Goal: Task Accomplishment & Management: Complete application form

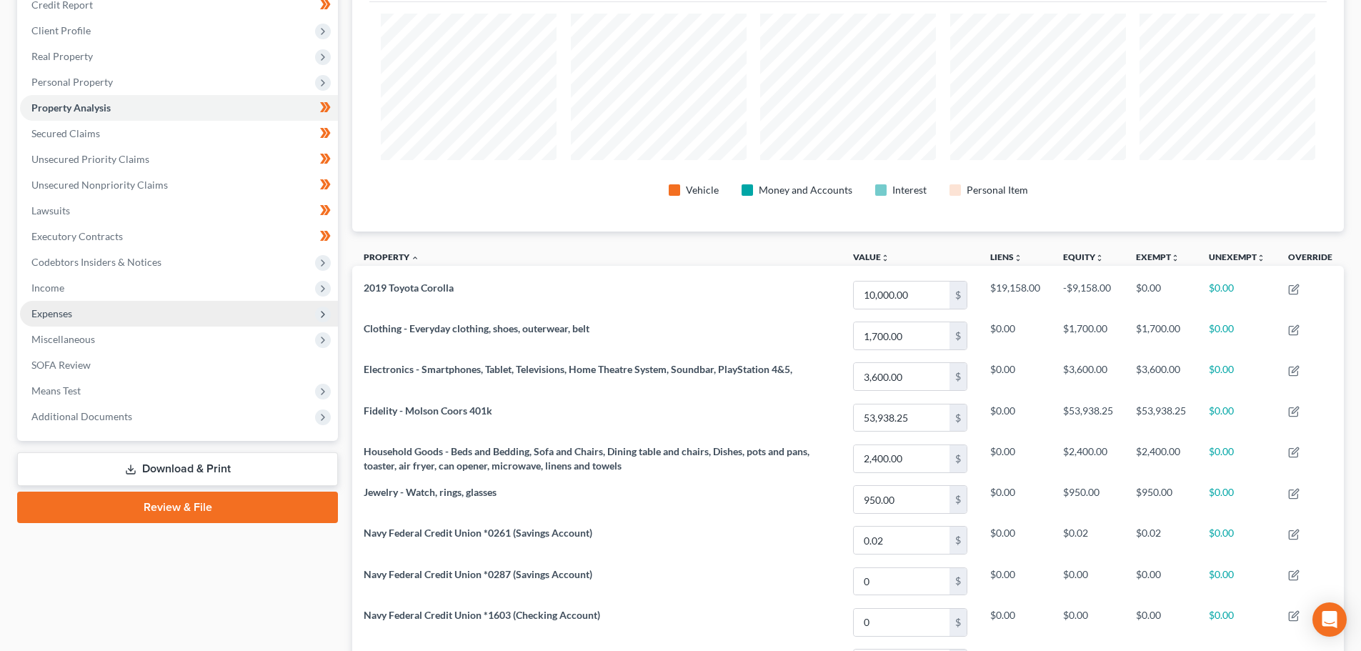
click at [94, 306] on span "Expenses" at bounding box center [179, 314] width 318 height 26
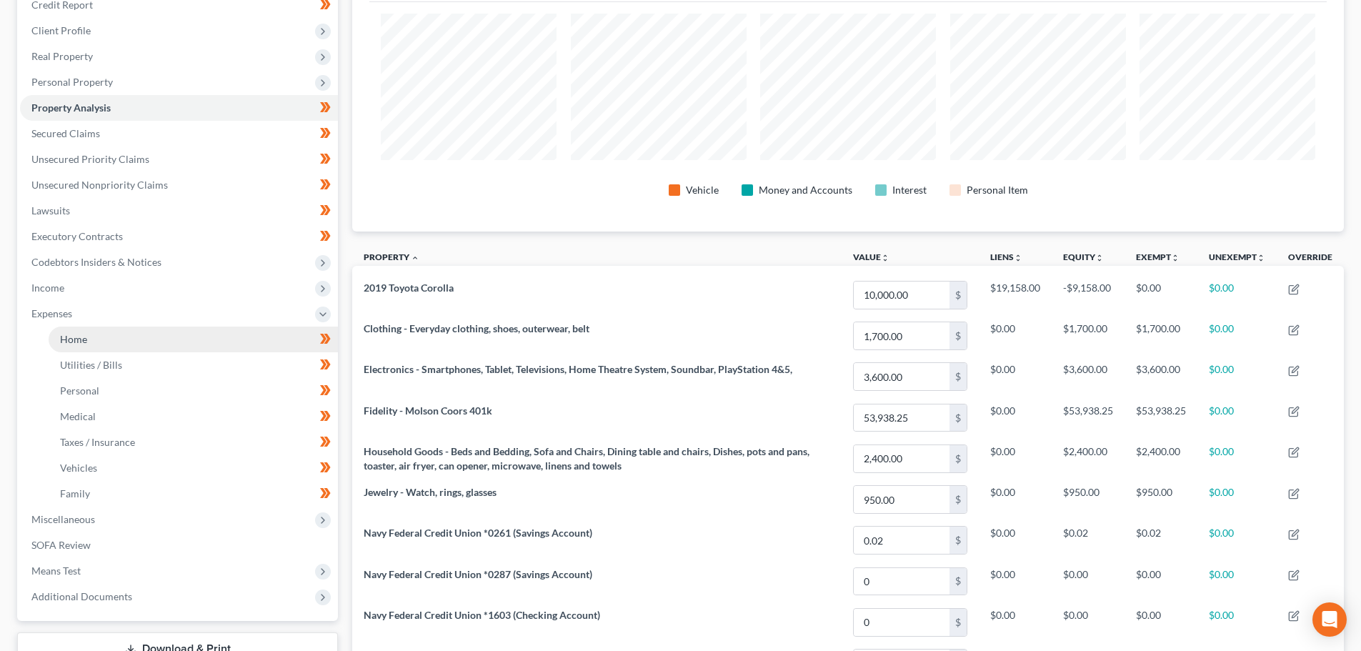
click at [117, 334] on link "Home" at bounding box center [193, 339] width 289 height 26
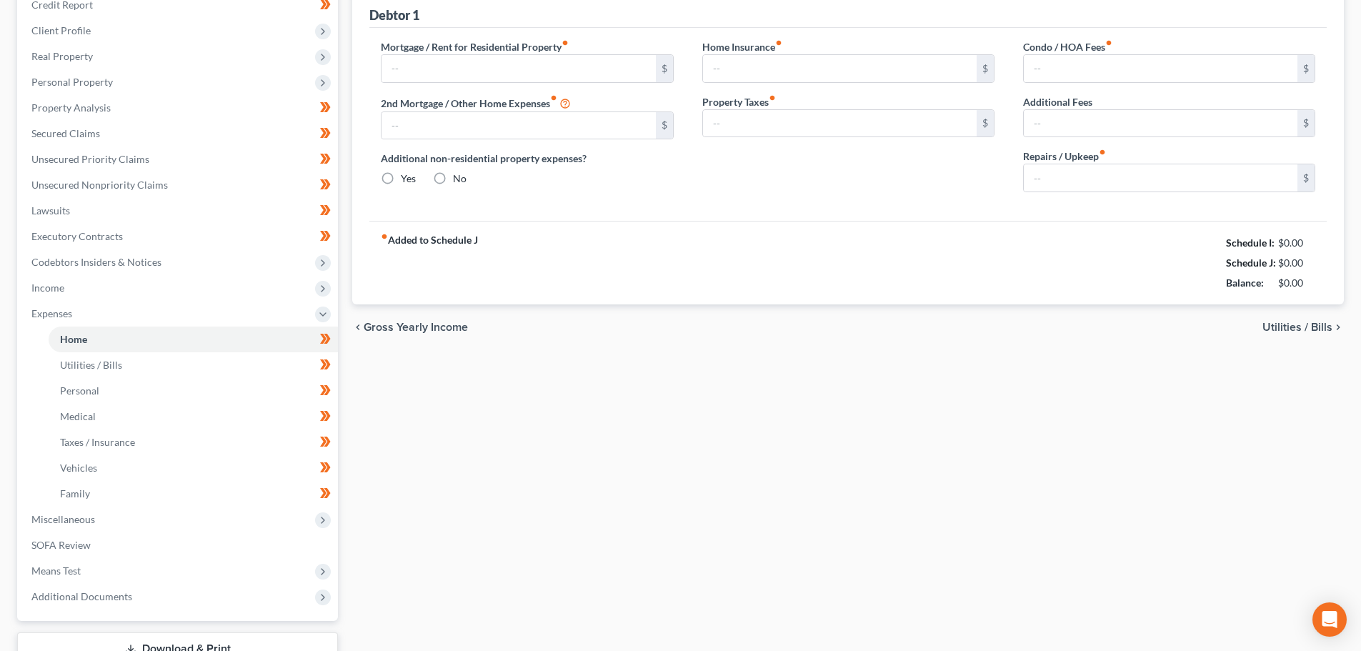
type input "2,300.00"
type input "0.00"
radio input "true"
type input "25.00"
type input "0.00"
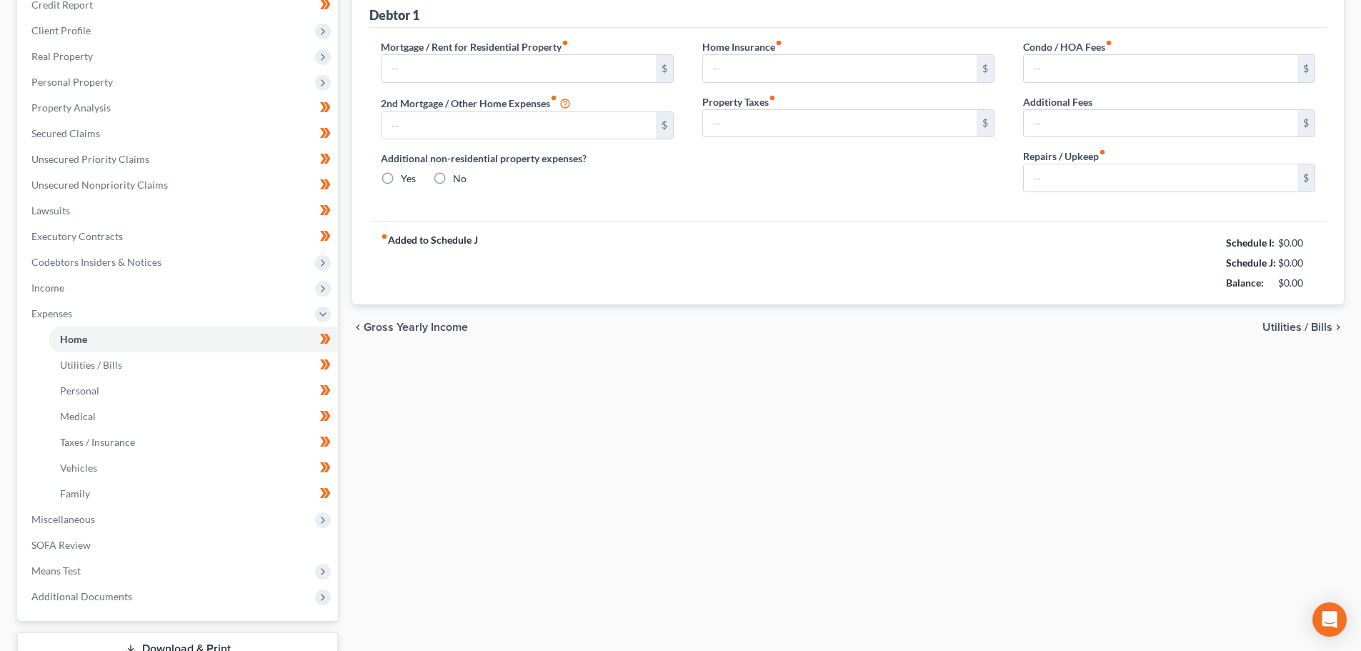
type input "0.00"
type input "25.00"
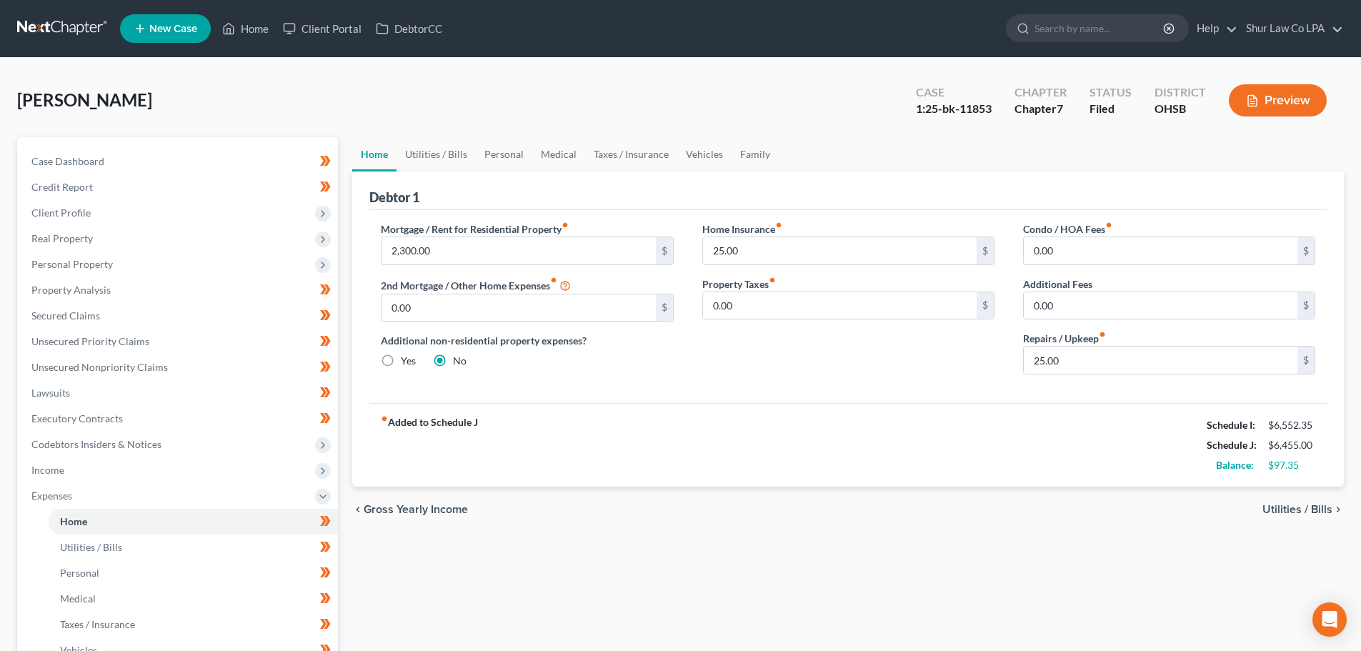
click at [62, 22] on link at bounding box center [62, 29] width 91 height 26
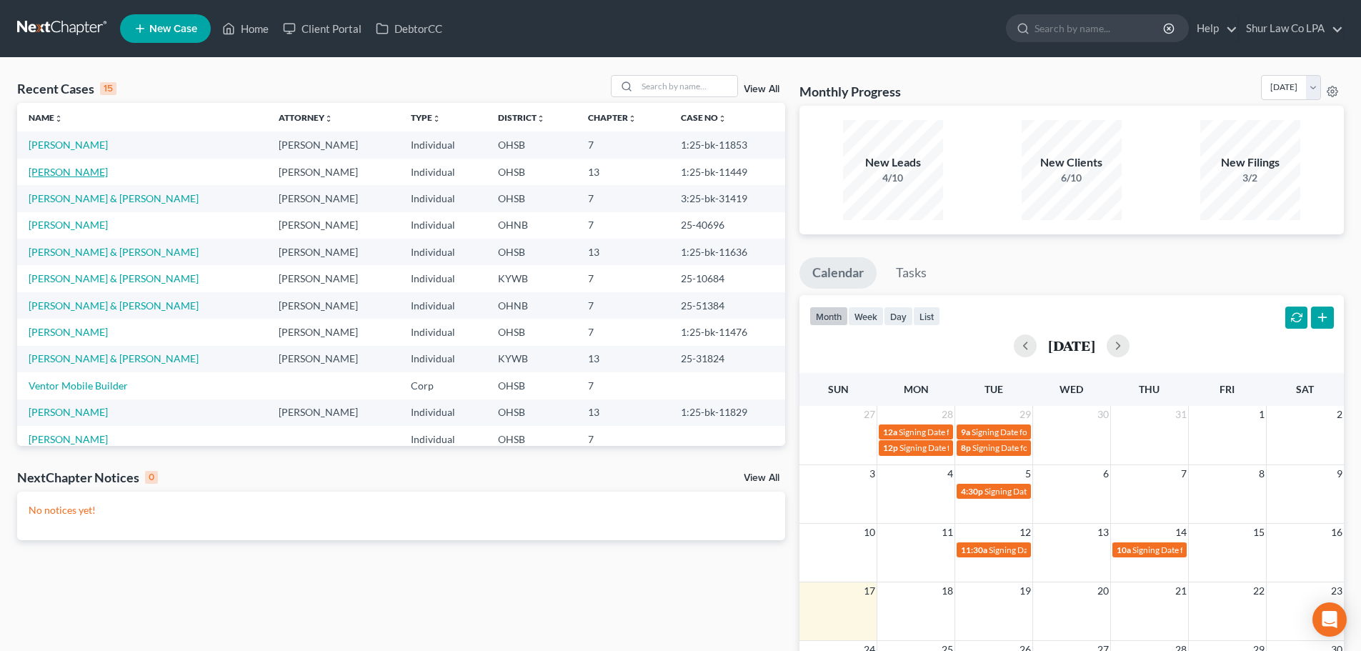
click at [44, 172] on link "[PERSON_NAME]" at bounding box center [68, 172] width 79 height 12
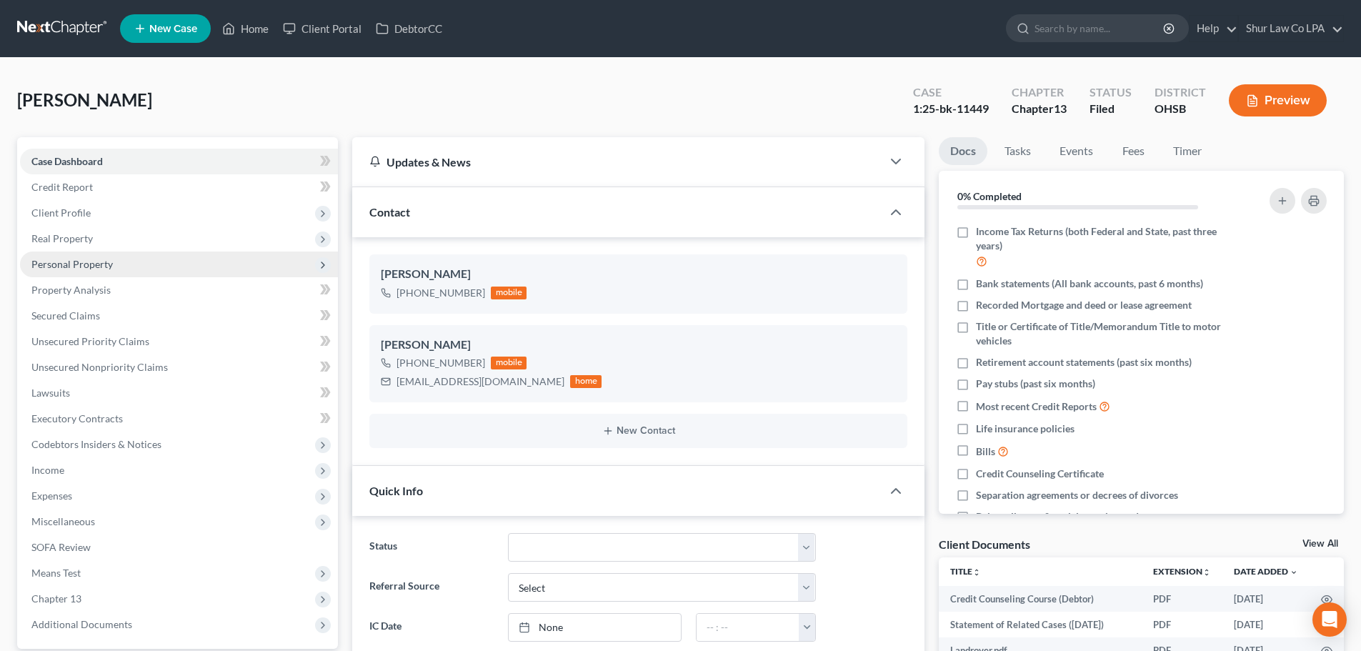
click at [106, 262] on span "Personal Property" at bounding box center [71, 264] width 81 height 12
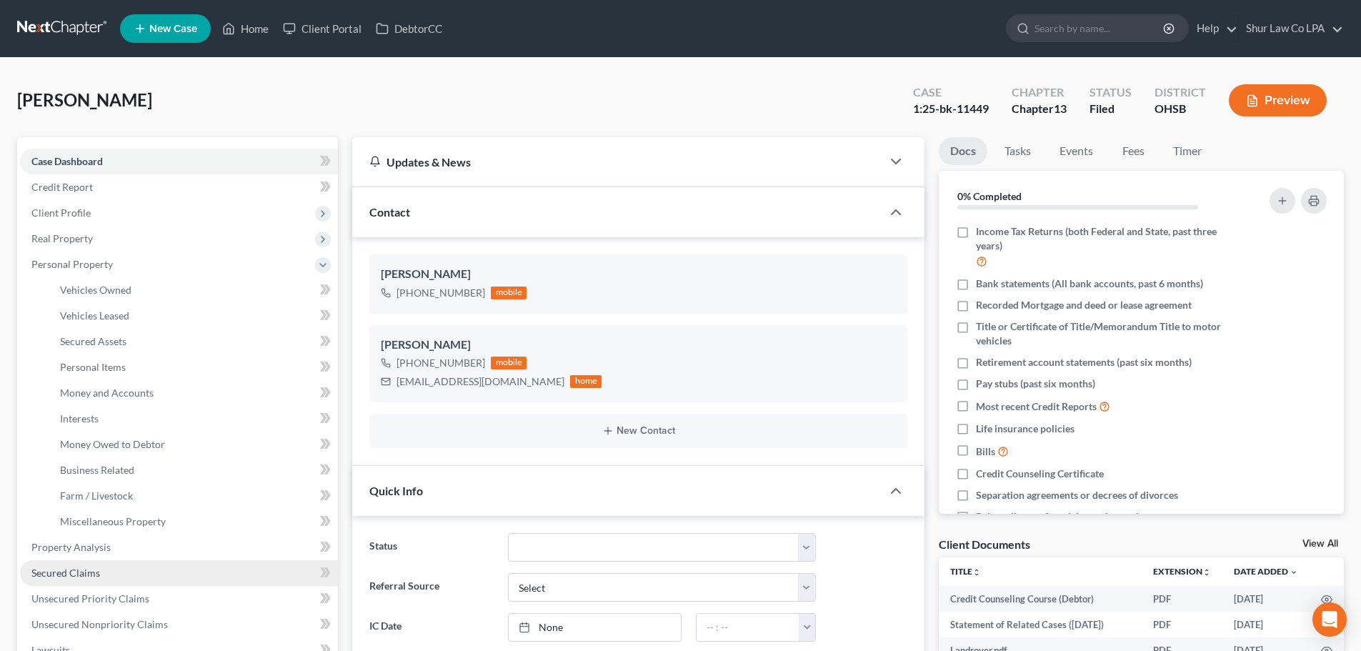
click at [99, 577] on link "Secured Claims" at bounding box center [179, 573] width 318 height 26
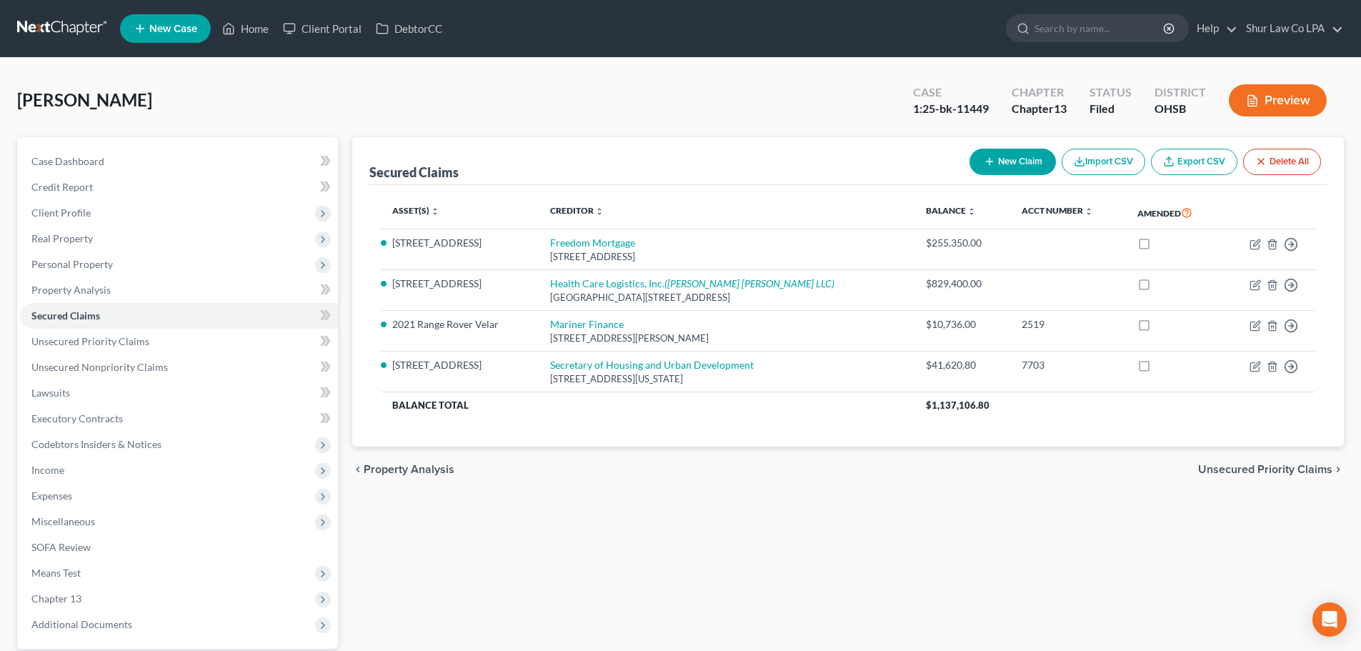
drag, startPoint x: 916, startPoint y: 352, endPoint x: 779, endPoint y: 477, distance: 185.6
click at [779, 477] on div "chevron_left Property Analysis Unsecured Priority Claims chevron_right" at bounding box center [848, 470] width 992 height 46
click at [208, 341] on link "Unsecured Priority Claims" at bounding box center [179, 342] width 318 height 26
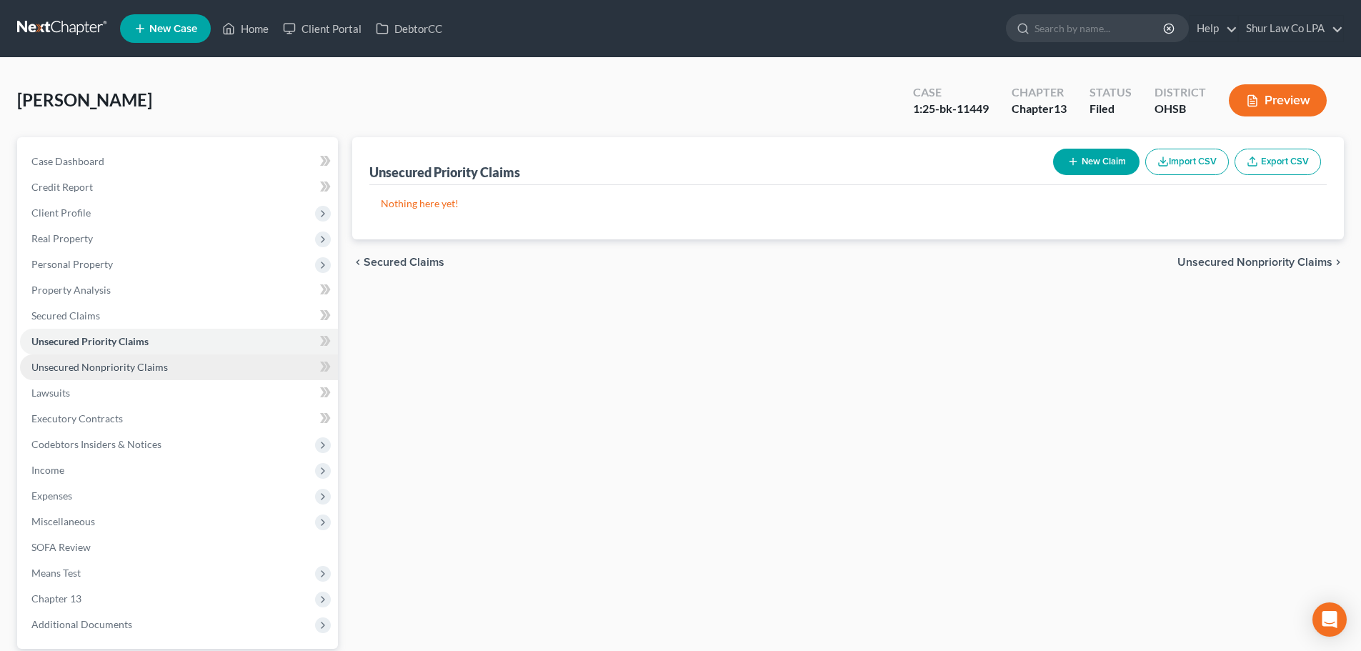
click at [213, 368] on link "Unsecured Nonpriority Claims" at bounding box center [179, 367] width 318 height 26
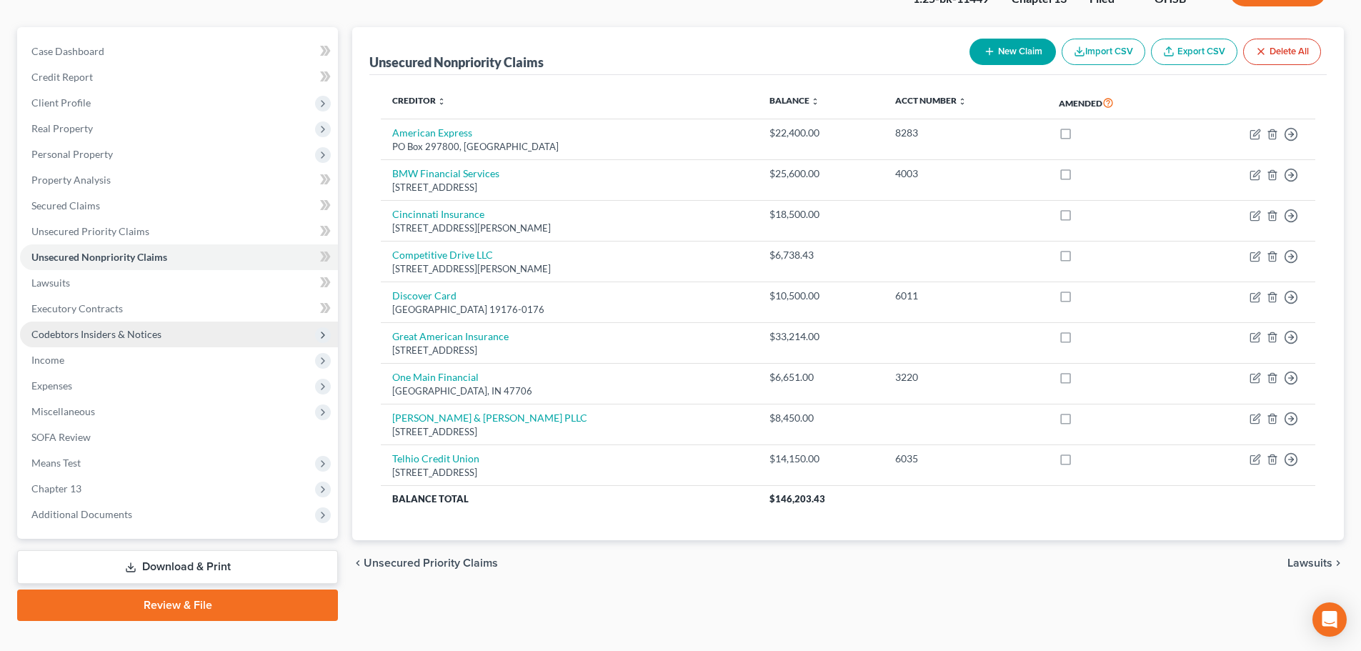
scroll to position [134, 0]
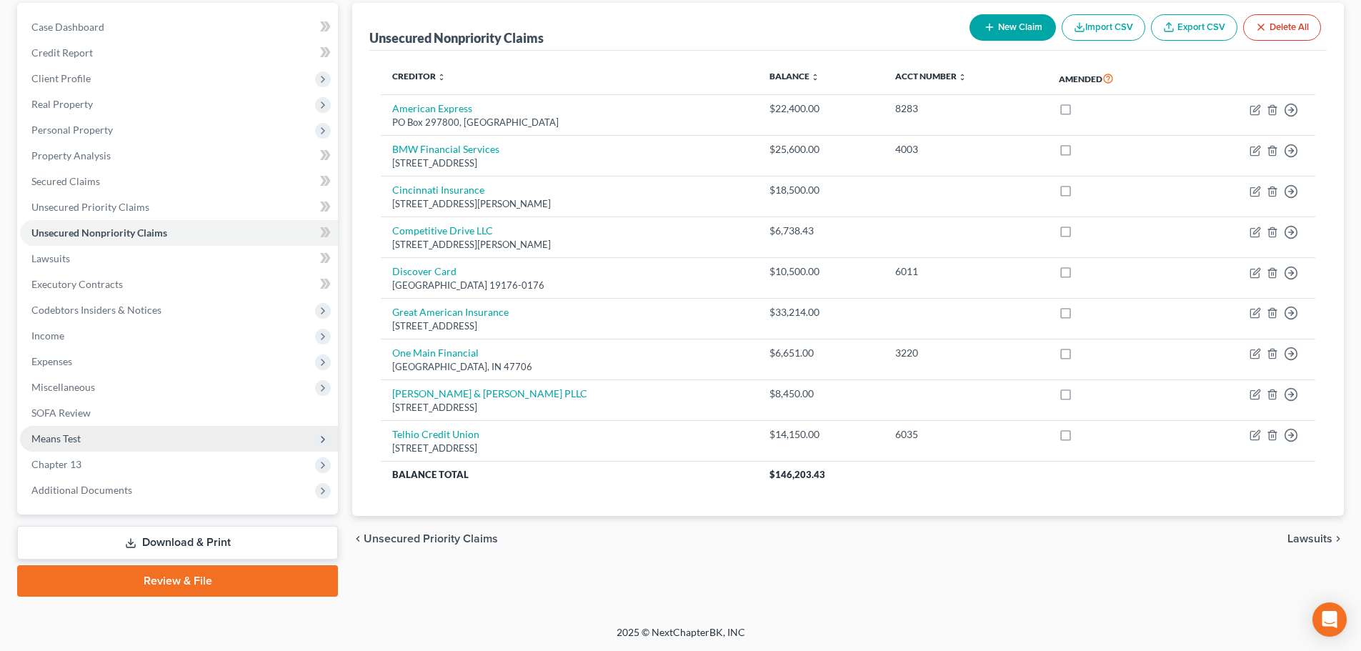
click at [176, 438] on span "Means Test" at bounding box center [179, 439] width 318 height 26
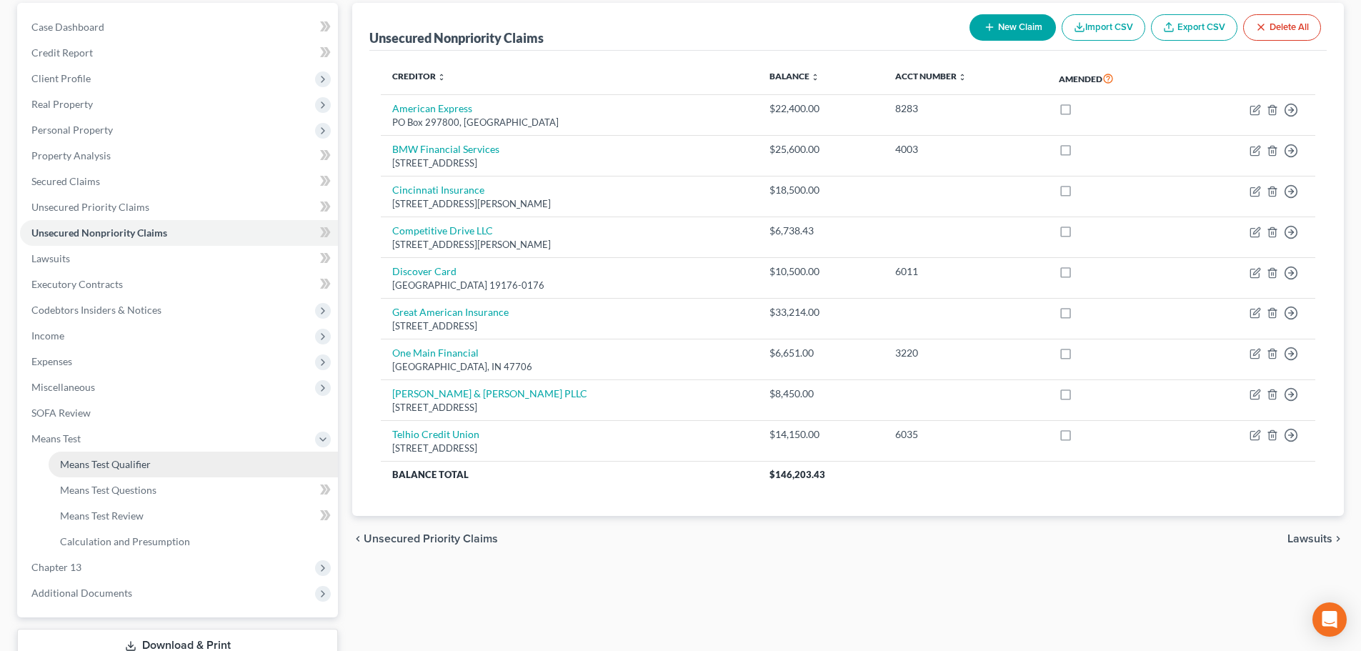
click at [188, 465] on link "Means Test Qualifier" at bounding box center [193, 465] width 289 height 26
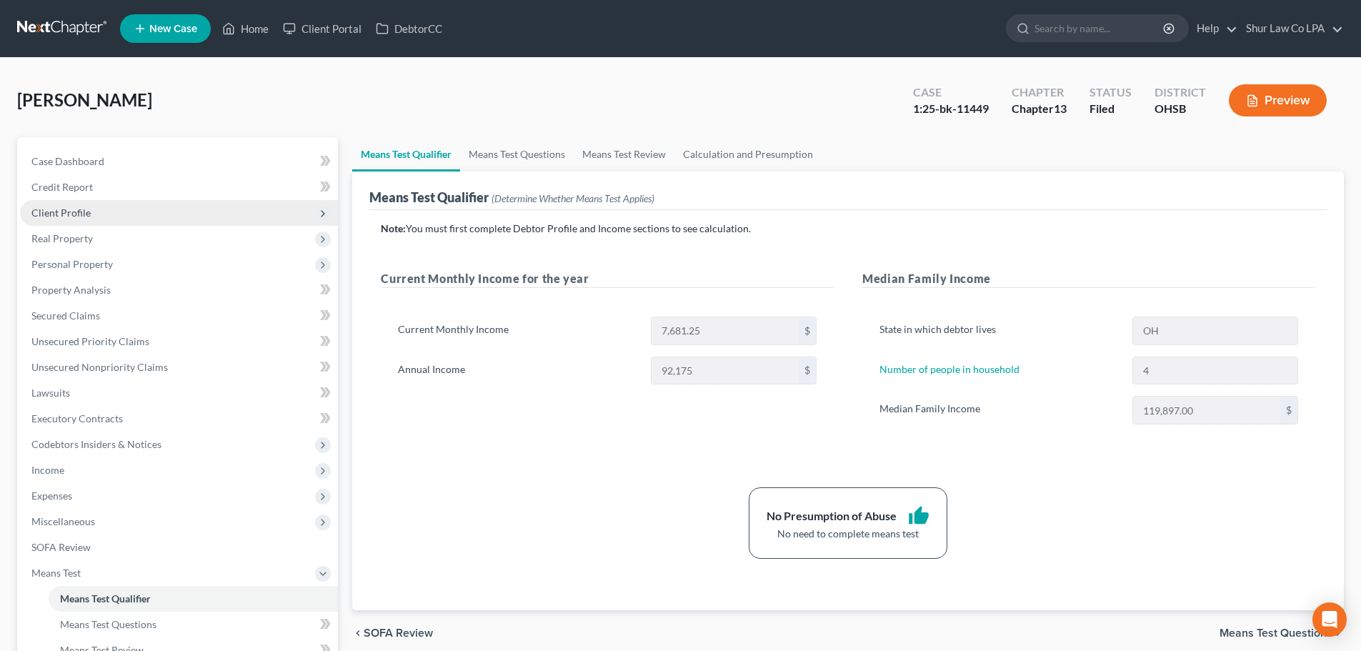
click at [126, 221] on span "Client Profile" at bounding box center [179, 213] width 318 height 26
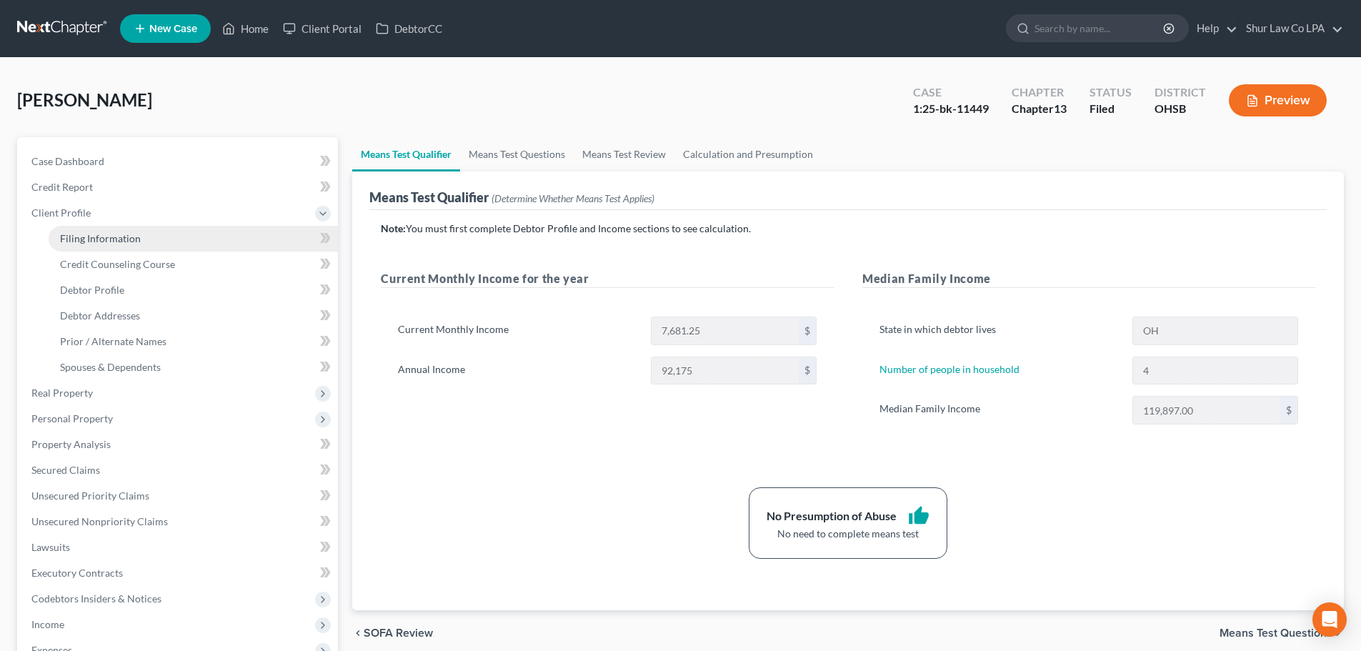
click at [124, 244] on span "Filing Information" at bounding box center [100, 238] width 81 height 12
select select "1"
select select "0"
select select "3"
select select "36"
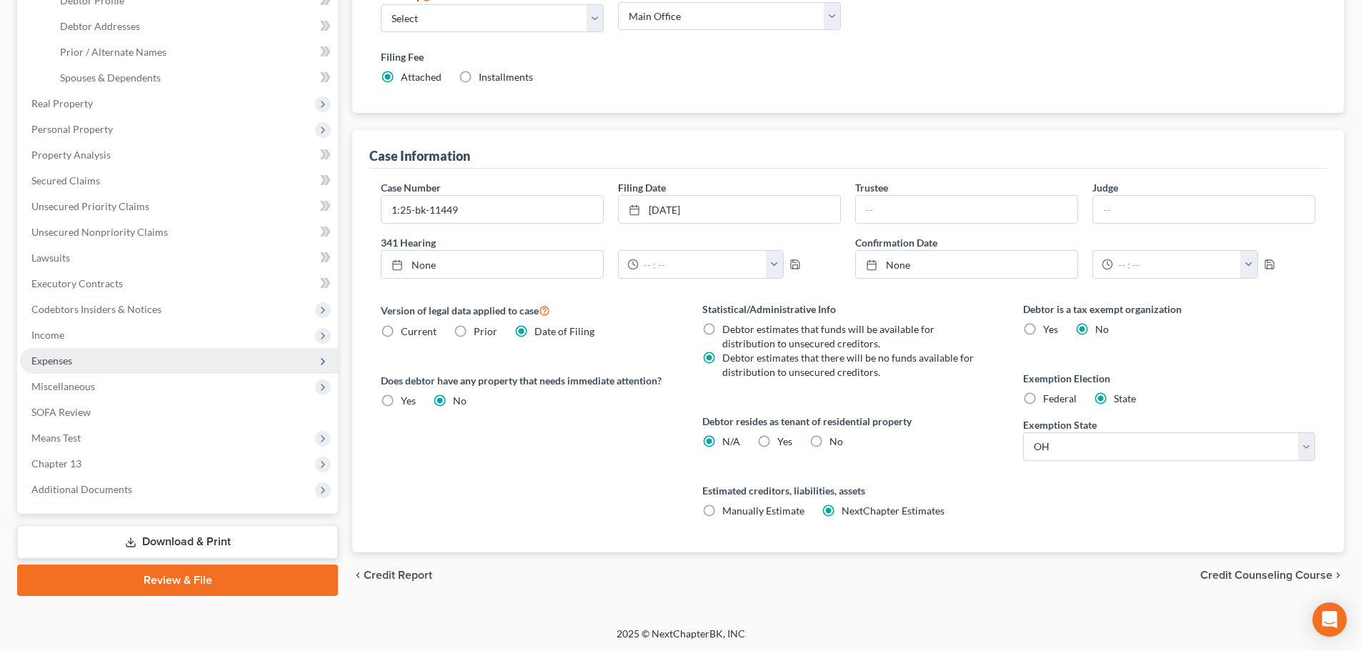
scroll to position [291, 0]
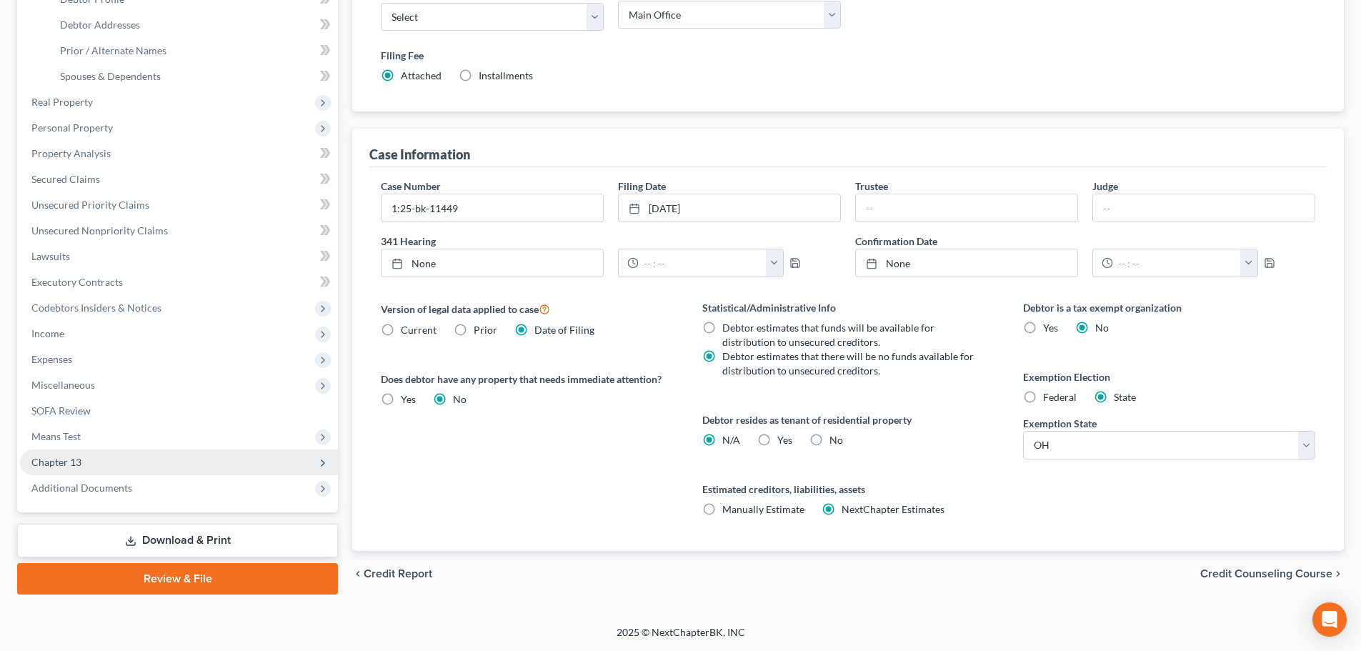
click at [184, 461] on span "Chapter 13" at bounding box center [179, 462] width 318 height 26
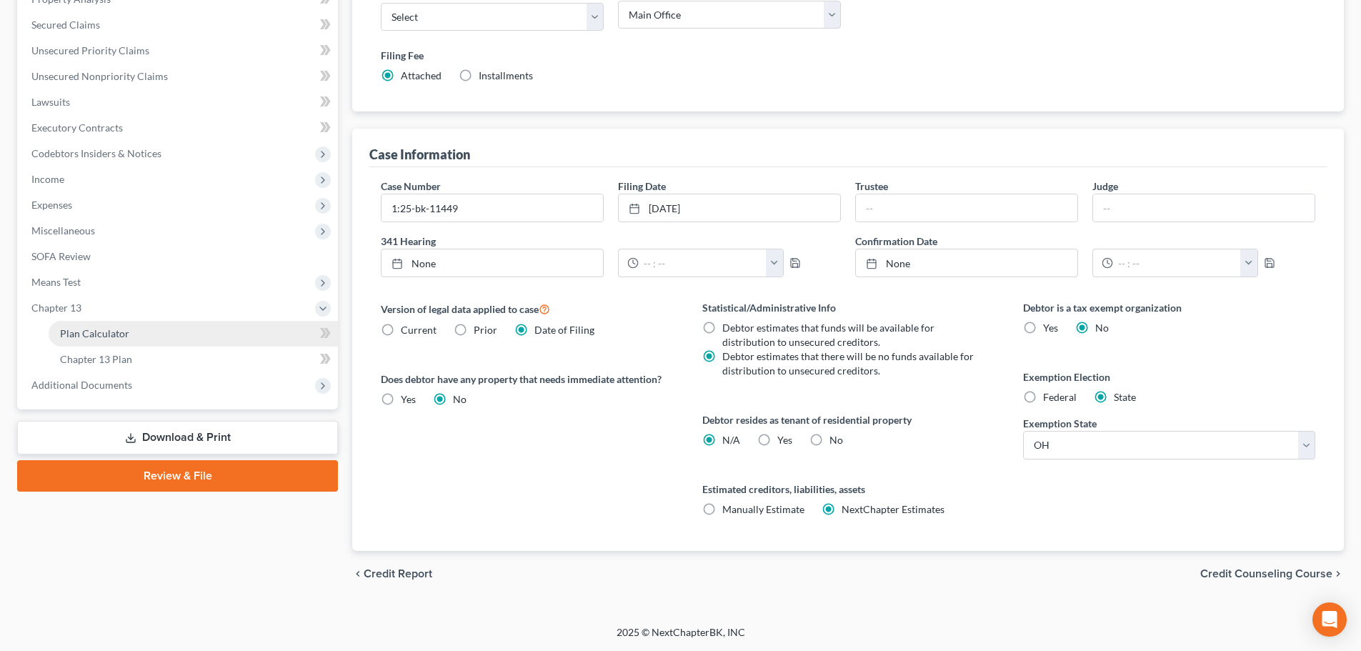
click at [144, 339] on link "Plan Calculator" at bounding box center [193, 334] width 289 height 26
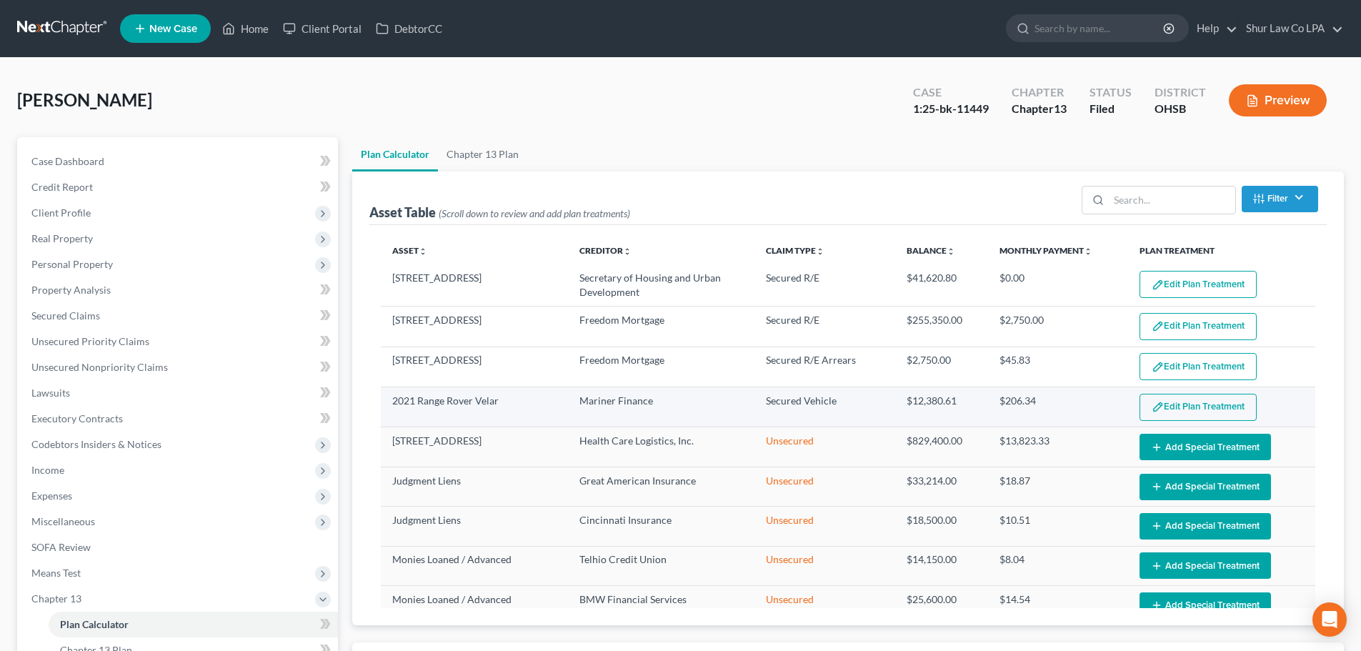
select select "59"
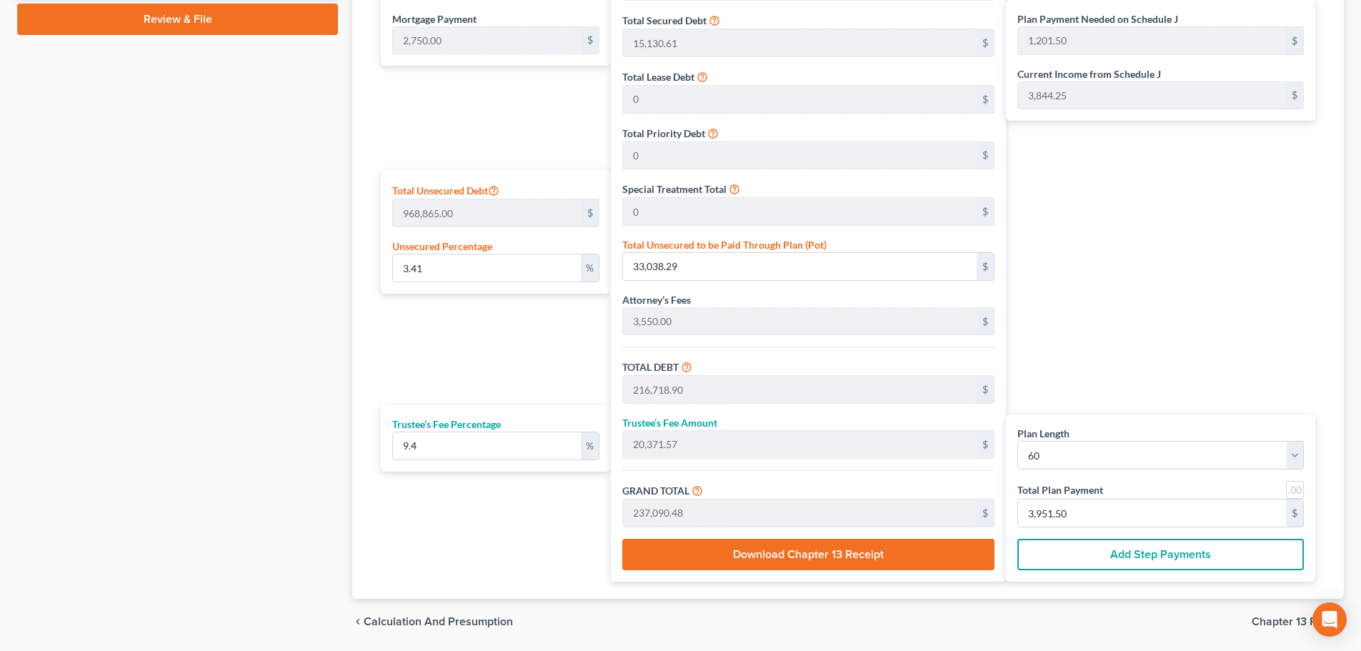
scroll to position [714, 0]
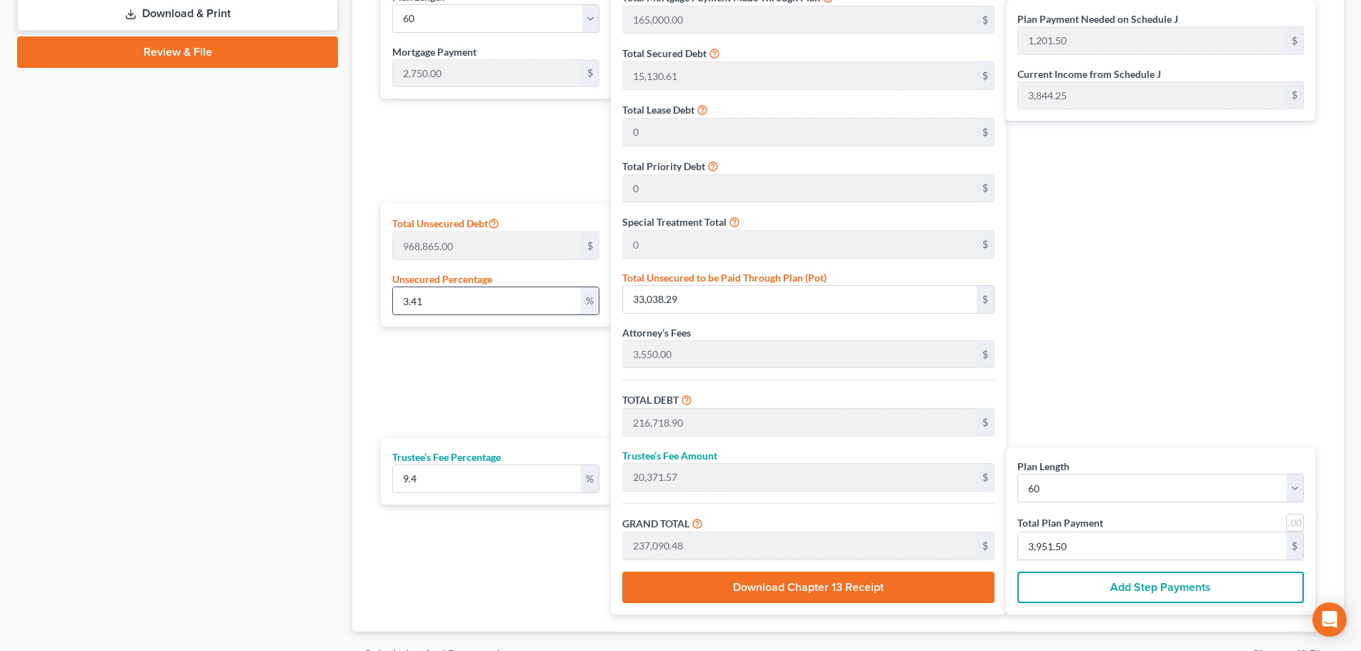
click at [522, 299] on input "3.41" at bounding box center [487, 300] width 188 height 27
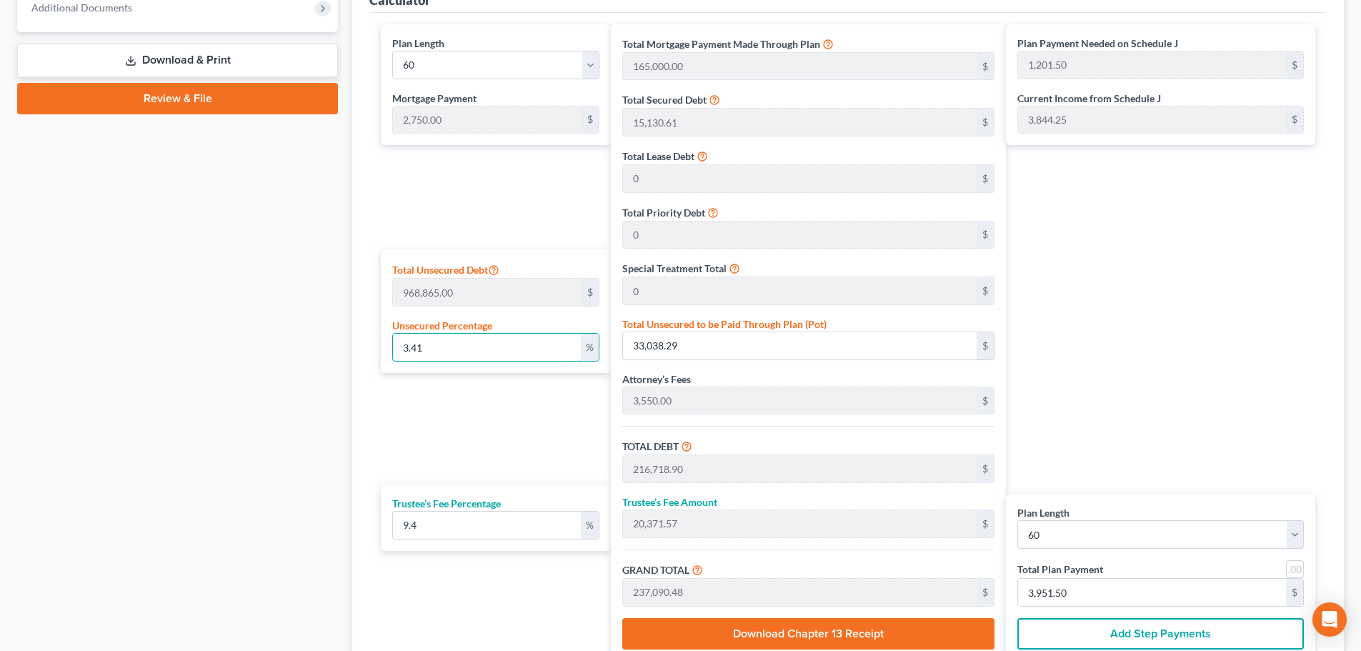
scroll to position [643, 0]
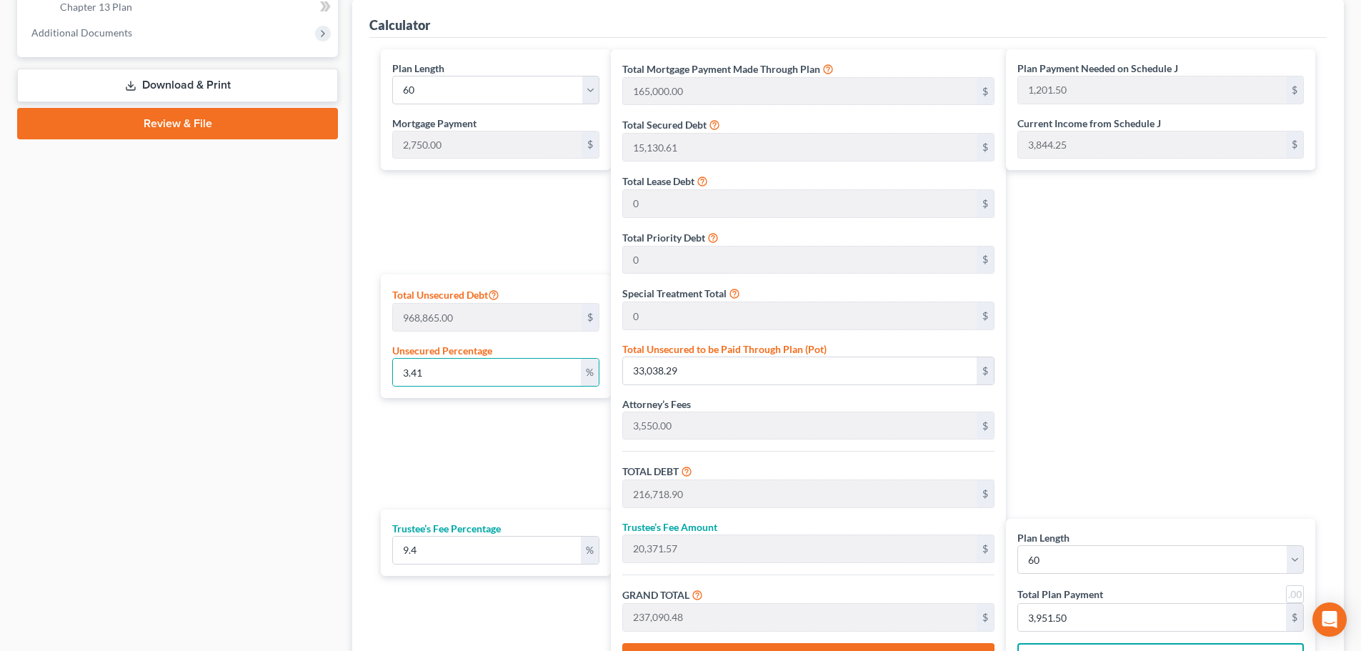
drag, startPoint x: 1085, startPoint y: 327, endPoint x: 1070, endPoint y: 387, distance: 61.9
drag, startPoint x: 1070, startPoint y: 387, endPoint x: 1092, endPoint y: 467, distance: 83.0
click at [1090, 467] on div "Plan Payment Needed on Schedule J 1,201.50 $ Current Income from Schedule J 3,8…" at bounding box center [1164, 367] width 316 height 637
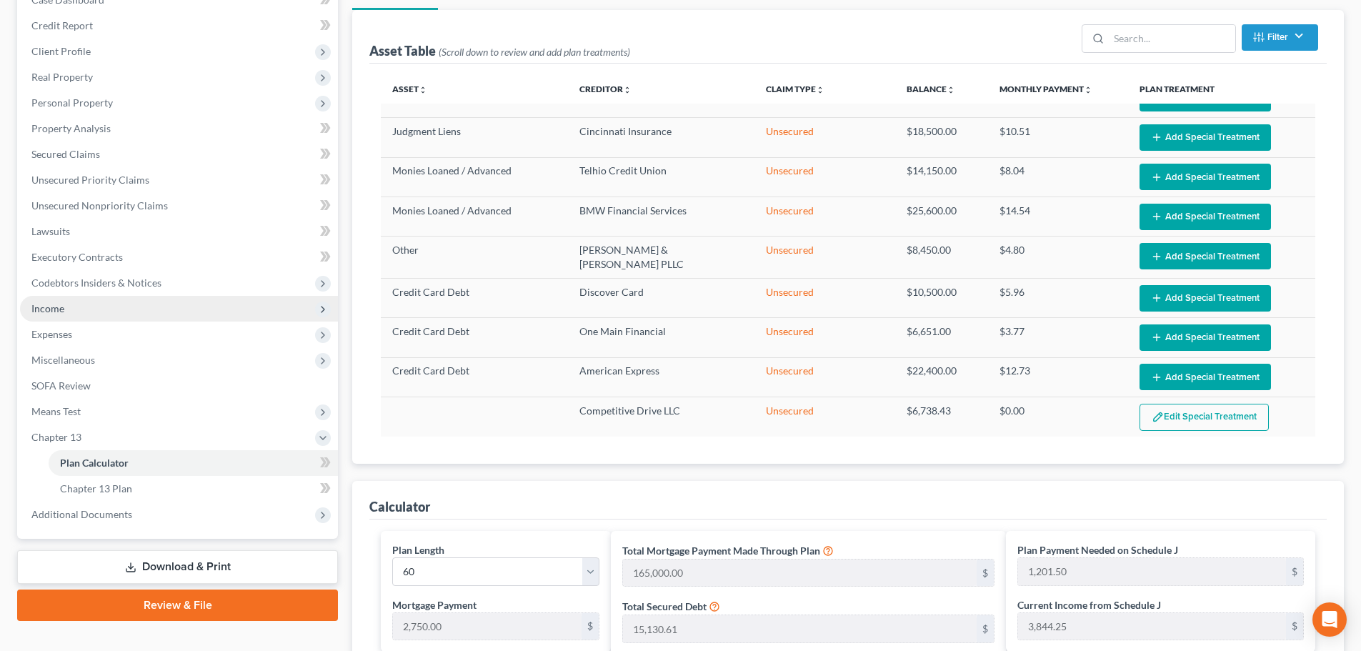
scroll to position [153, 0]
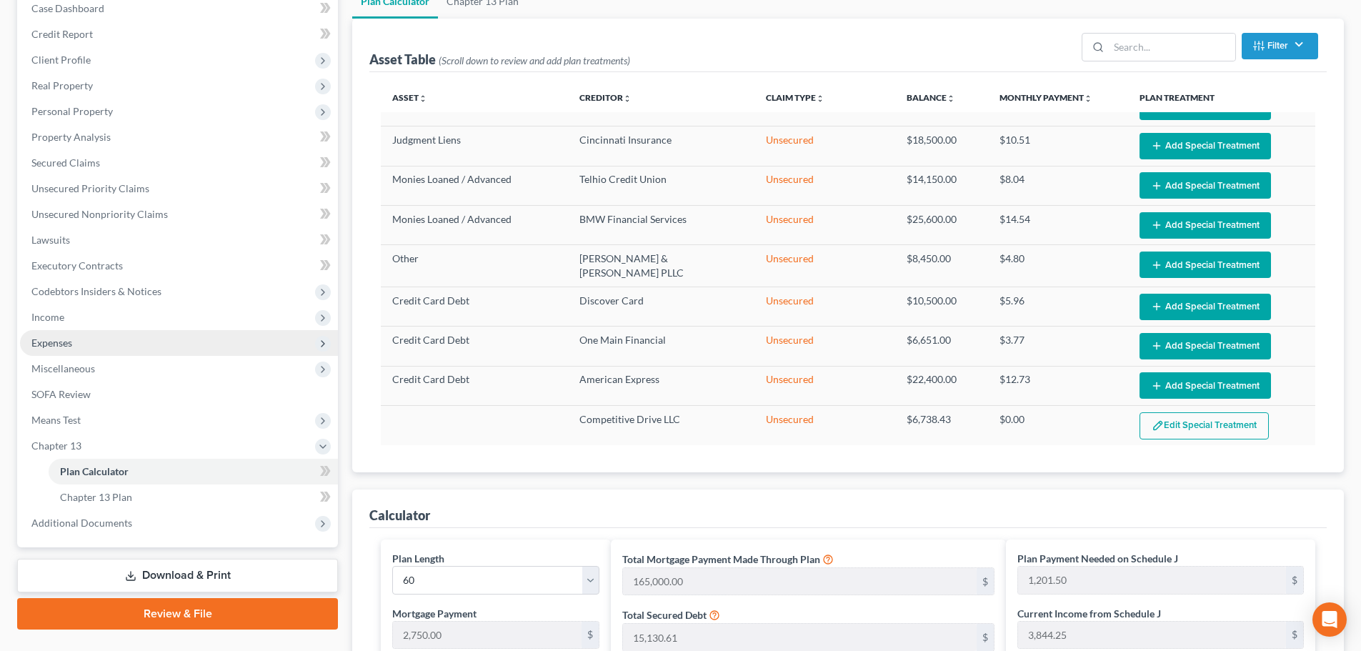
click at [64, 339] on span "Expenses" at bounding box center [51, 342] width 41 height 12
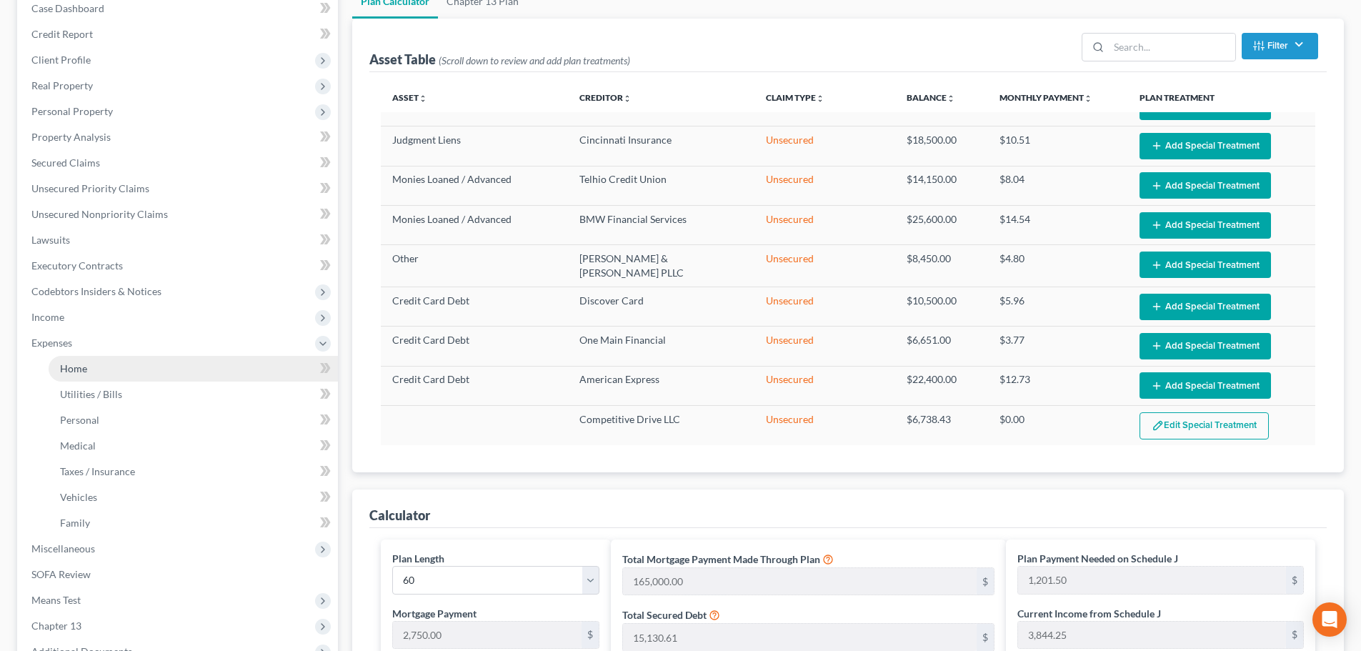
click at [148, 369] on link "Home" at bounding box center [193, 369] width 289 height 26
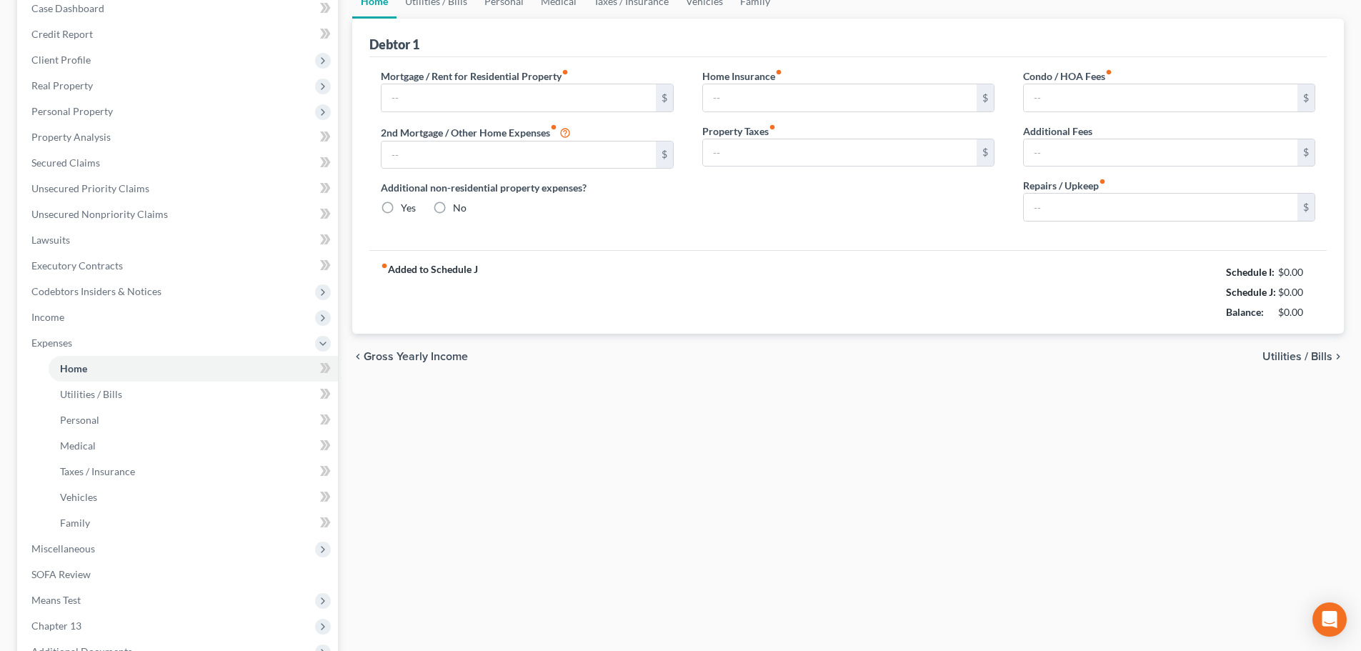
type input "0.00"
radio input "true"
type input "125.00"
type input "189.00"
type input "175.00"
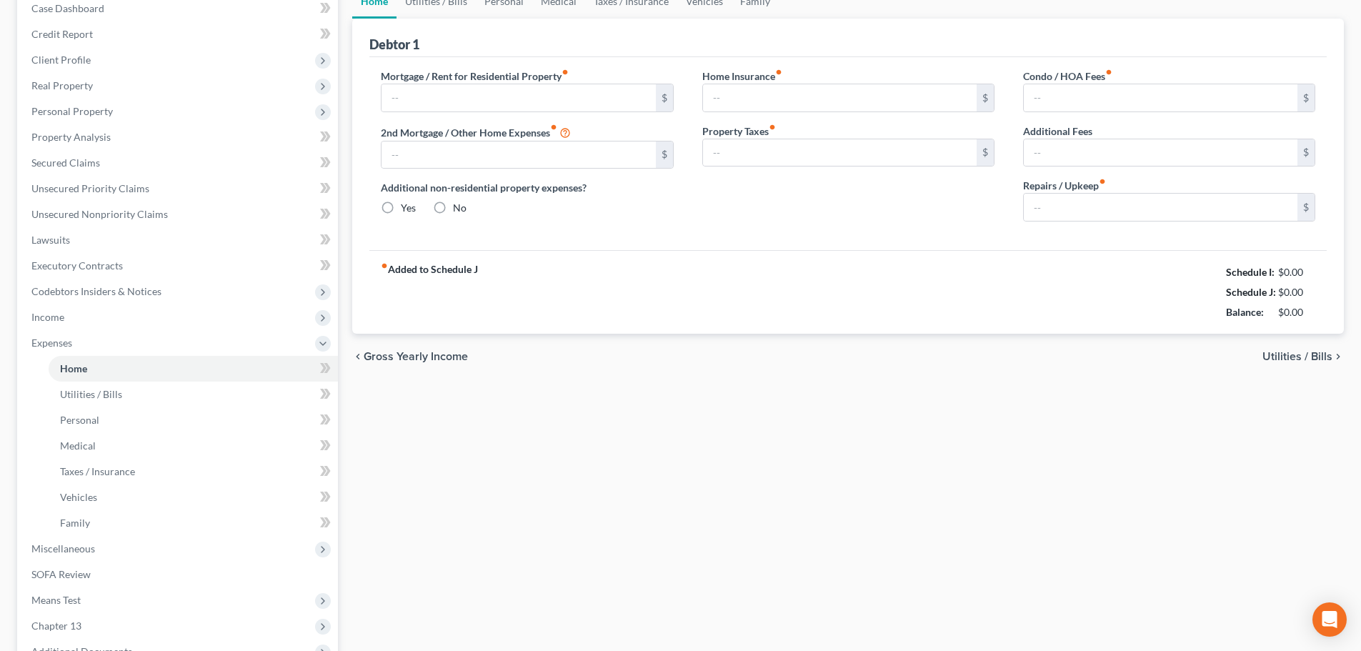
type input "0.00"
type input "50.00"
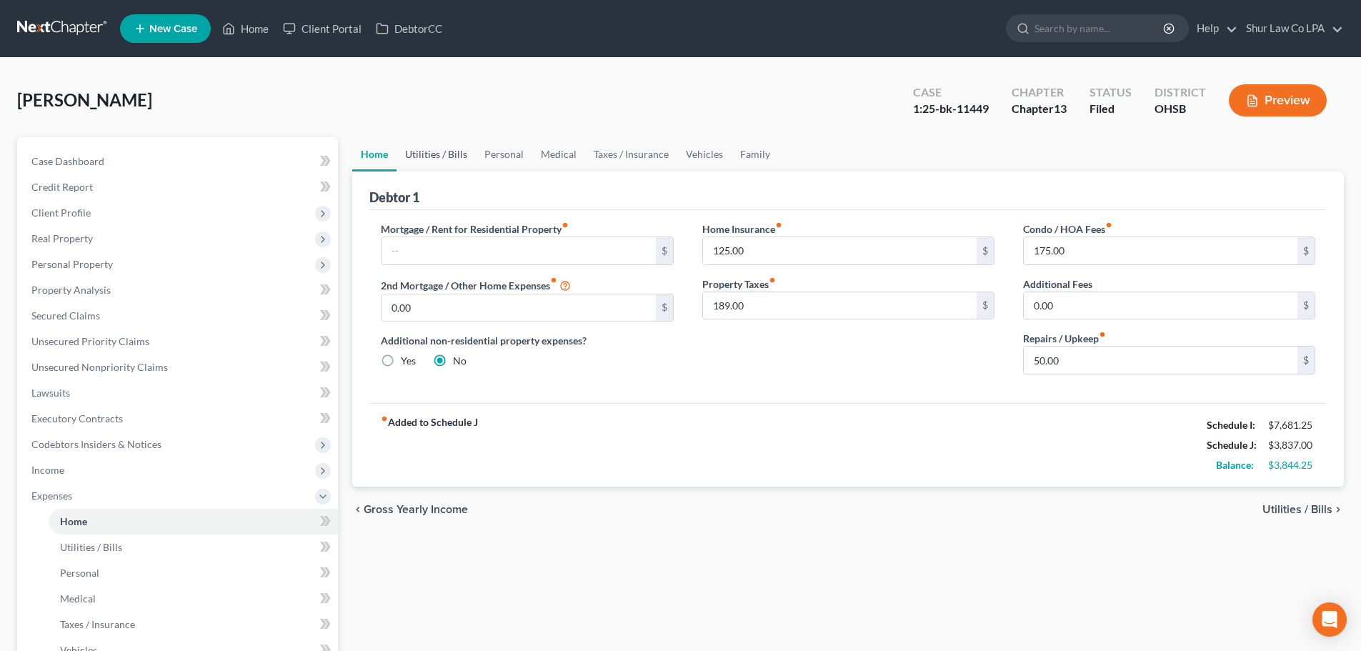
click at [448, 159] on link "Utilities / Bills" at bounding box center [436, 154] width 79 height 34
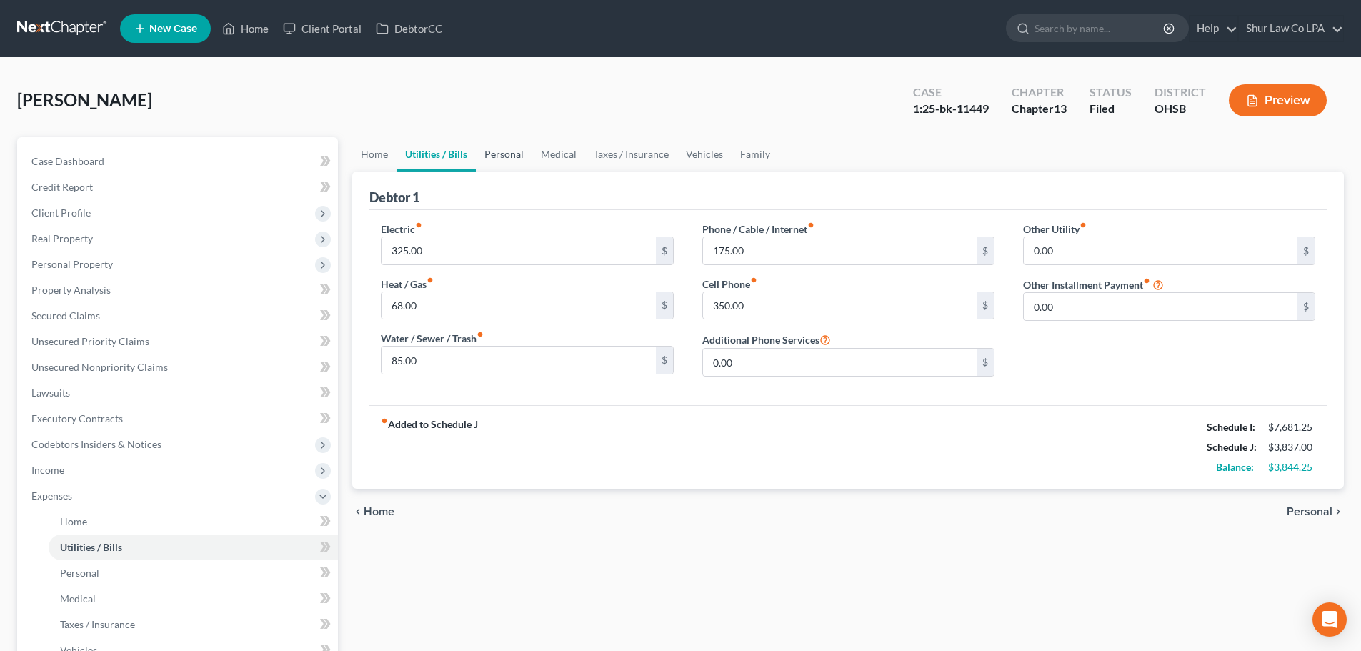
click at [504, 156] on link "Personal" at bounding box center [504, 154] width 56 height 34
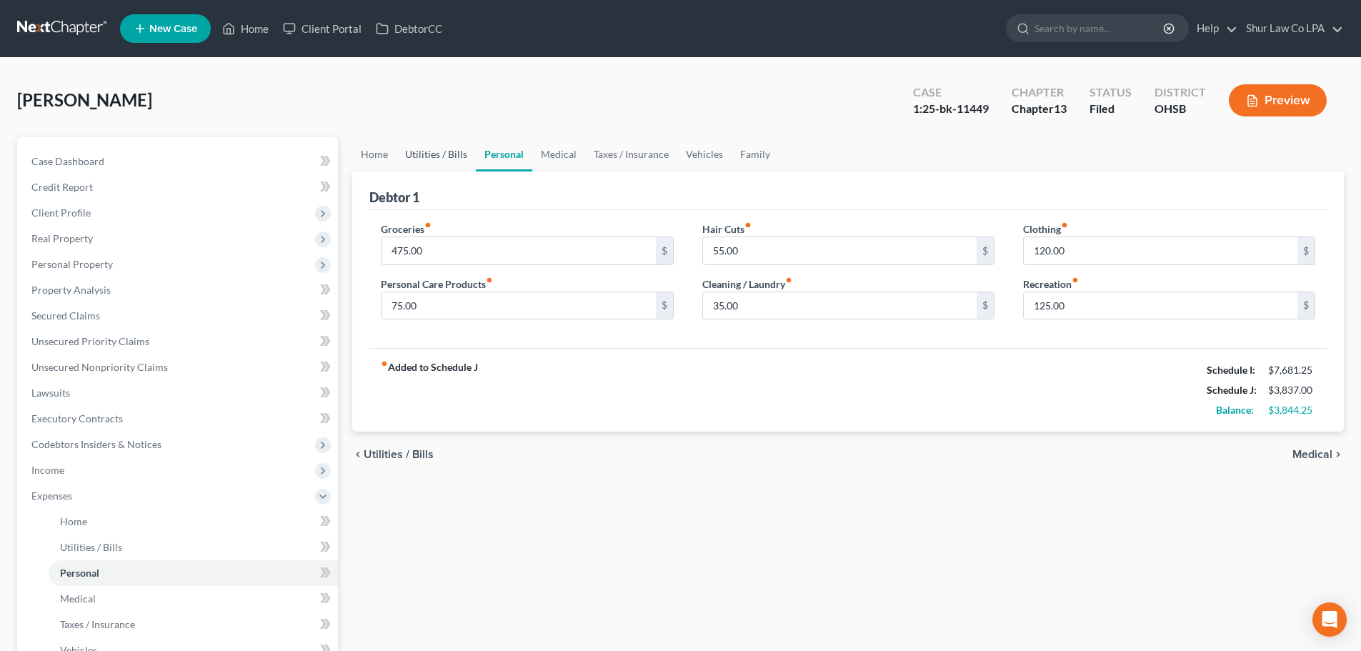
click at [450, 153] on link "Utilities / Bills" at bounding box center [436, 154] width 79 height 34
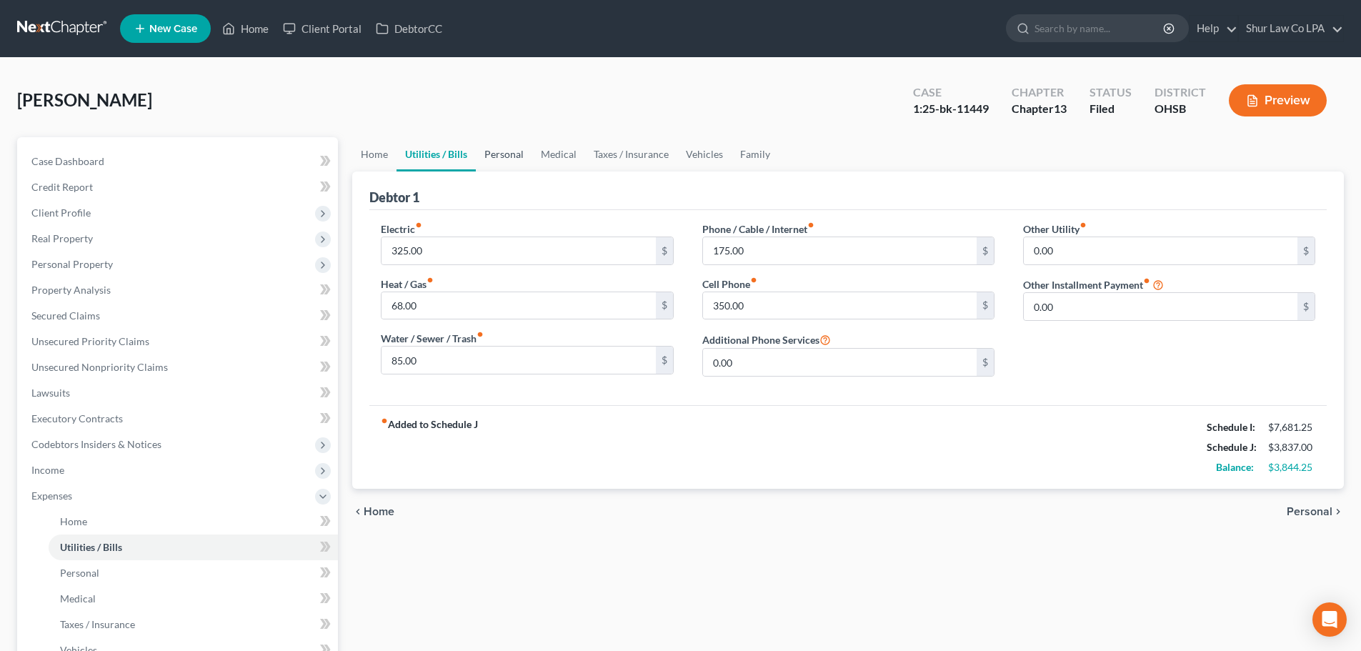
click at [521, 156] on link "Personal" at bounding box center [504, 154] width 56 height 34
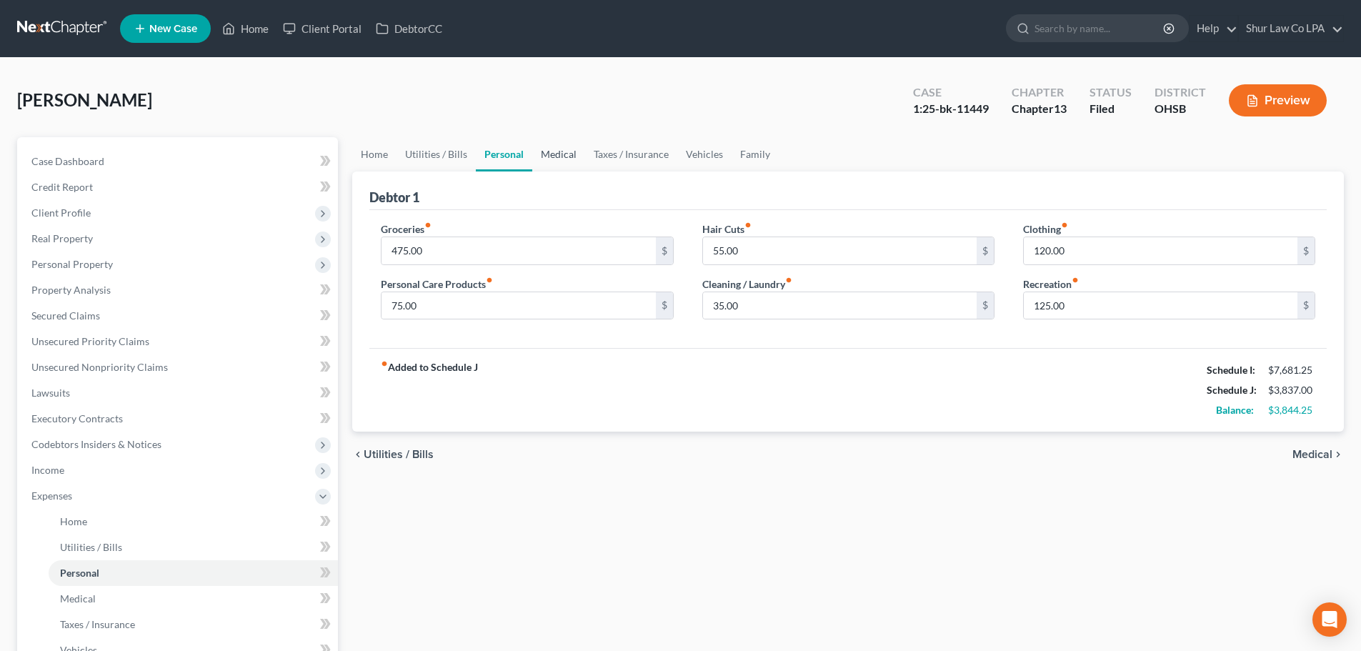
click at [552, 154] on link "Medical" at bounding box center [558, 154] width 53 height 34
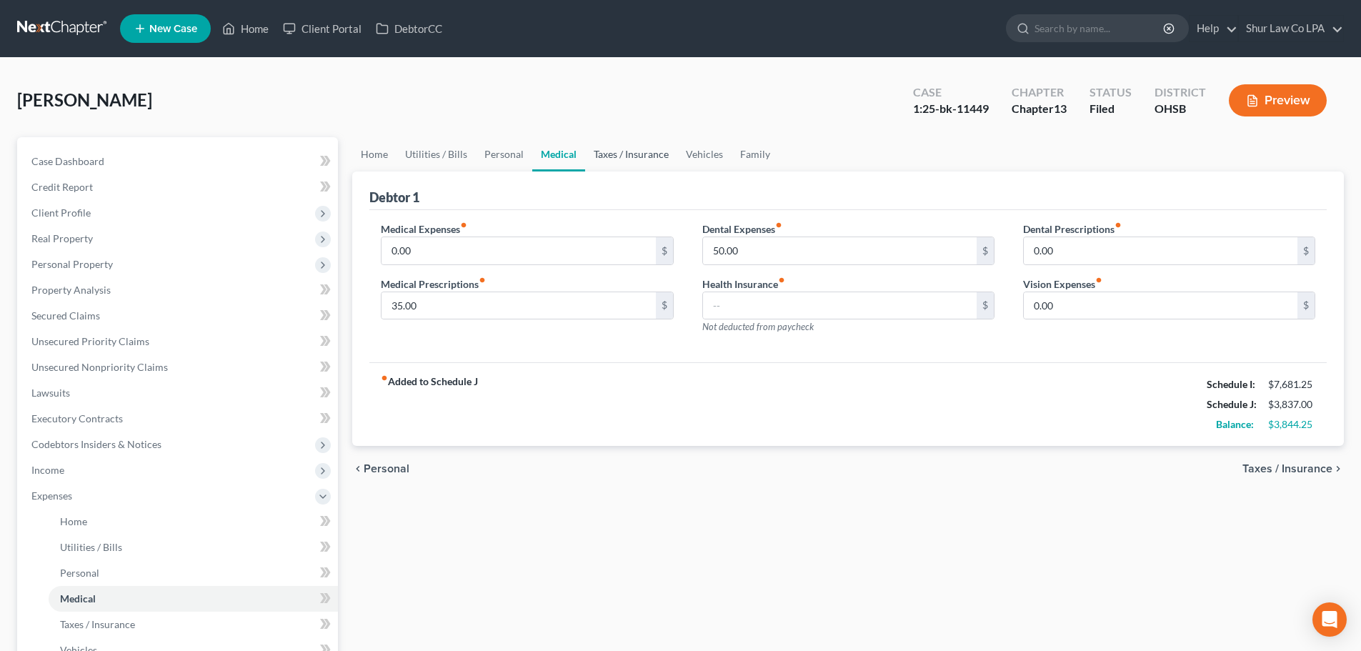
click at [623, 155] on link "Taxes / Insurance" at bounding box center [631, 154] width 92 height 34
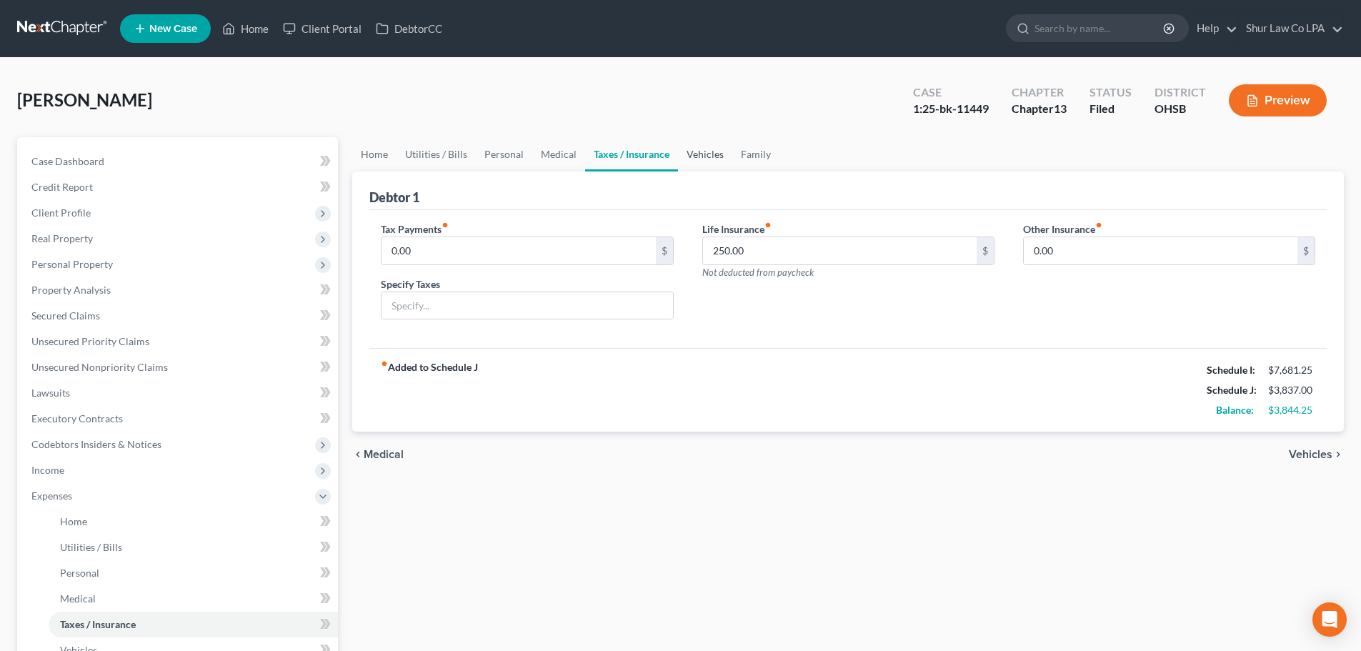
click at [708, 157] on link "Vehicles" at bounding box center [705, 154] width 54 height 34
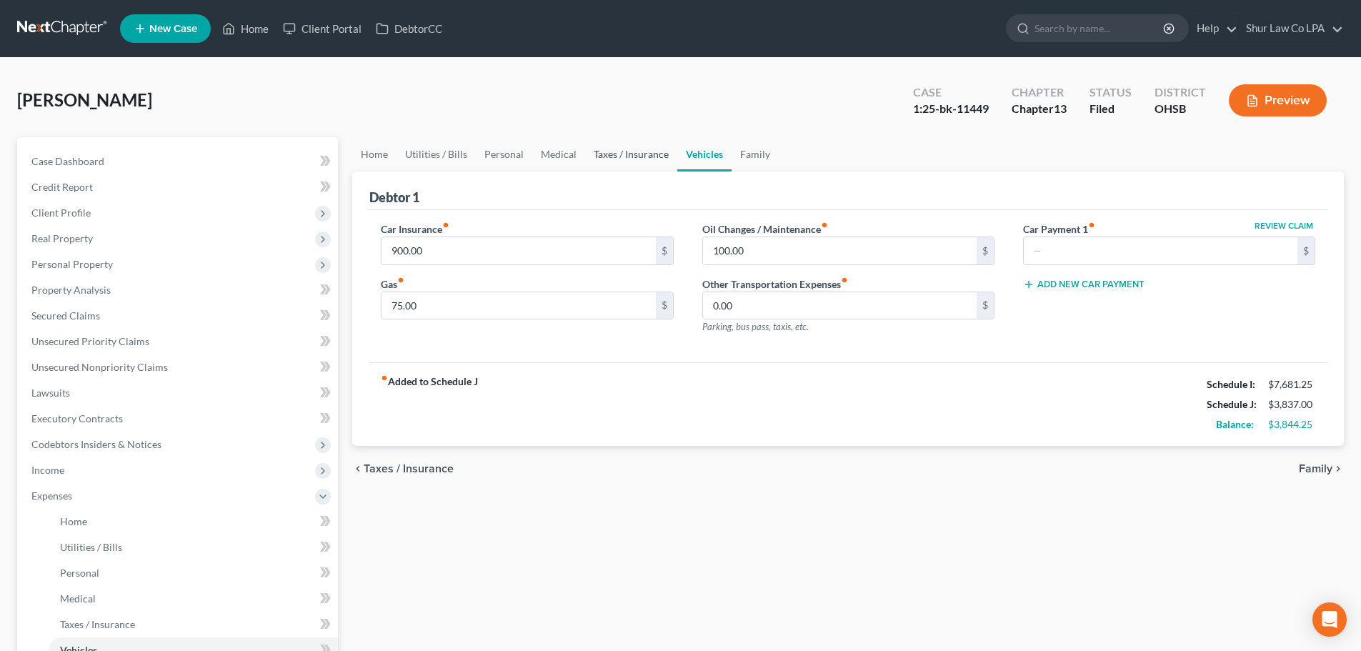
click at [622, 155] on link "Taxes / Insurance" at bounding box center [631, 154] width 92 height 34
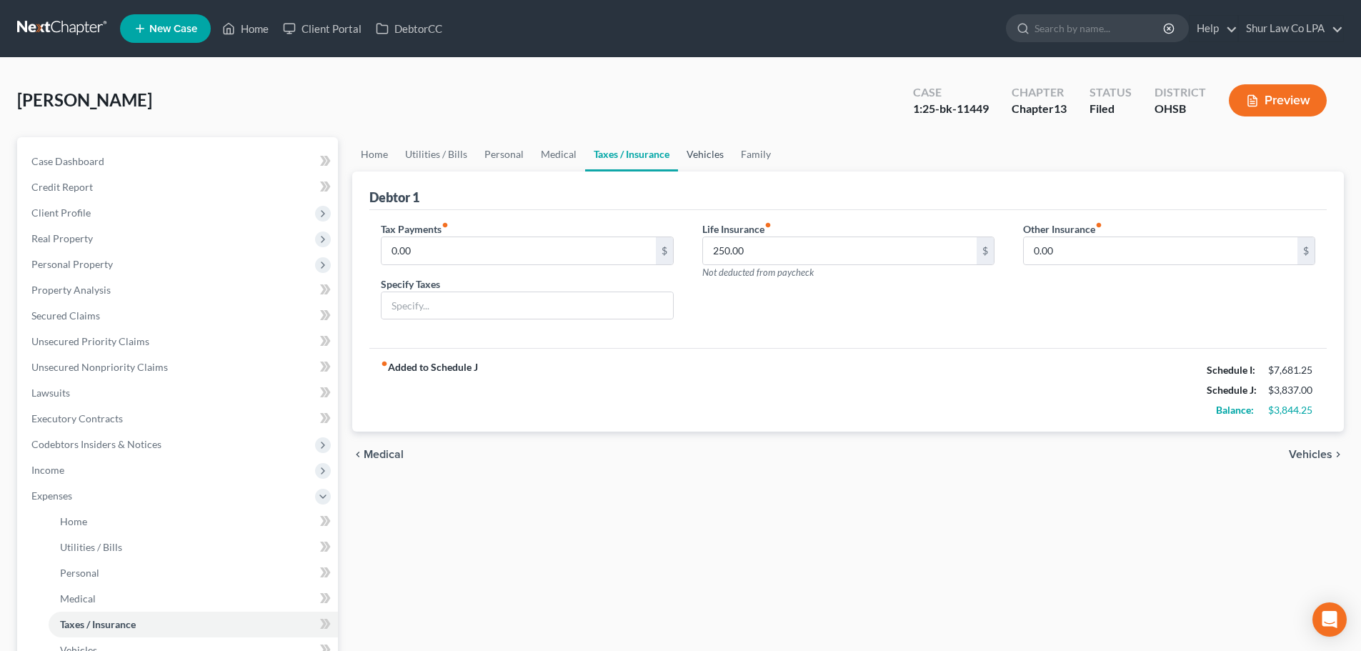
click at [713, 159] on link "Vehicles" at bounding box center [705, 154] width 54 height 34
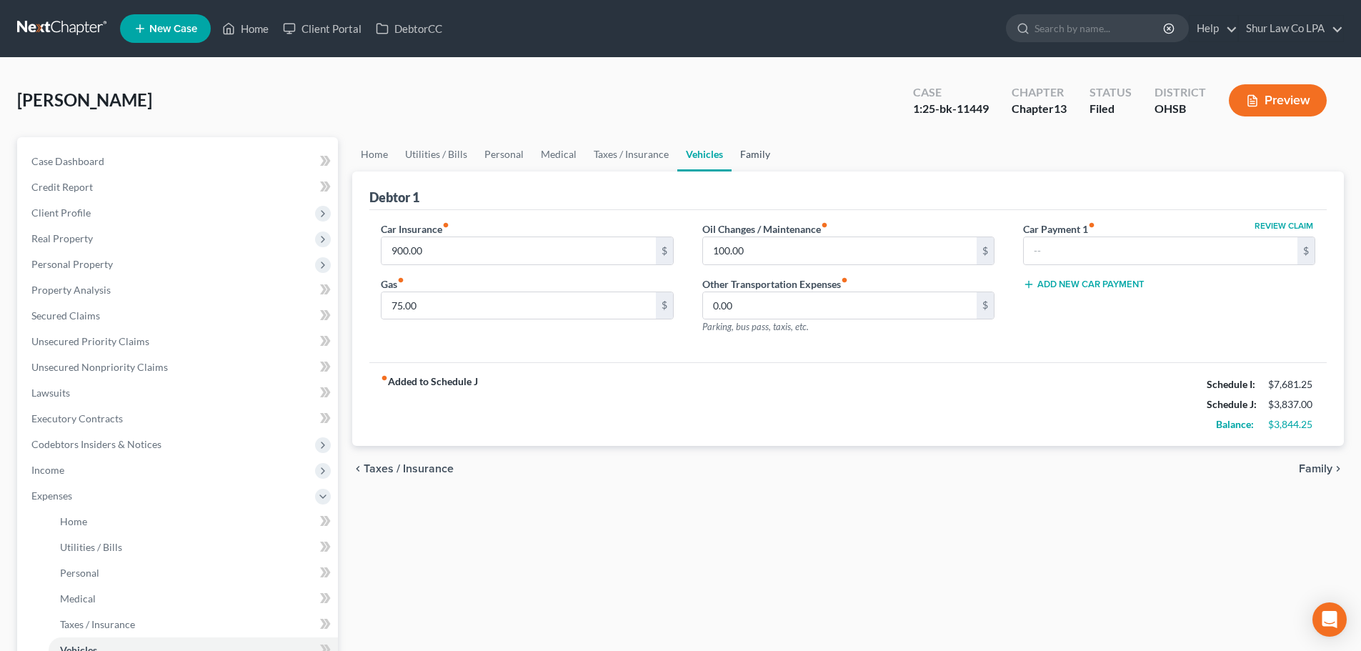
click at [757, 156] on link "Family" at bounding box center [755, 154] width 47 height 34
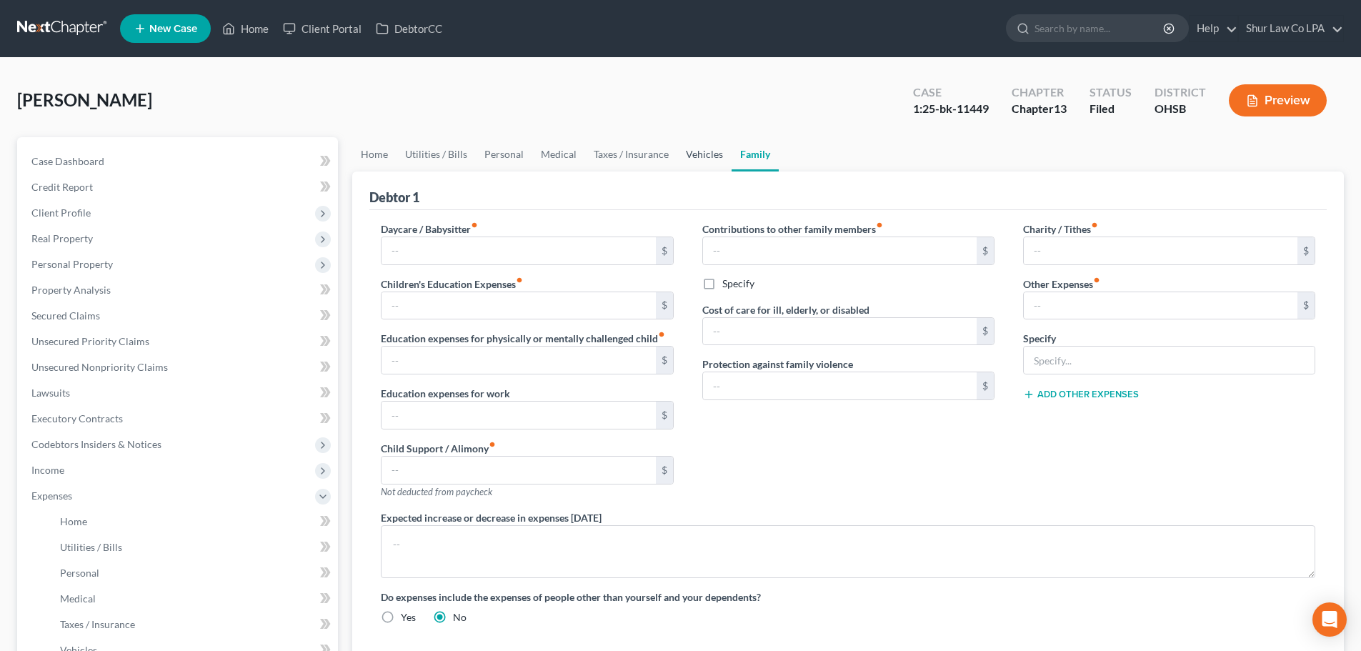
click at [691, 155] on link "Vehicles" at bounding box center [704, 154] width 54 height 34
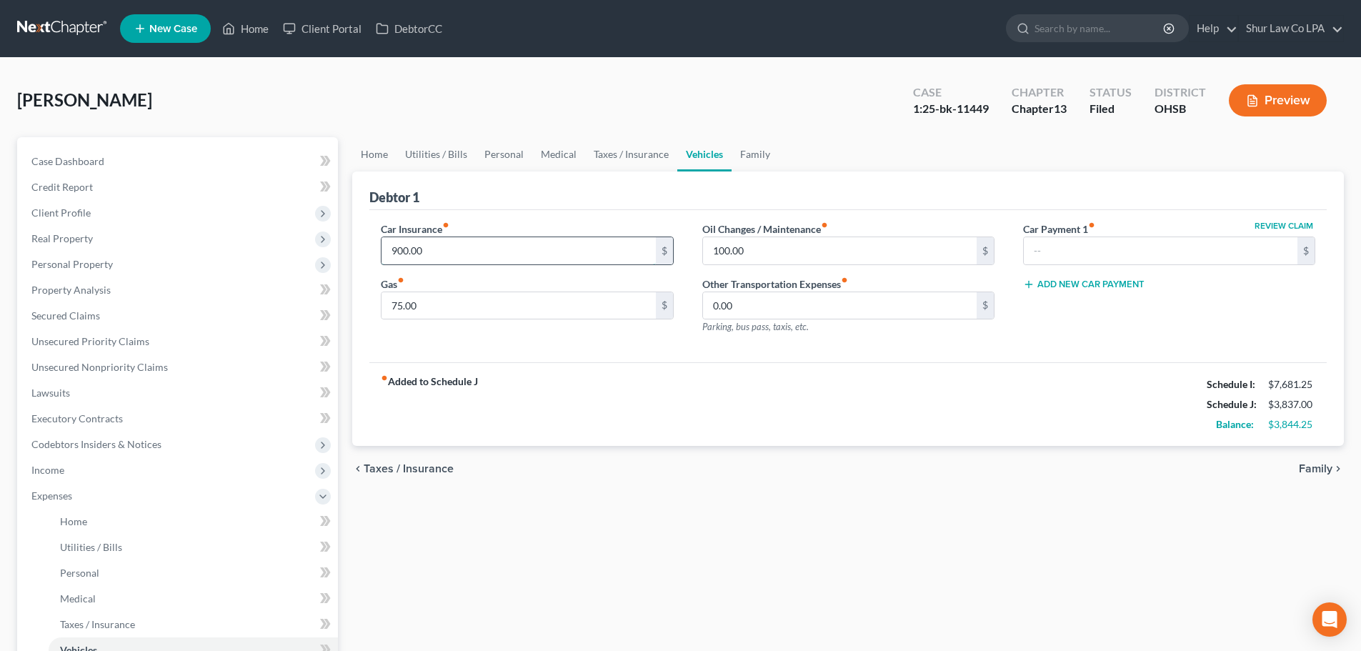
click at [542, 253] on input "900.00" at bounding box center [519, 250] width 274 height 27
click at [548, 254] on input "900.00" at bounding box center [519, 250] width 274 height 27
click at [549, 251] on input "900.00" at bounding box center [519, 250] width 274 height 27
click at [382, 153] on link "Home" at bounding box center [374, 154] width 44 height 34
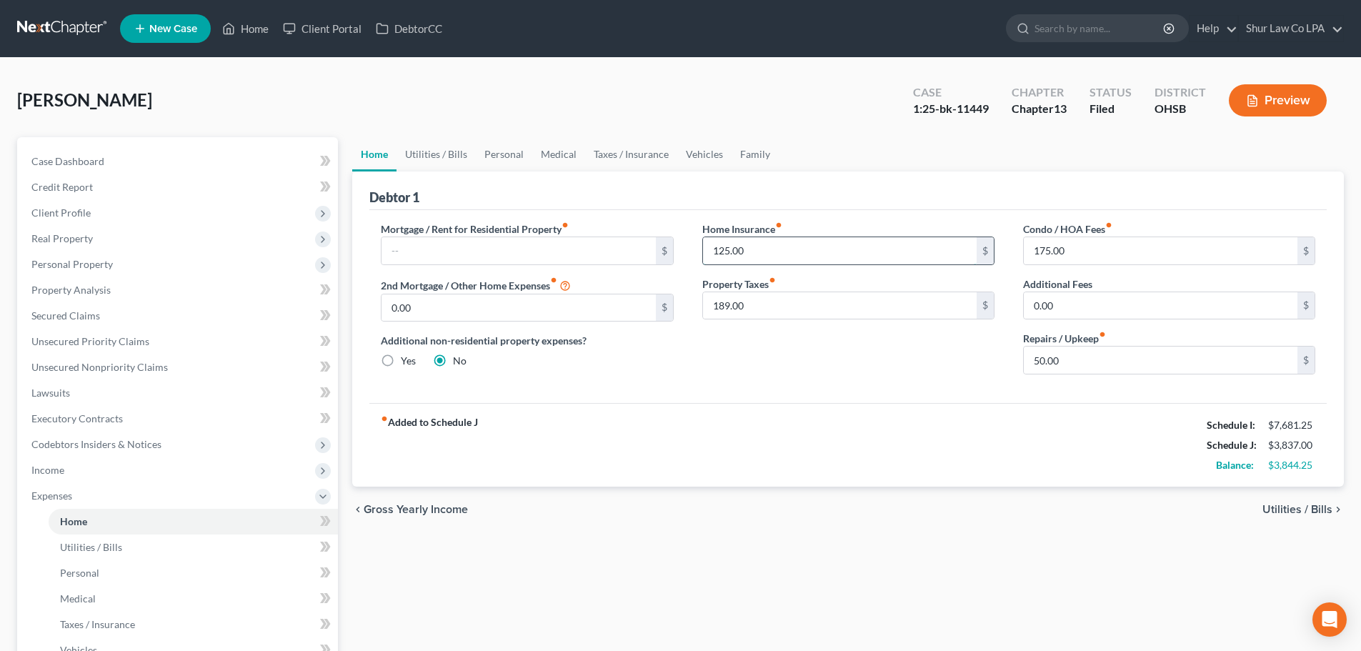
click at [767, 249] on input "125.00" at bounding box center [840, 250] width 274 height 27
click at [774, 301] on input "189.00" at bounding box center [840, 305] width 274 height 27
click at [1078, 250] on input "175.00" at bounding box center [1161, 250] width 274 height 27
click at [1082, 253] on input "175.00" at bounding box center [1161, 250] width 274 height 27
click at [1071, 248] on input "175.00" at bounding box center [1161, 250] width 274 height 27
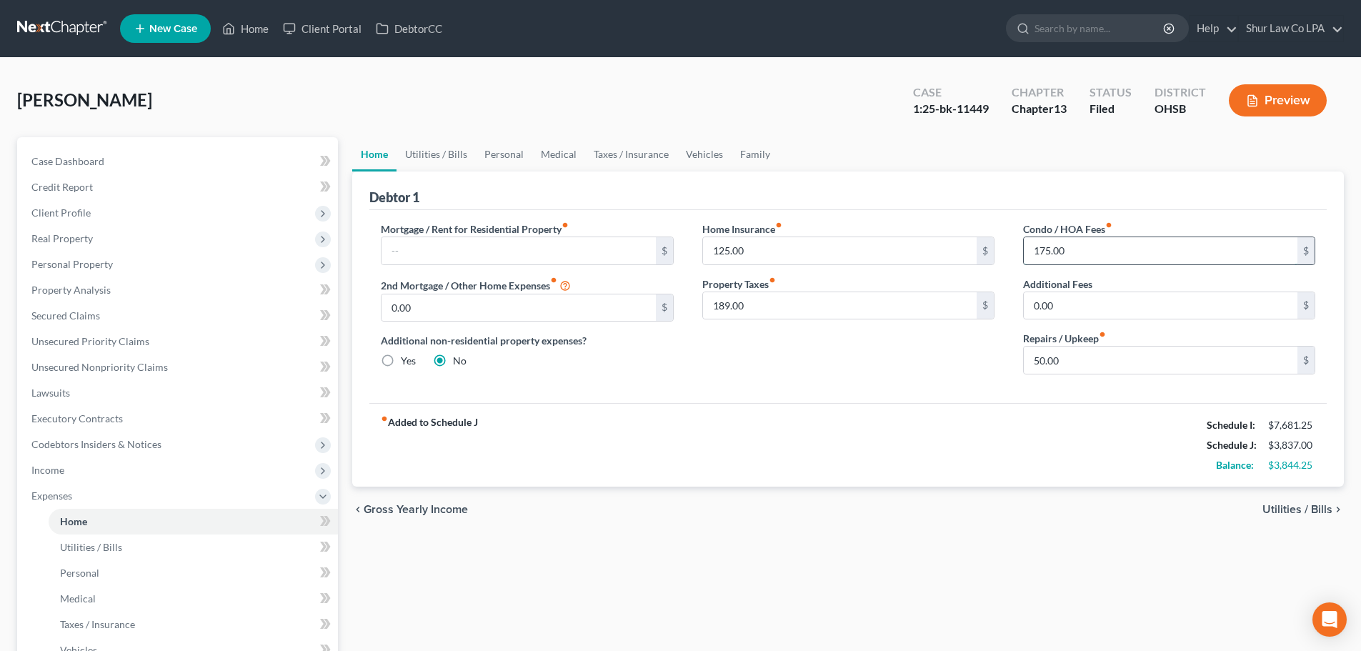
click at [1070, 249] on input "175.00" at bounding box center [1161, 250] width 274 height 27
click at [1087, 250] on input "175.00" at bounding box center [1161, 250] width 274 height 27
click at [1086, 250] on input "175.00" at bounding box center [1161, 250] width 274 height 27
type input "15.00"
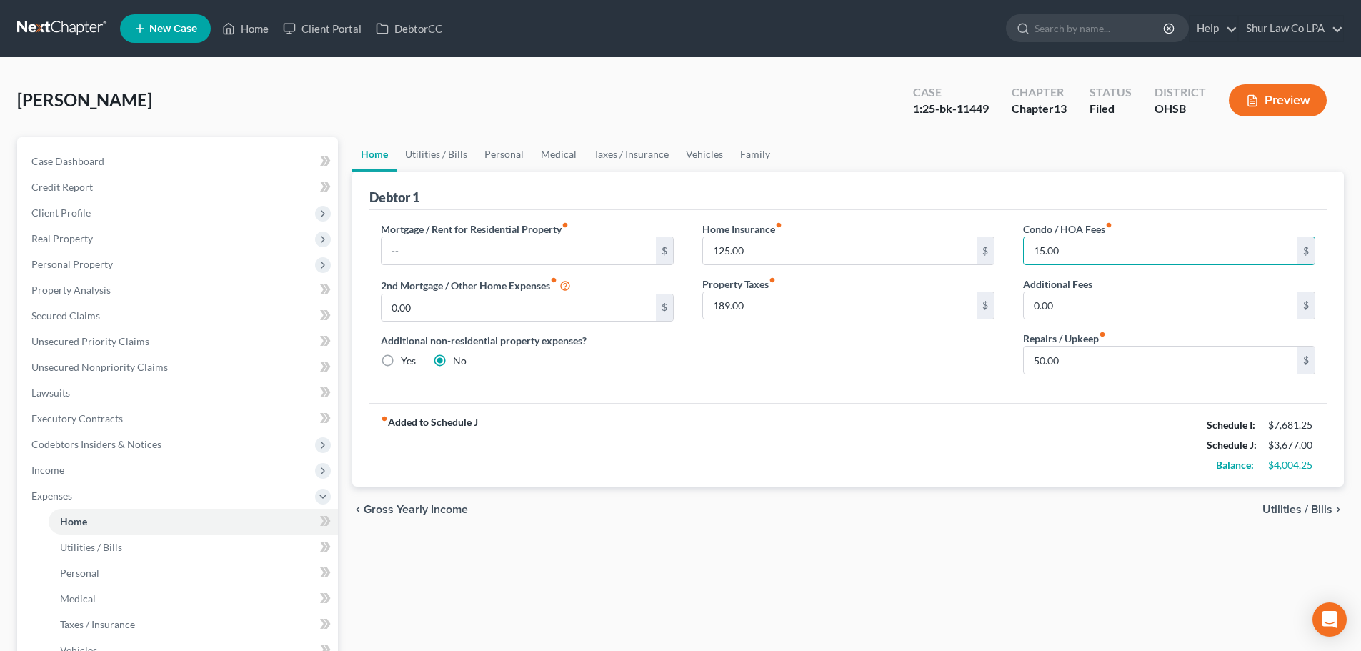
click at [905, 349] on div "Home Insurance fiber_manual_record 125.00 $ Property Taxes fiber_manual_record …" at bounding box center [848, 303] width 321 height 164
click at [756, 251] on input "125.00" at bounding box center [840, 250] width 274 height 27
click at [774, 313] on input "189.00" at bounding box center [840, 305] width 274 height 27
click at [772, 311] on input "189.00" at bounding box center [840, 305] width 274 height 27
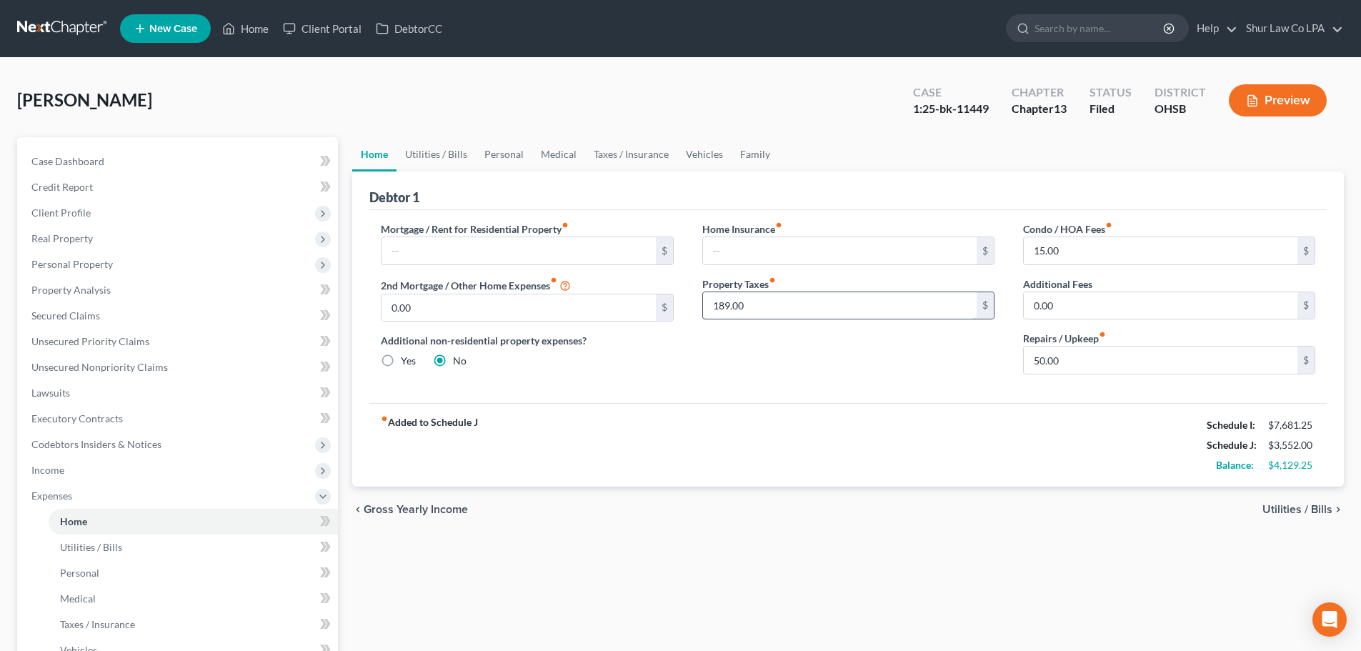
type input "189.0"
drag, startPoint x: 768, startPoint y: 309, endPoint x: 673, endPoint y: 309, distance: 95.0
click at [673, 309] on div "Mortgage / Rent for Residential Property fiber_manual_record $ 2nd Mortgage / O…" at bounding box center [848, 303] width 963 height 164
click at [736, 364] on div "Home Insurance fiber_manual_record $ Property Taxes fiber_manual_record $" at bounding box center [848, 303] width 321 height 164
click at [674, 348] on div "Mortgage / Rent for Residential Property fiber_manual_record $ 2nd Mortgage / O…" at bounding box center [527, 303] width 321 height 164
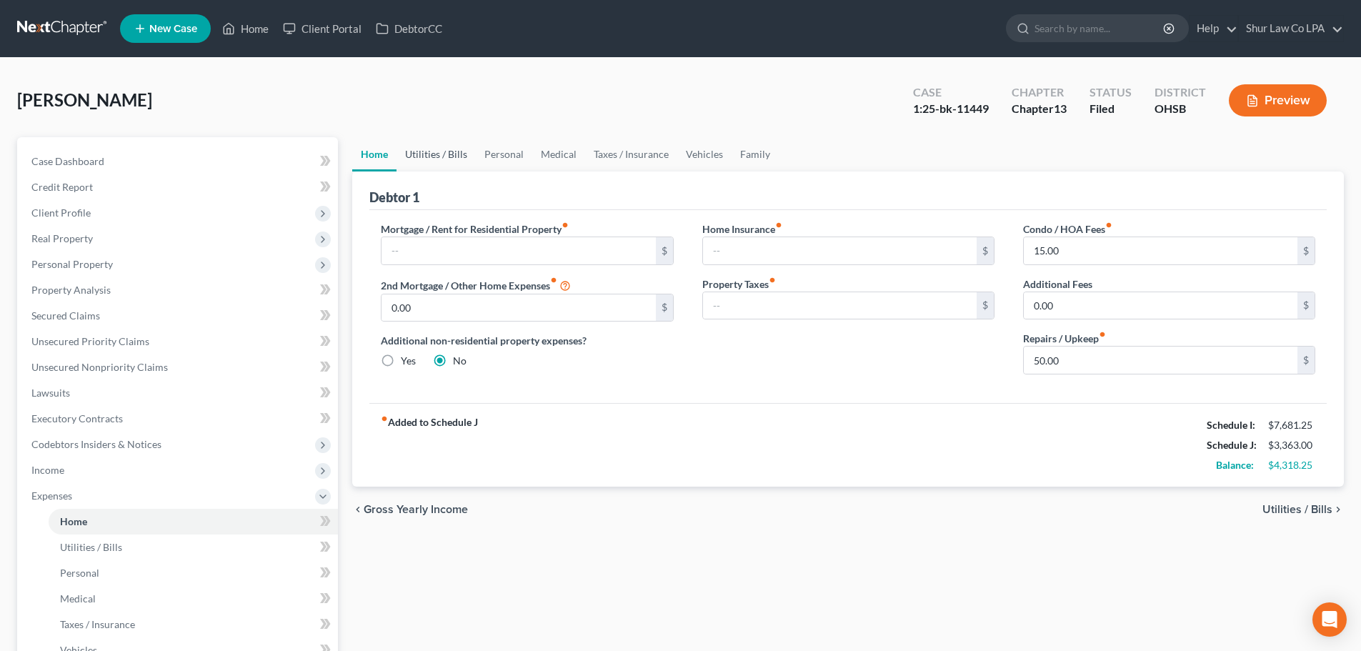
click at [444, 149] on link "Utilities / Bills" at bounding box center [436, 154] width 79 height 34
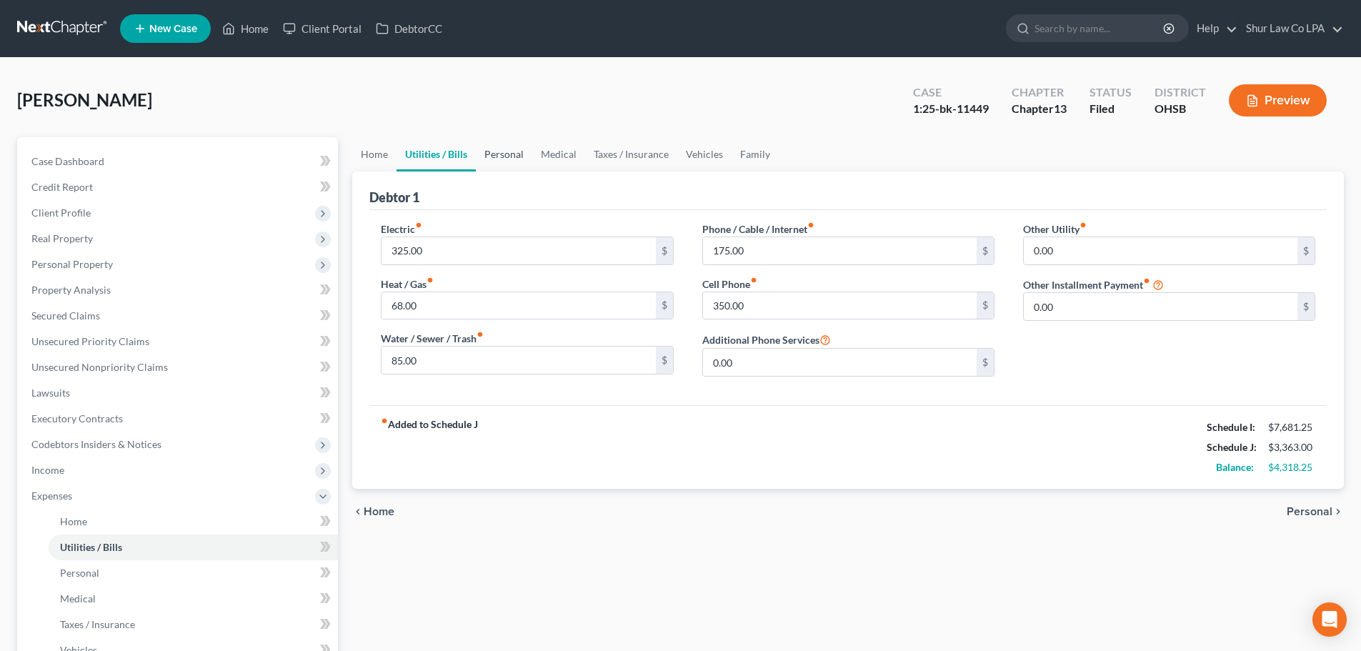
click at [502, 151] on link "Personal" at bounding box center [504, 154] width 56 height 34
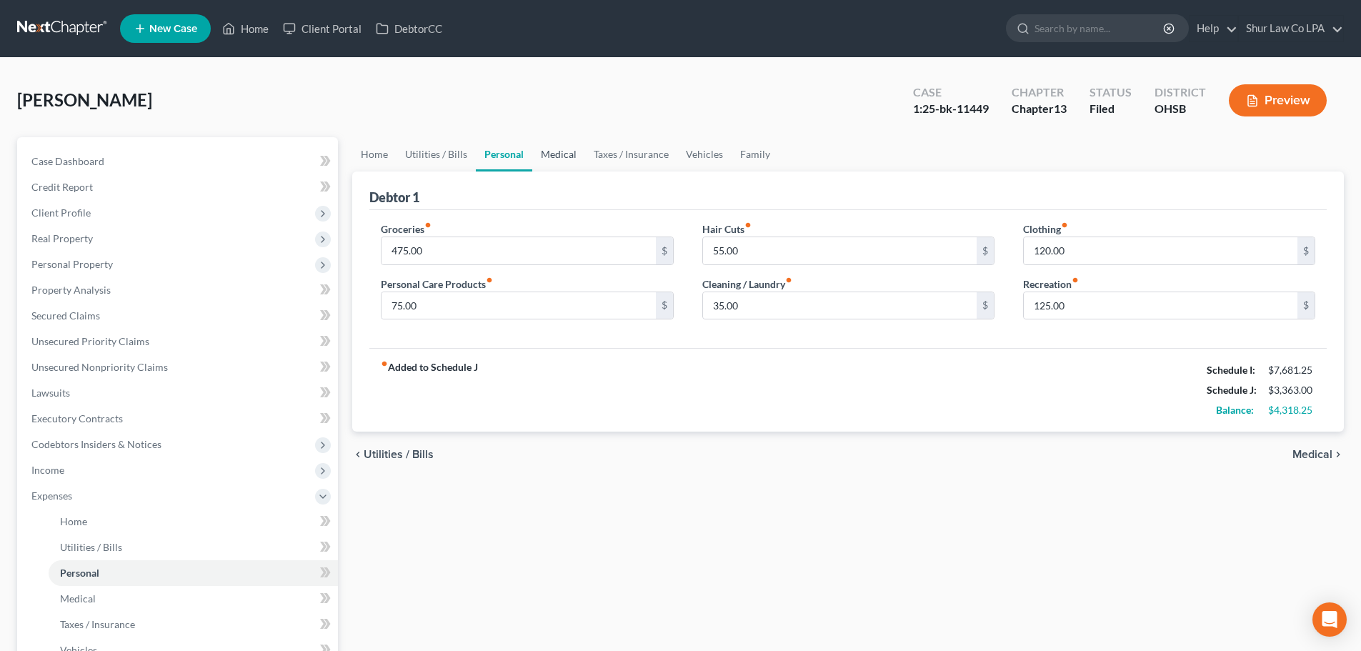
click at [561, 155] on link "Medical" at bounding box center [558, 154] width 53 height 34
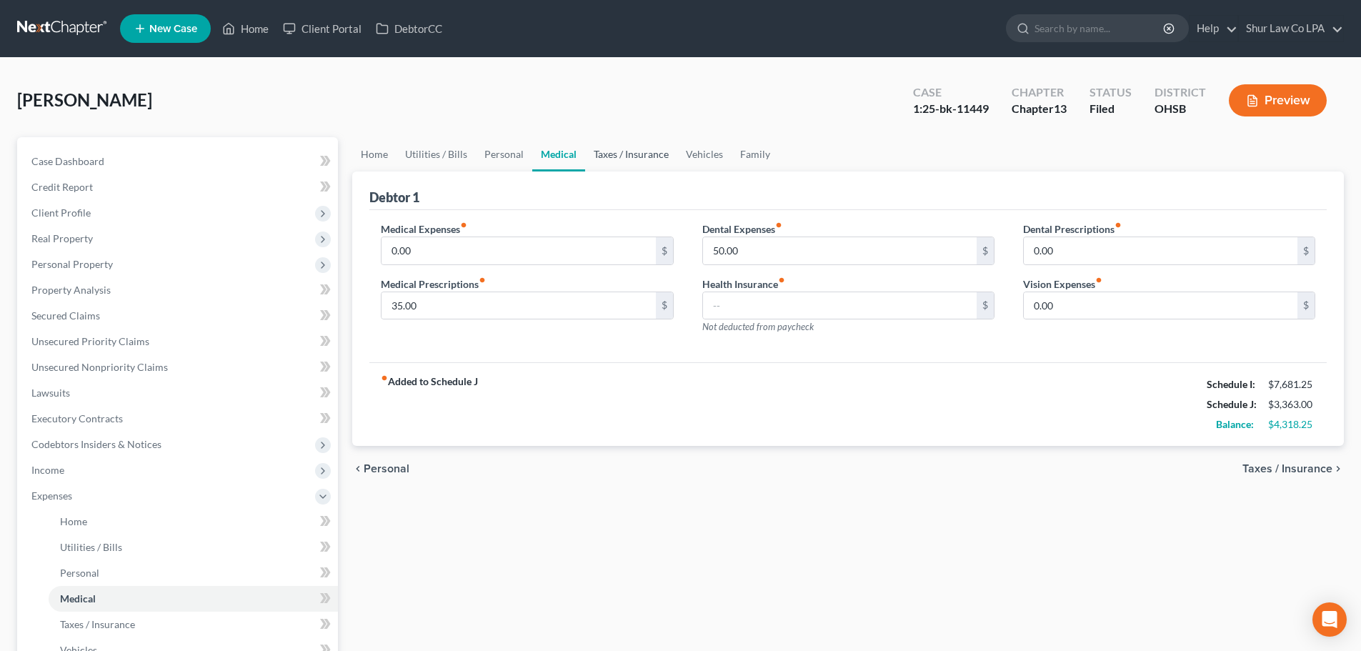
click at [629, 156] on link "Taxes / Insurance" at bounding box center [631, 154] width 92 height 34
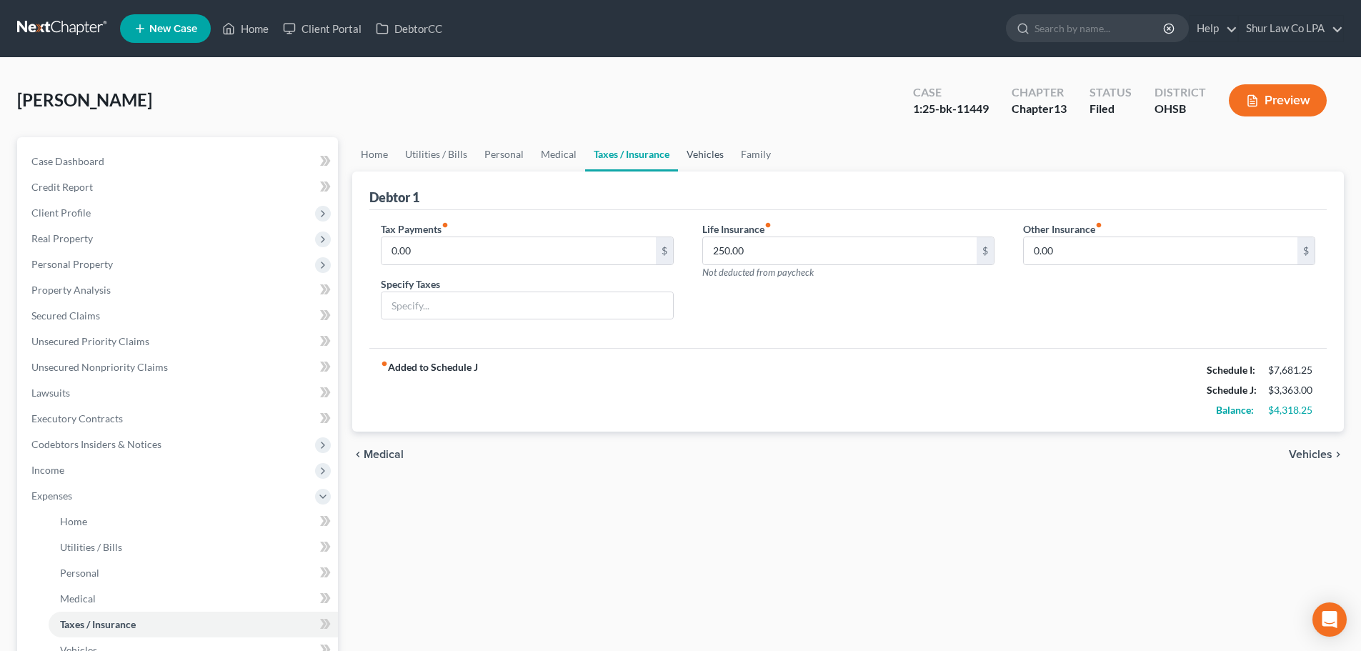
click at [702, 155] on link "Vehicles" at bounding box center [705, 154] width 54 height 34
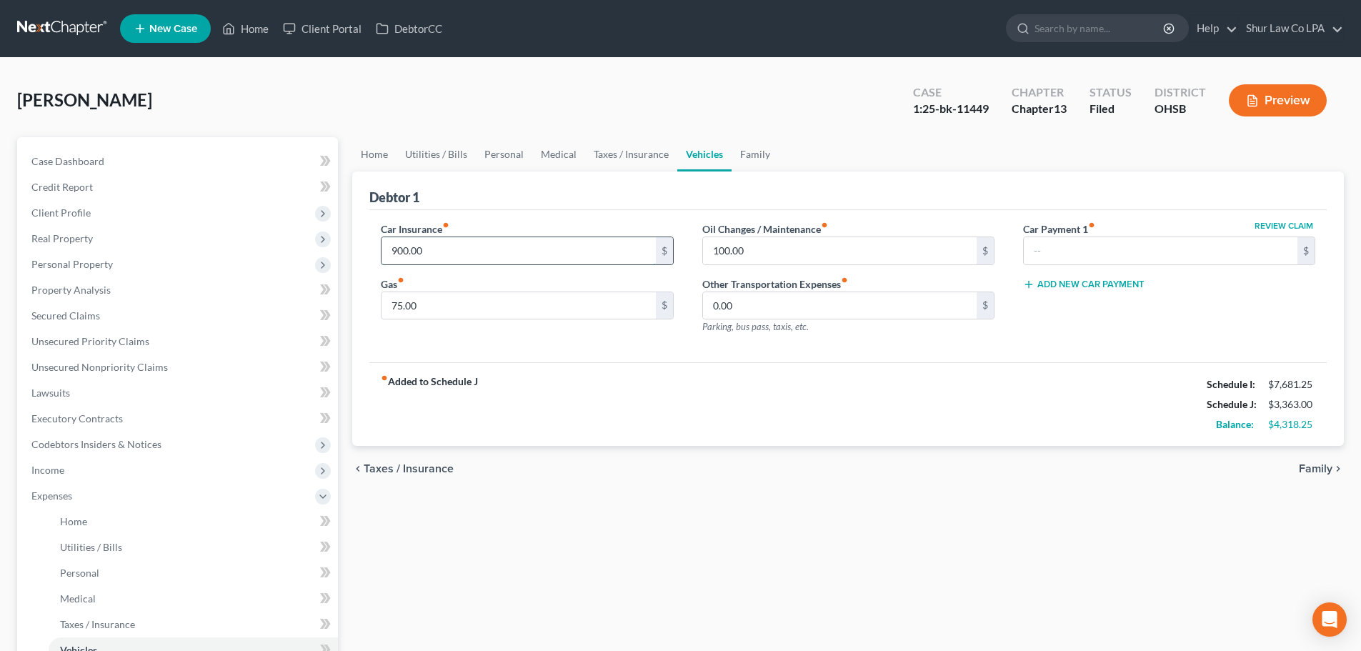
click at [457, 253] on input "900.00" at bounding box center [519, 250] width 274 height 27
type input "695.00"
click at [487, 354] on div "Car Insurance fiber_manual_record 695.00 $ Gas fiber_manual_record 75.00 $ Oil …" at bounding box center [847, 286] width 957 height 153
click at [134, 246] on span "Real Property" at bounding box center [179, 239] width 318 height 26
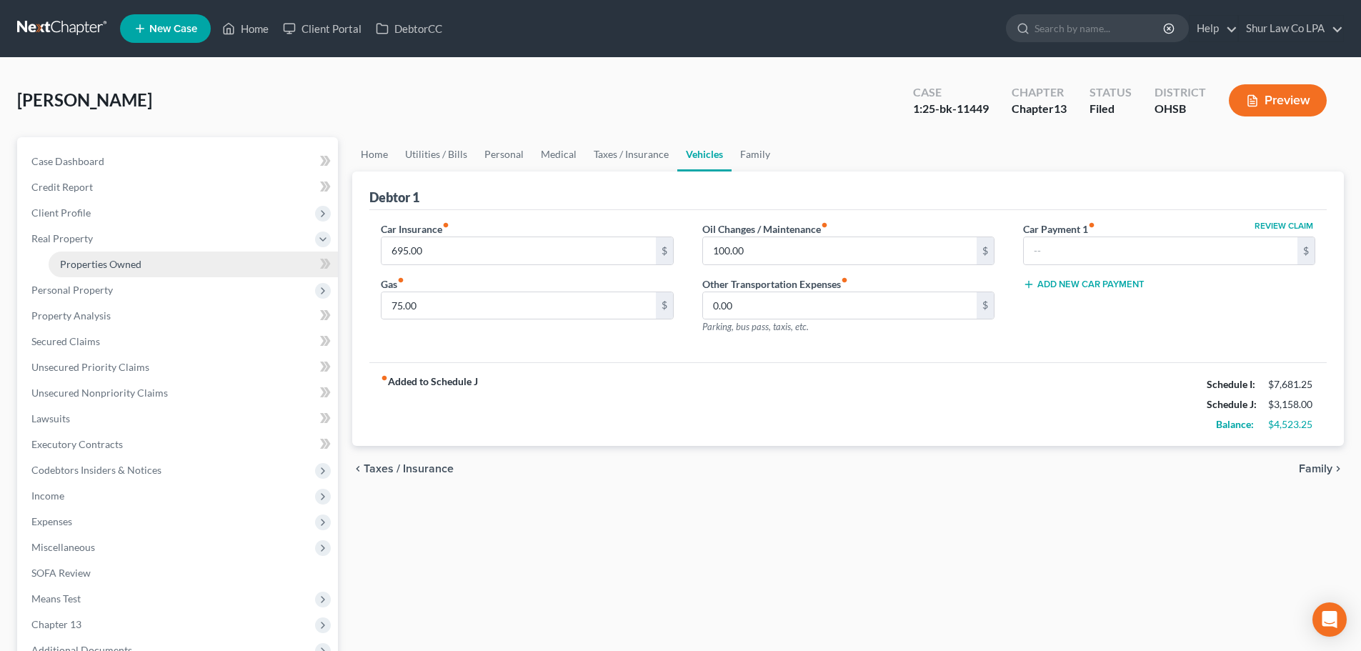
click at [139, 266] on span "Properties Owned" at bounding box center [100, 264] width 81 height 12
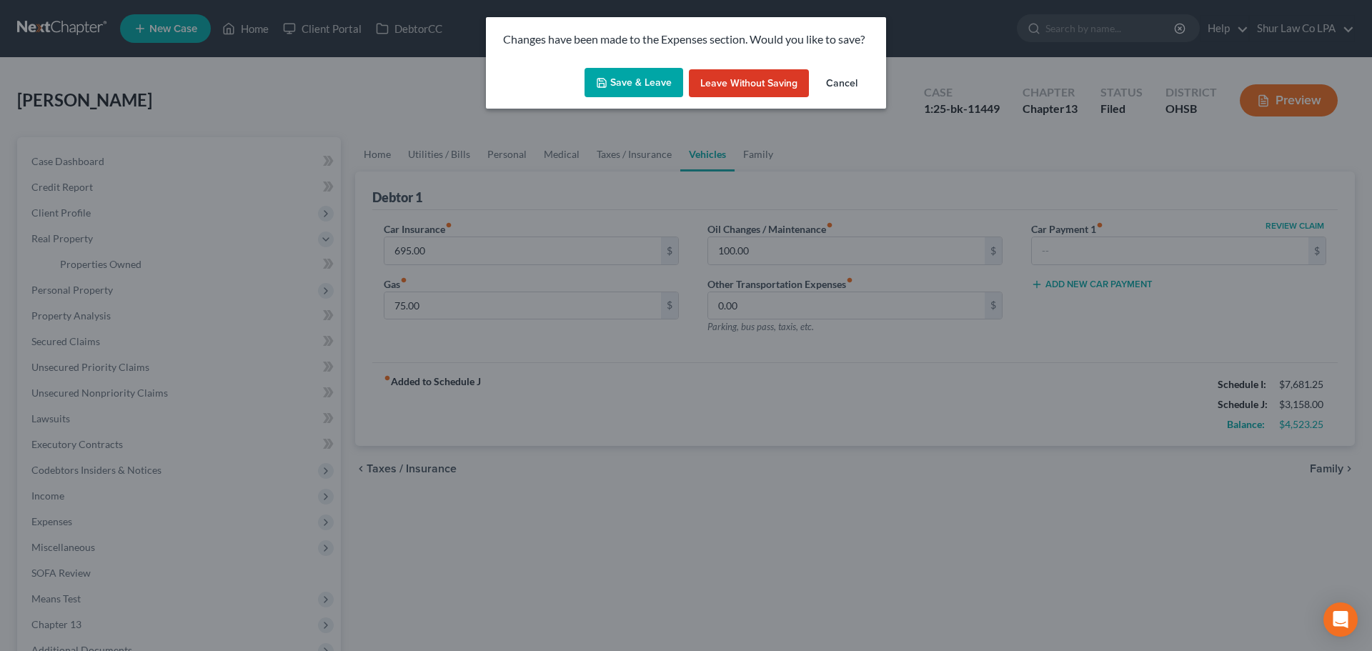
click at [611, 83] on button "Save & Leave" at bounding box center [633, 83] width 99 height 30
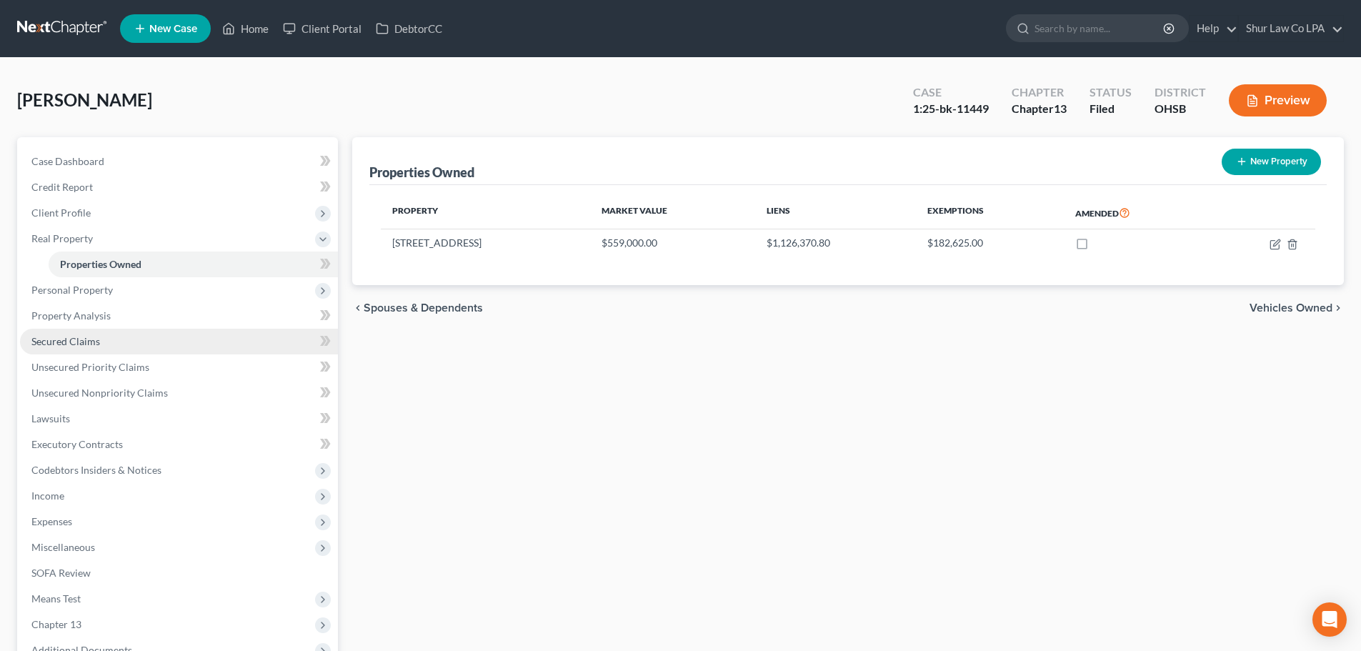
click at [148, 344] on link "Secured Claims" at bounding box center [179, 342] width 318 height 26
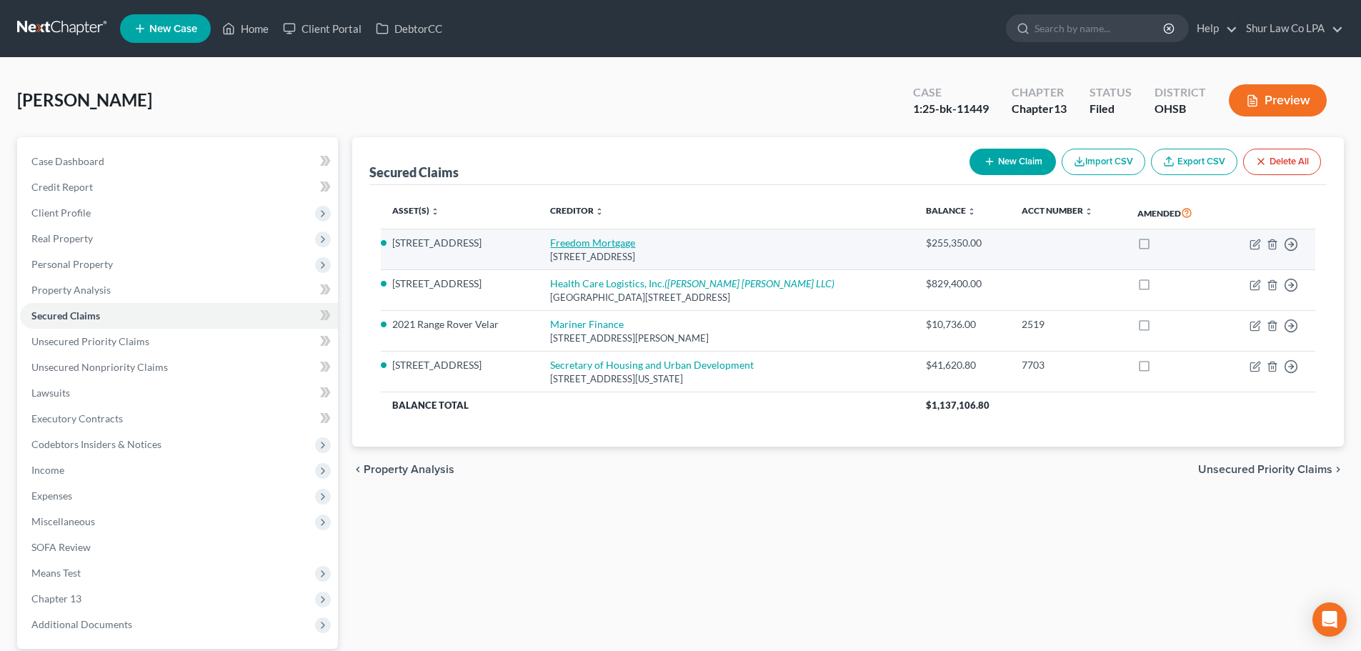
click at [618, 240] on link "Freedom Mortgage" at bounding box center [592, 242] width 85 height 12
select select "33"
select select "3"
select select "9"
select select "4"
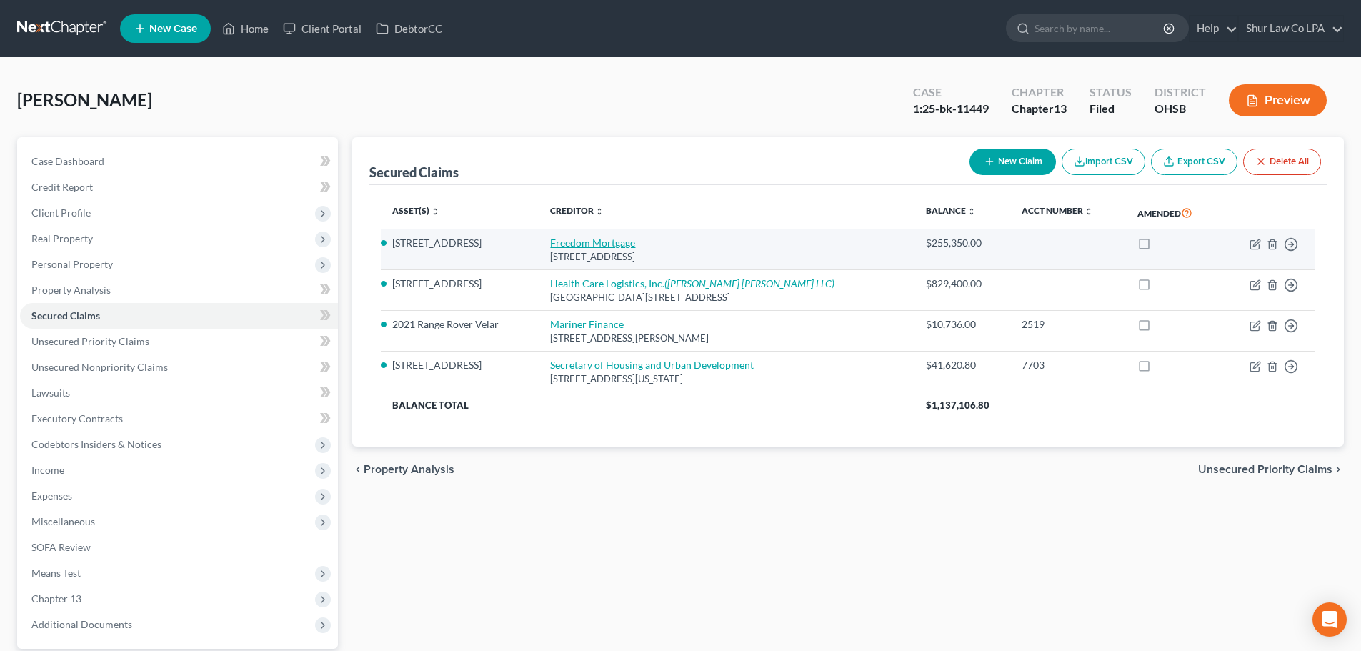
select select "3"
select select "0"
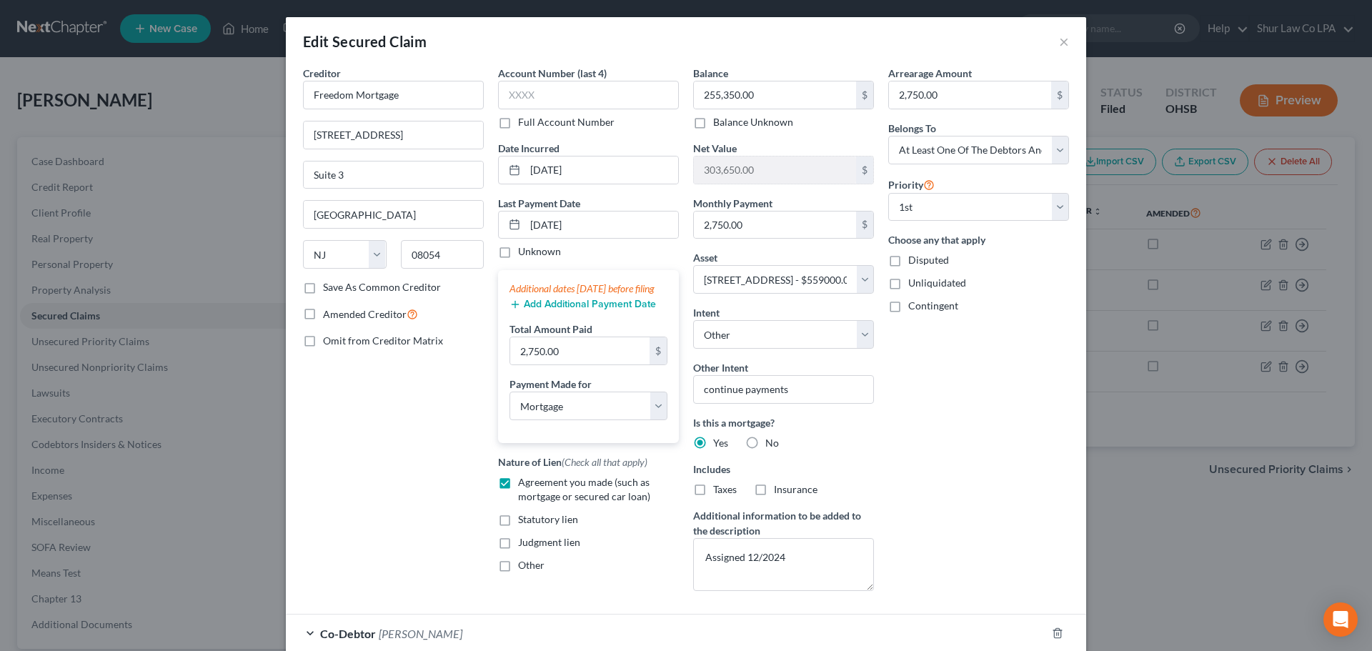
drag, startPoint x: 698, startPoint y: 489, endPoint x: 731, endPoint y: 493, distance: 33.1
click at [713, 489] on label "Taxes" at bounding box center [725, 489] width 24 height 14
click at [719, 489] on input "Taxes" at bounding box center [723, 486] width 9 height 9
checkbox input "true"
click at [774, 493] on label "Insurance" at bounding box center [796, 489] width 44 height 14
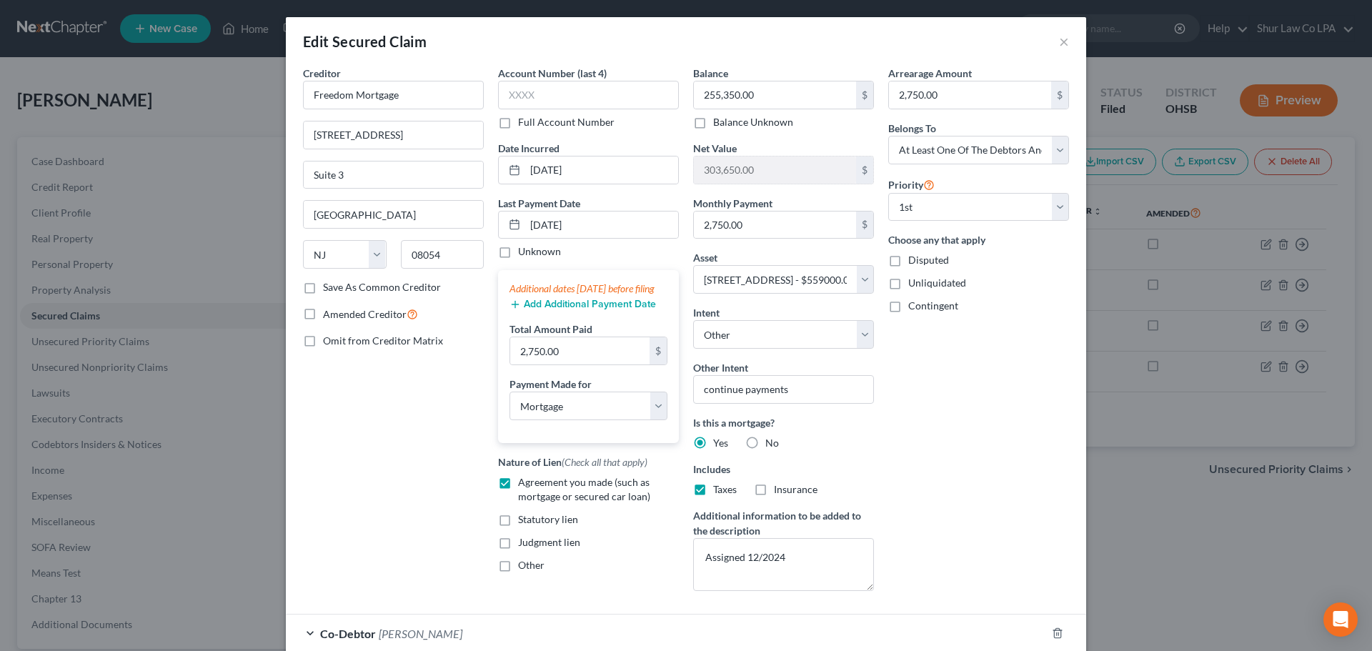
click at [779, 492] on input "Insurance" at bounding box center [783, 486] width 9 height 9
checkbox input "true"
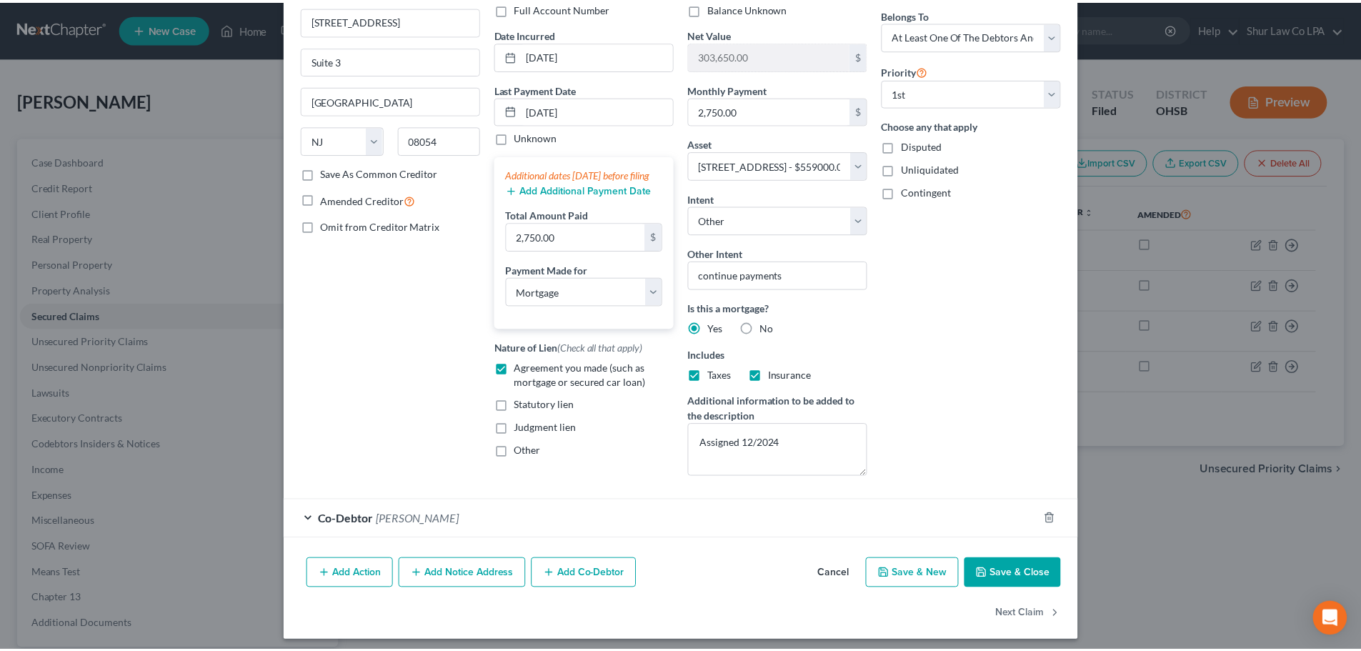
scroll to position [121, 0]
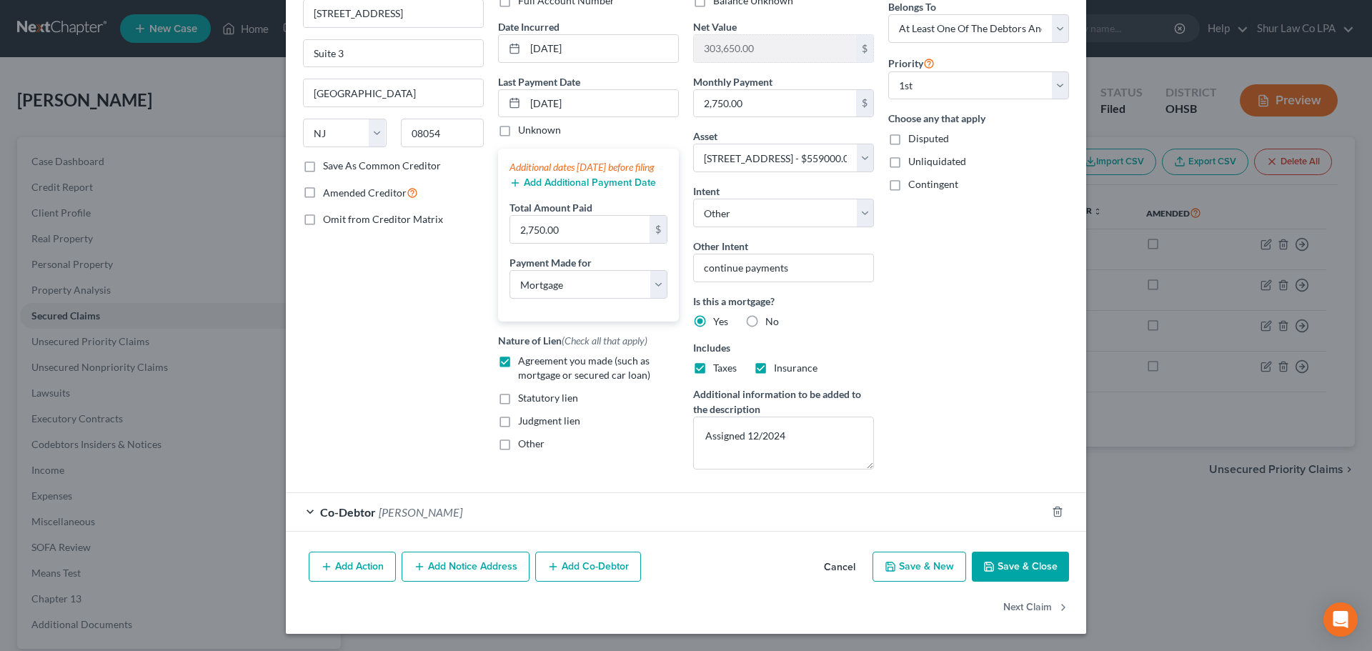
click at [997, 407] on div "Arrearage Amount 2,750.00 $ Belongs To * Select Debtor 1 Only Debtor 2 Only Deb…" at bounding box center [978, 212] width 195 height 537
click at [1018, 567] on button "Save & Close" at bounding box center [1020, 567] width 97 height 30
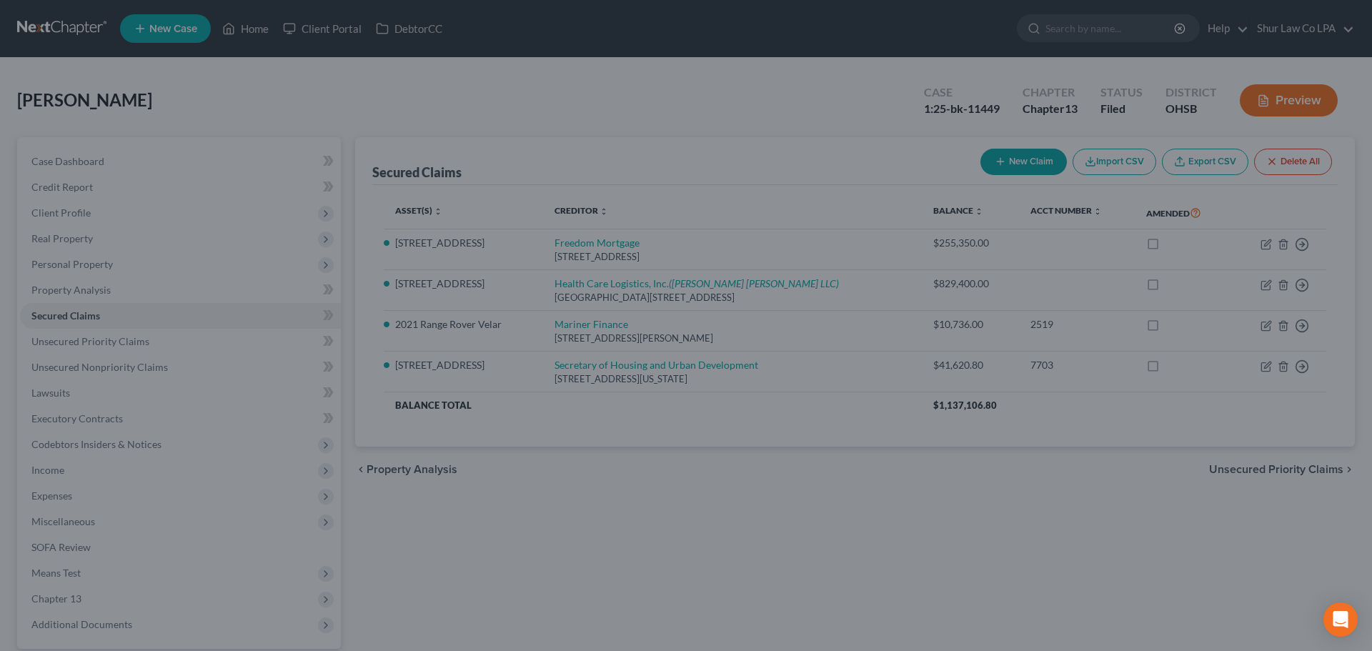
select select "9"
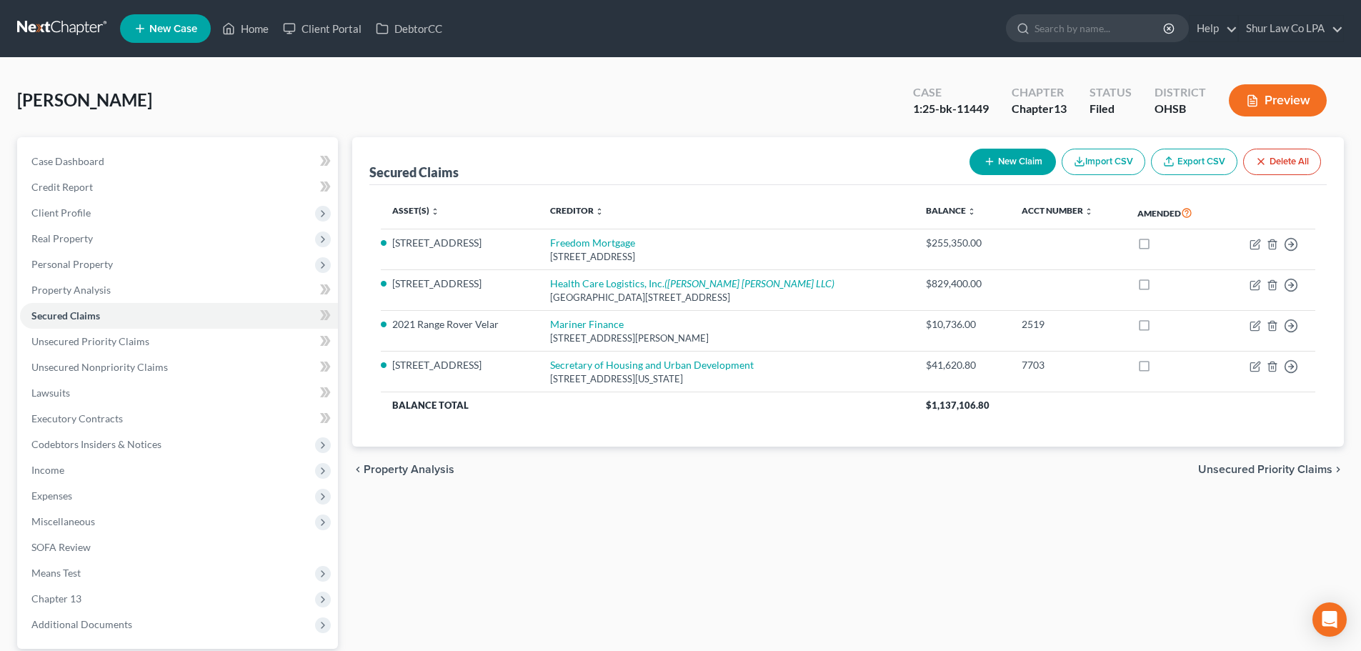
click at [592, 535] on div "Secured Claims New Claim Import CSV Export CSV Delete All Asset(s) expand_more …" at bounding box center [848, 434] width 1006 height 594
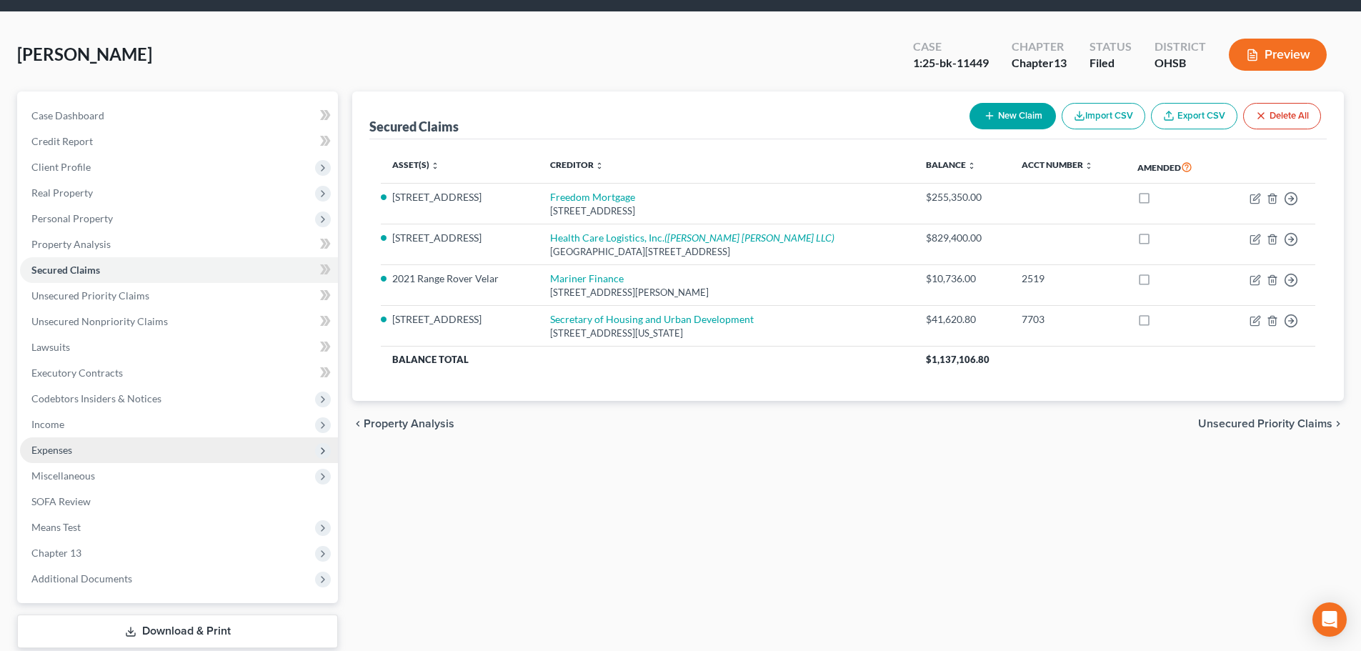
scroll to position [71, 0]
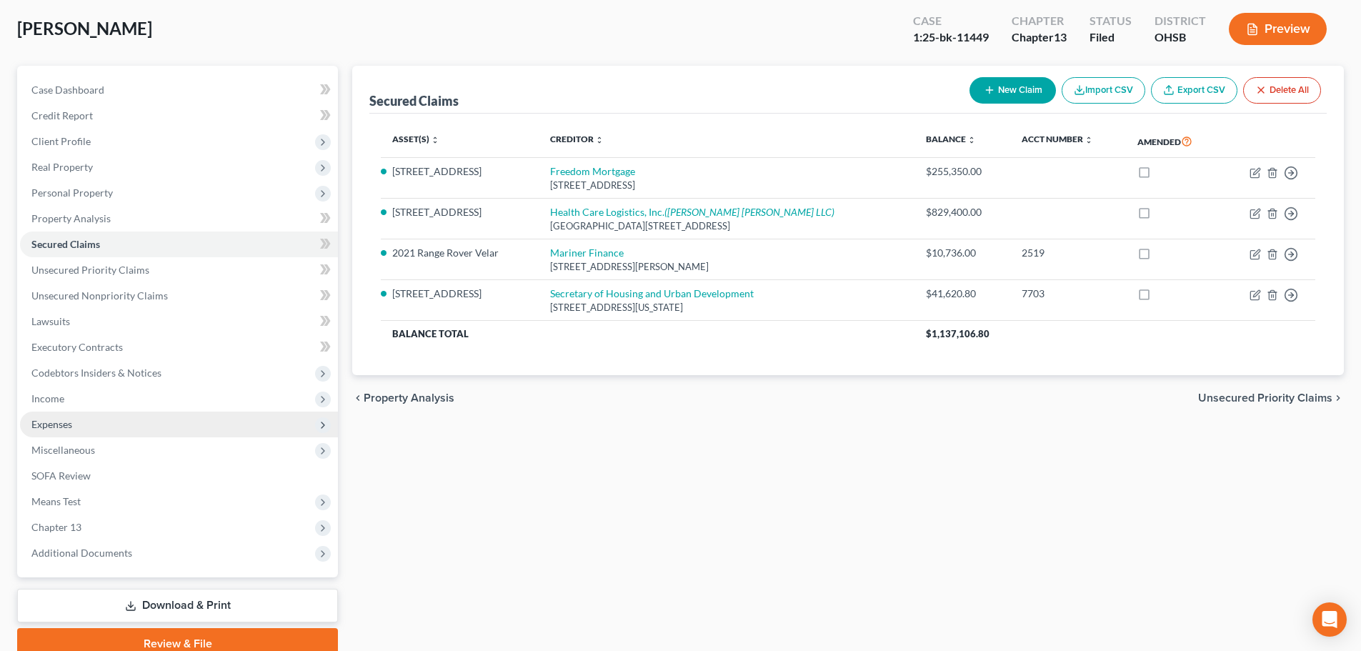
click at [156, 424] on span "Expenses" at bounding box center [179, 425] width 318 height 26
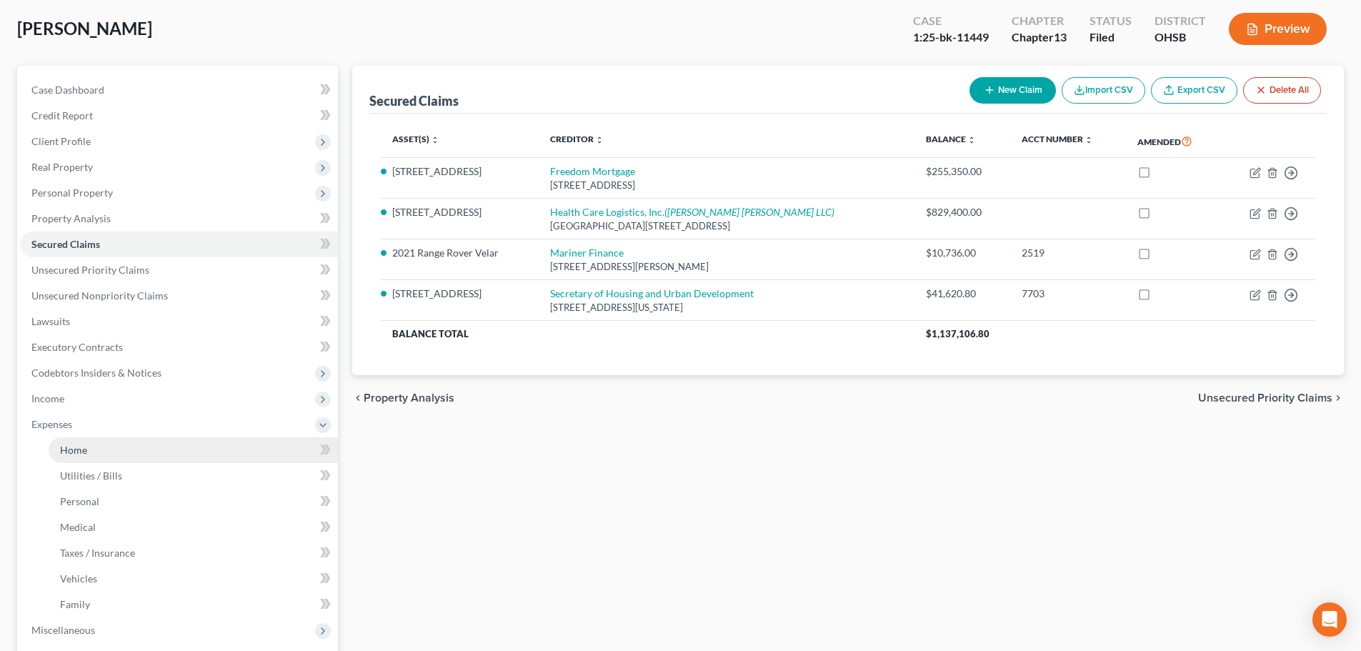
click at [145, 454] on link "Home" at bounding box center [193, 450] width 289 height 26
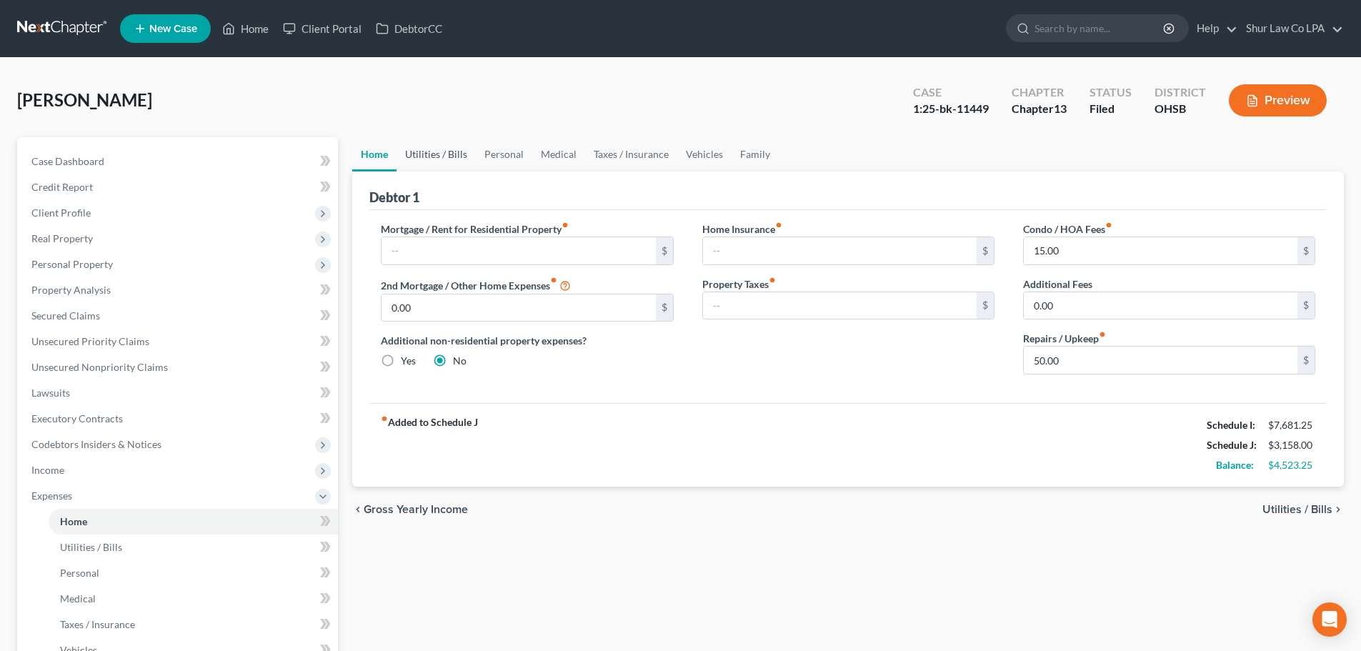
click at [431, 154] on link "Utilities / Bills" at bounding box center [436, 154] width 79 height 34
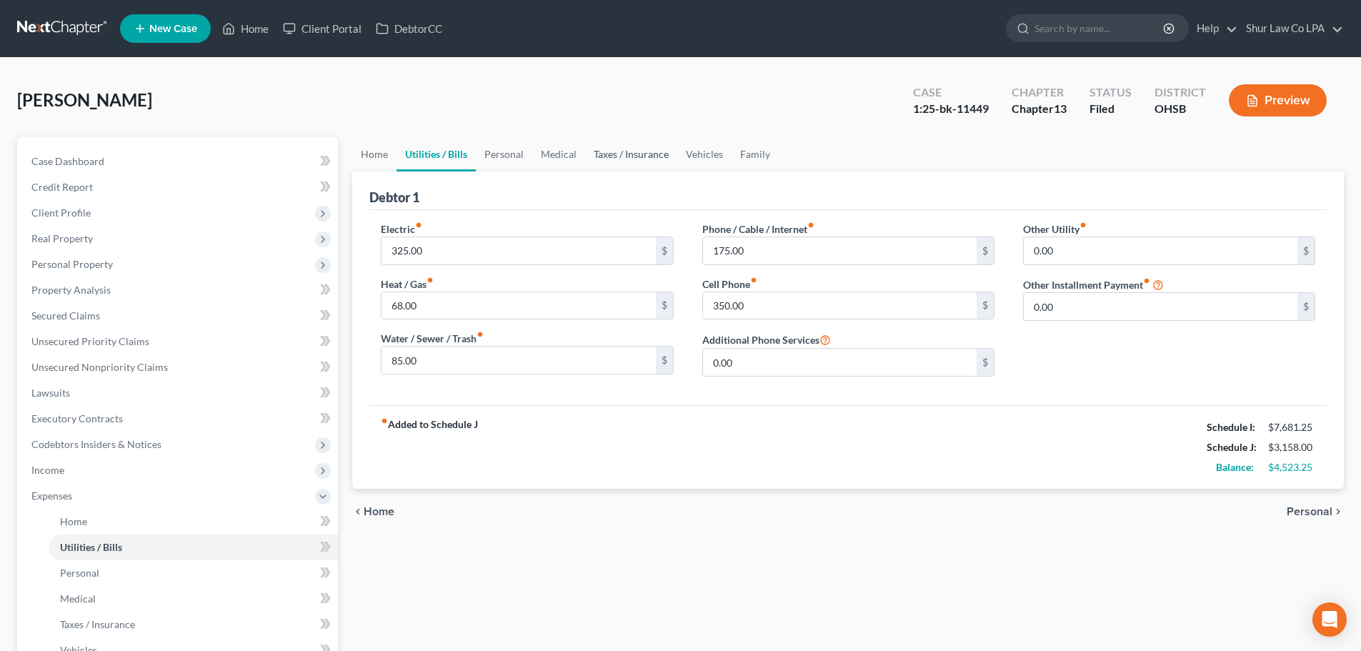
click at [607, 156] on link "Taxes / Insurance" at bounding box center [631, 154] width 92 height 34
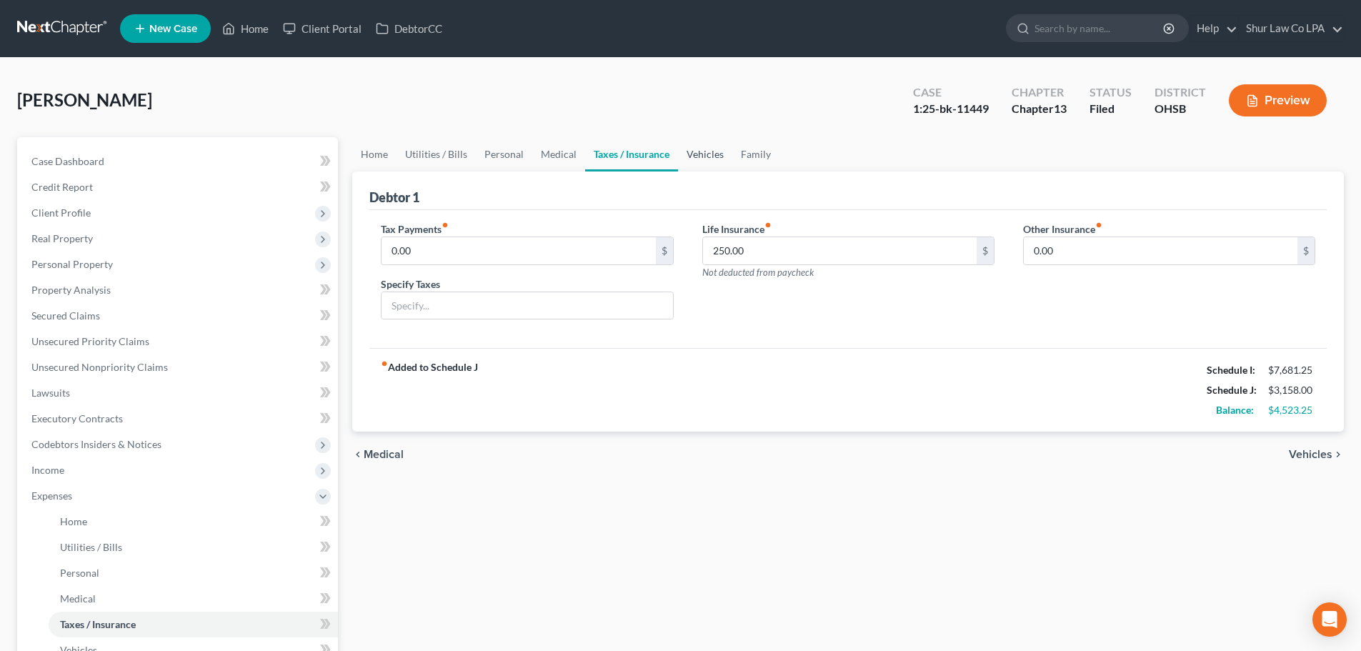
click at [716, 157] on link "Vehicles" at bounding box center [705, 154] width 54 height 34
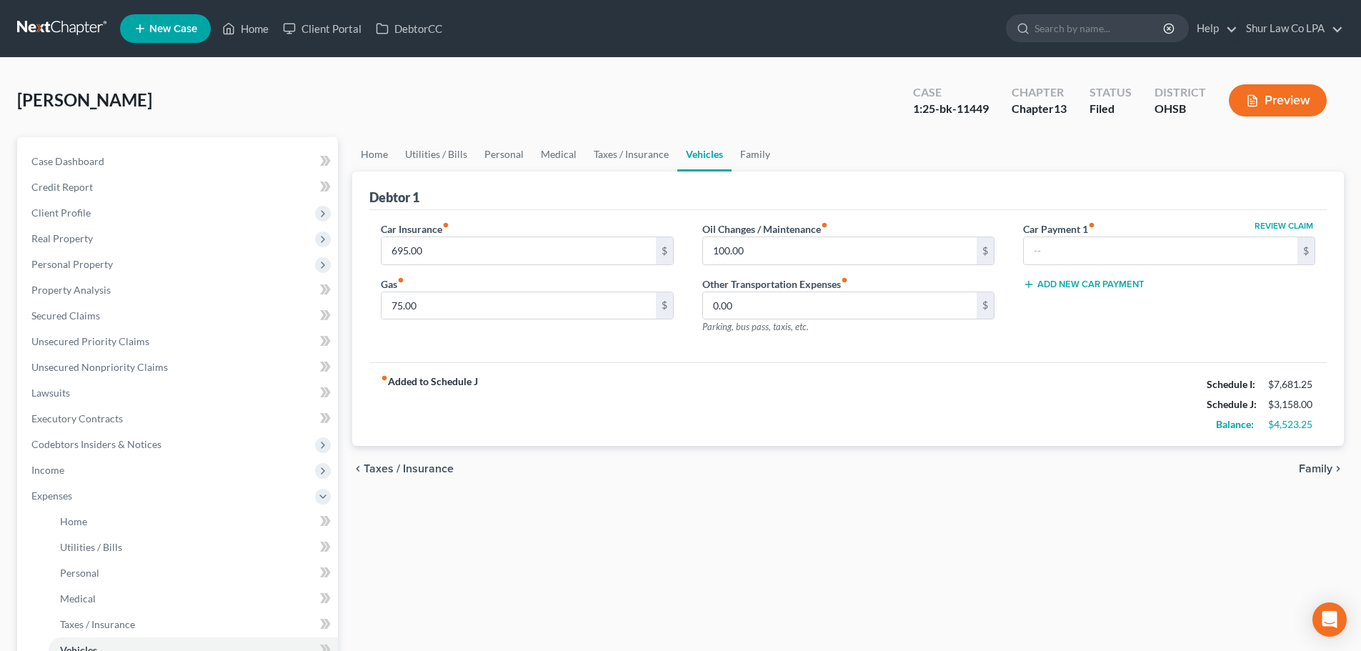
click at [544, 222] on div "Car Insurance fiber_manual_record 695.00 $" at bounding box center [527, 243] width 292 height 44
click at [649, 492] on div "chevron_left Taxes / Insurance Family chevron_right" at bounding box center [848, 469] width 992 height 46
drag, startPoint x: 583, startPoint y: 398, endPoint x: 561, endPoint y: 398, distance: 22.1
click at [582, 398] on div "fiber_manual_record Added to Schedule J Schedule I: $7,681.25 Schedule J: $3,15…" at bounding box center [847, 404] width 957 height 84
click at [494, 385] on div "fiber_manual_record Added to Schedule J Schedule I: $7,681.25 Schedule J: $3,15…" at bounding box center [847, 404] width 957 height 84
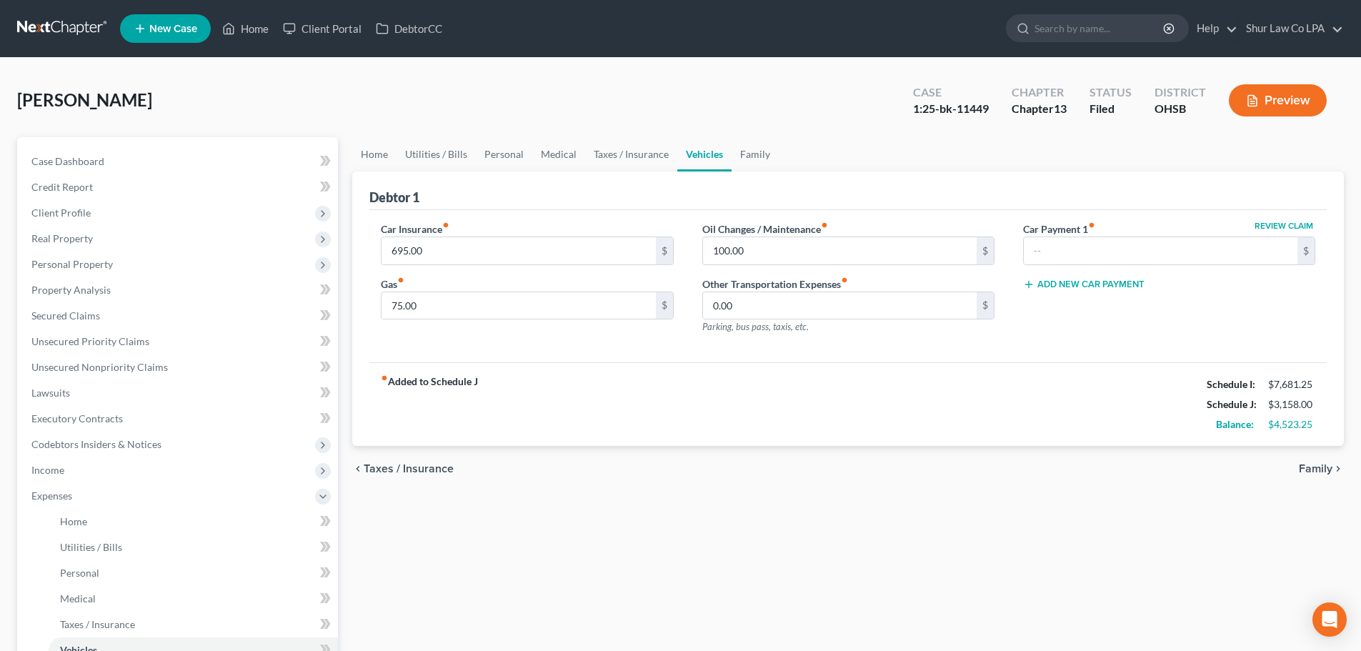
click at [494, 385] on div "fiber_manual_record Added to Schedule J Schedule I: $7,681.25 Schedule J: $3,15…" at bounding box center [847, 404] width 957 height 84
click at [491, 385] on div "fiber_manual_record Added to Schedule J Schedule I: $7,681.25 Schedule J: $3,15…" at bounding box center [847, 404] width 957 height 84
drag, startPoint x: 459, startPoint y: 387, endPoint x: 376, endPoint y: 379, distance: 83.9
click at [376, 379] on div "fiber_manual_record Added to Schedule J Schedule I: $7,681.25 Schedule J: $3,15…" at bounding box center [847, 404] width 957 height 84
click at [543, 414] on div "fiber_manual_record Added to Schedule J Schedule I: $7,681.25 Schedule J: $3,15…" at bounding box center [847, 404] width 957 height 84
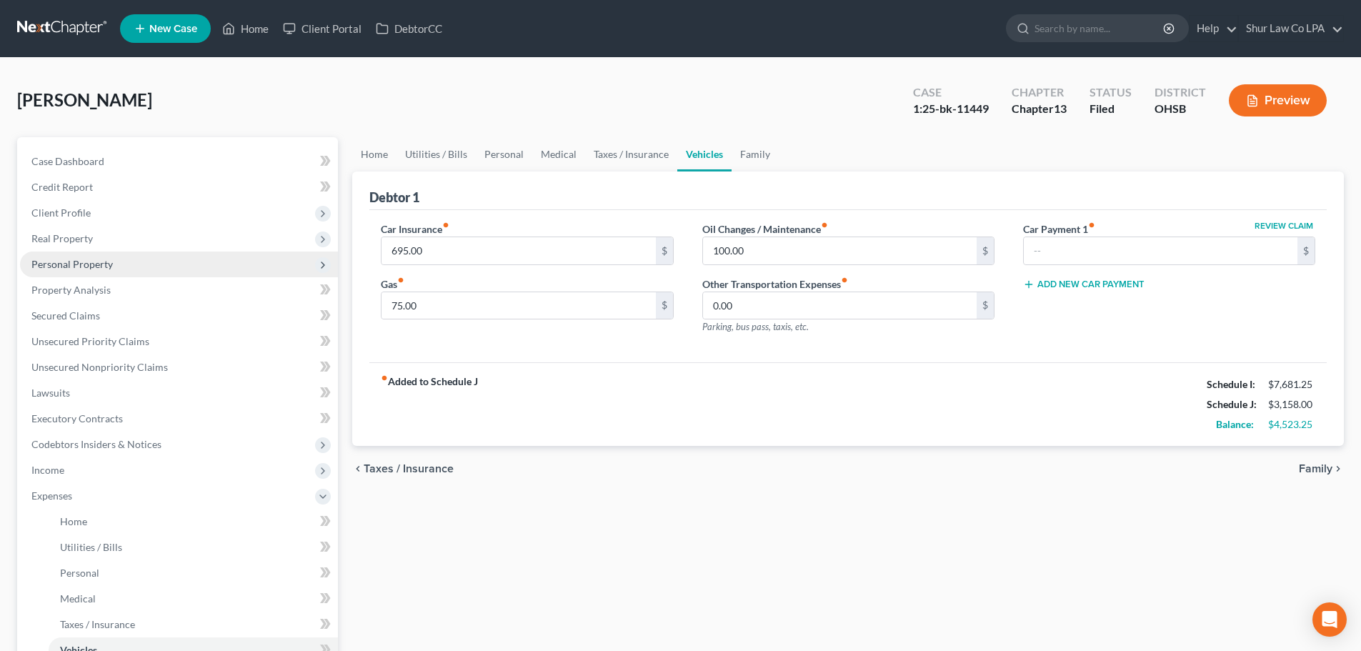
click at [110, 261] on span "Personal Property" at bounding box center [179, 264] width 318 height 26
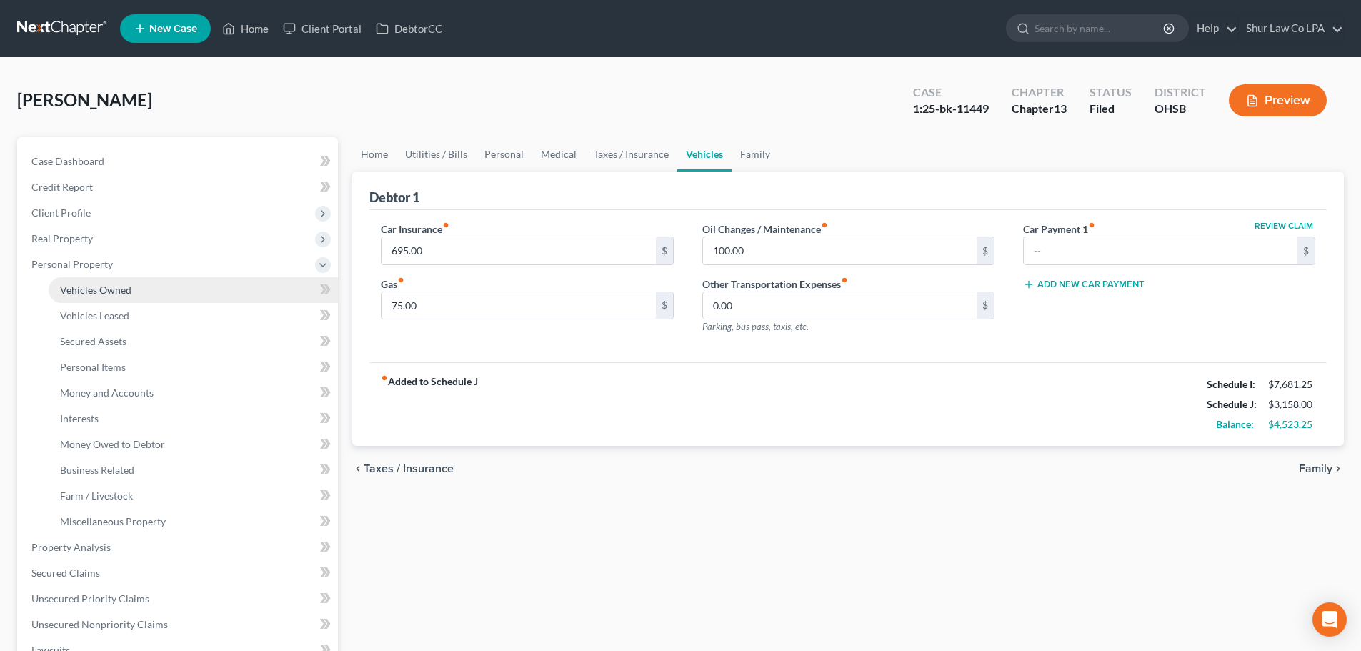
click at [126, 288] on span "Vehicles Owned" at bounding box center [95, 290] width 71 height 12
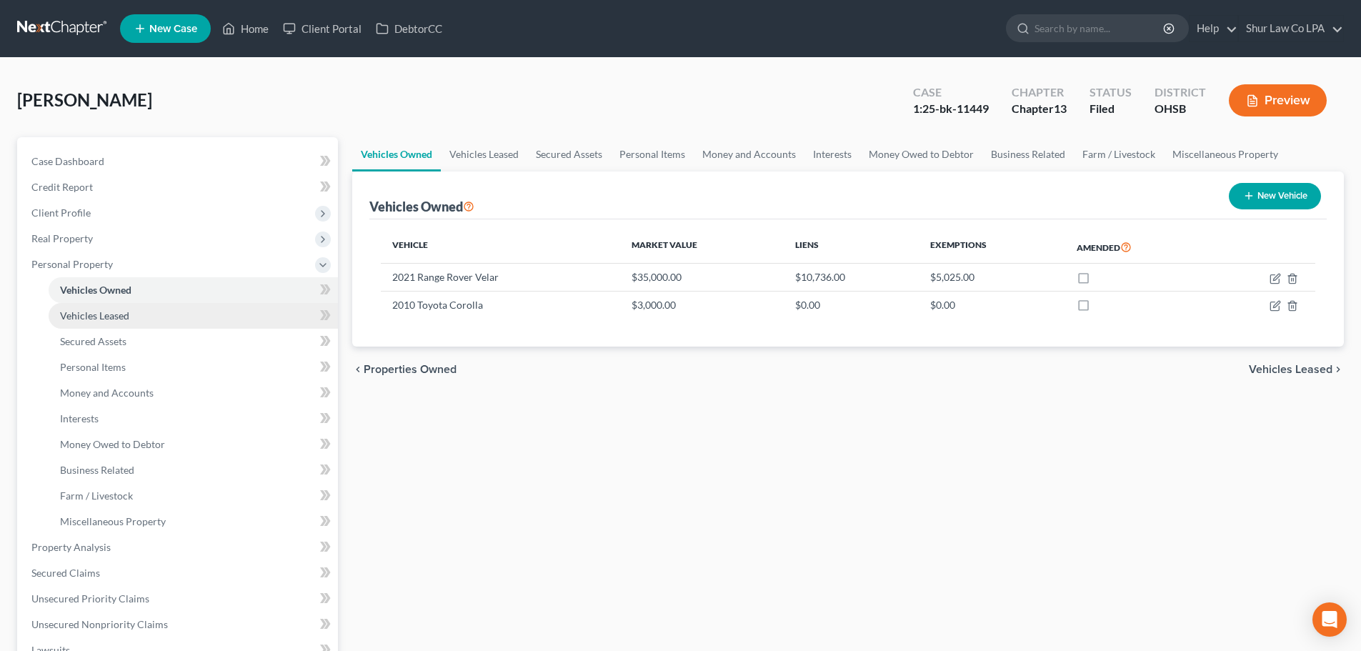
click at [133, 310] on link "Vehicles Leased" at bounding box center [193, 316] width 289 height 26
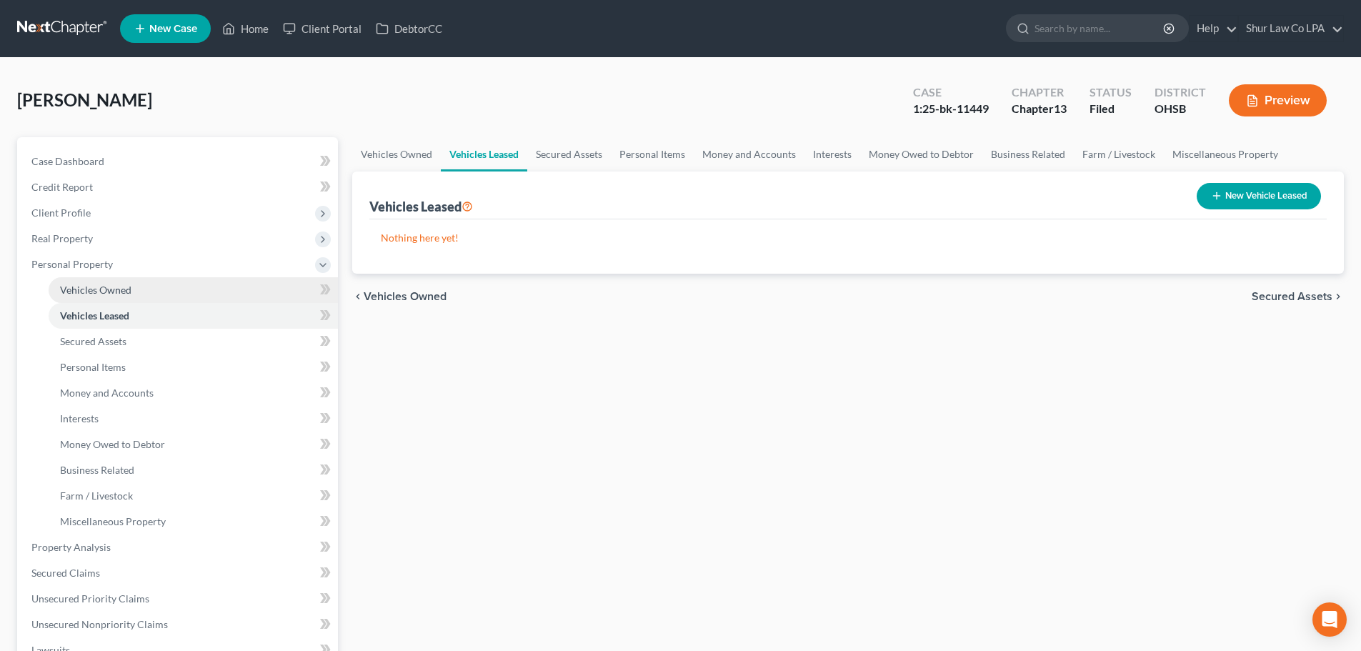
click at [136, 294] on link "Vehicles Owned" at bounding box center [193, 290] width 289 height 26
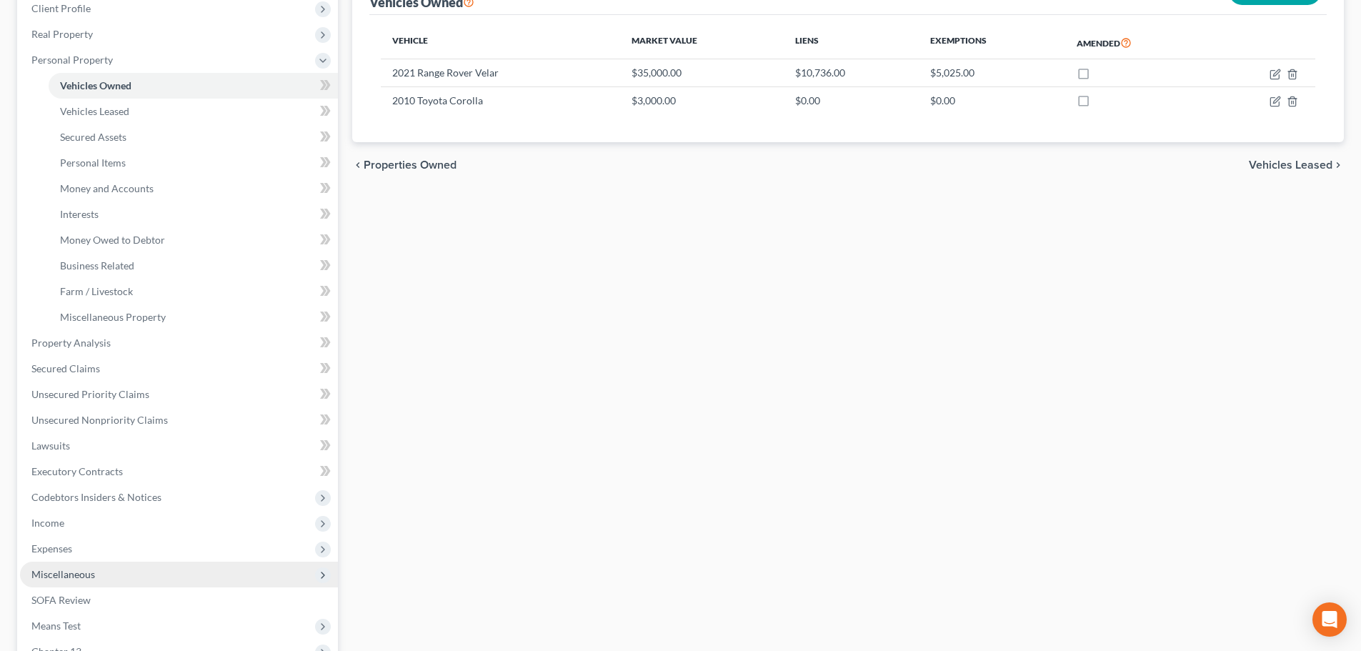
scroll to position [214, 0]
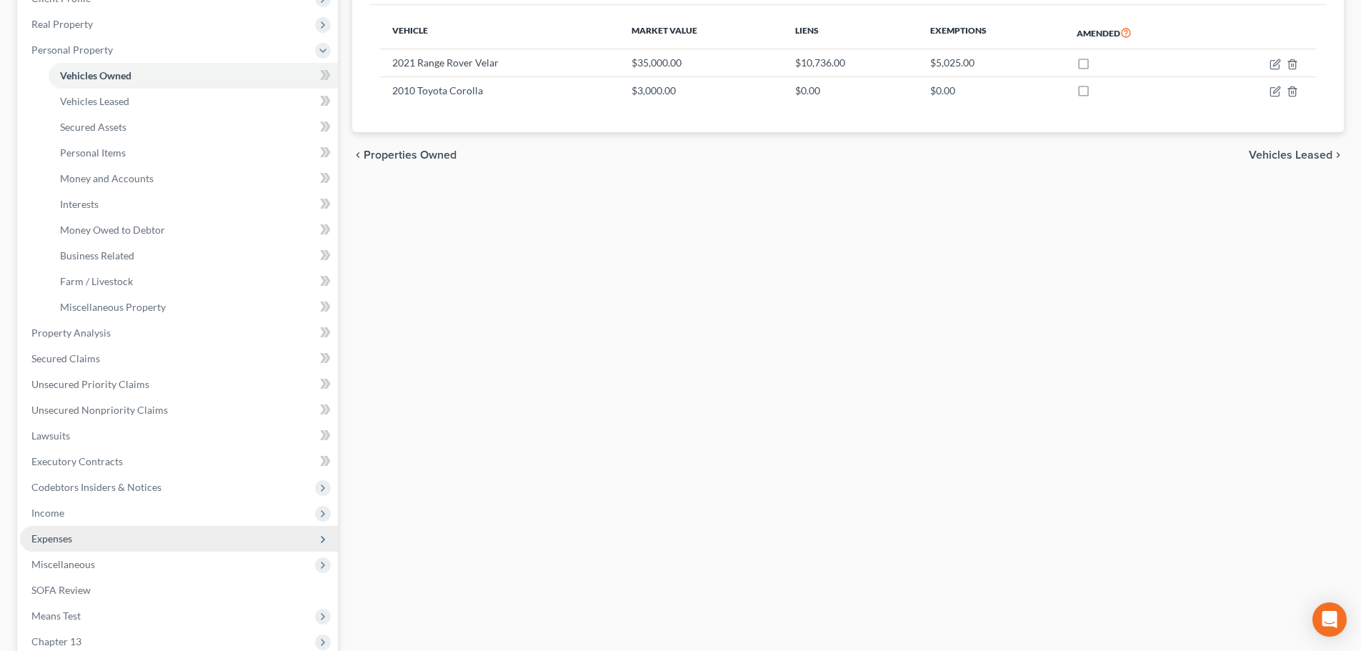
click at [89, 542] on span "Expenses" at bounding box center [179, 539] width 318 height 26
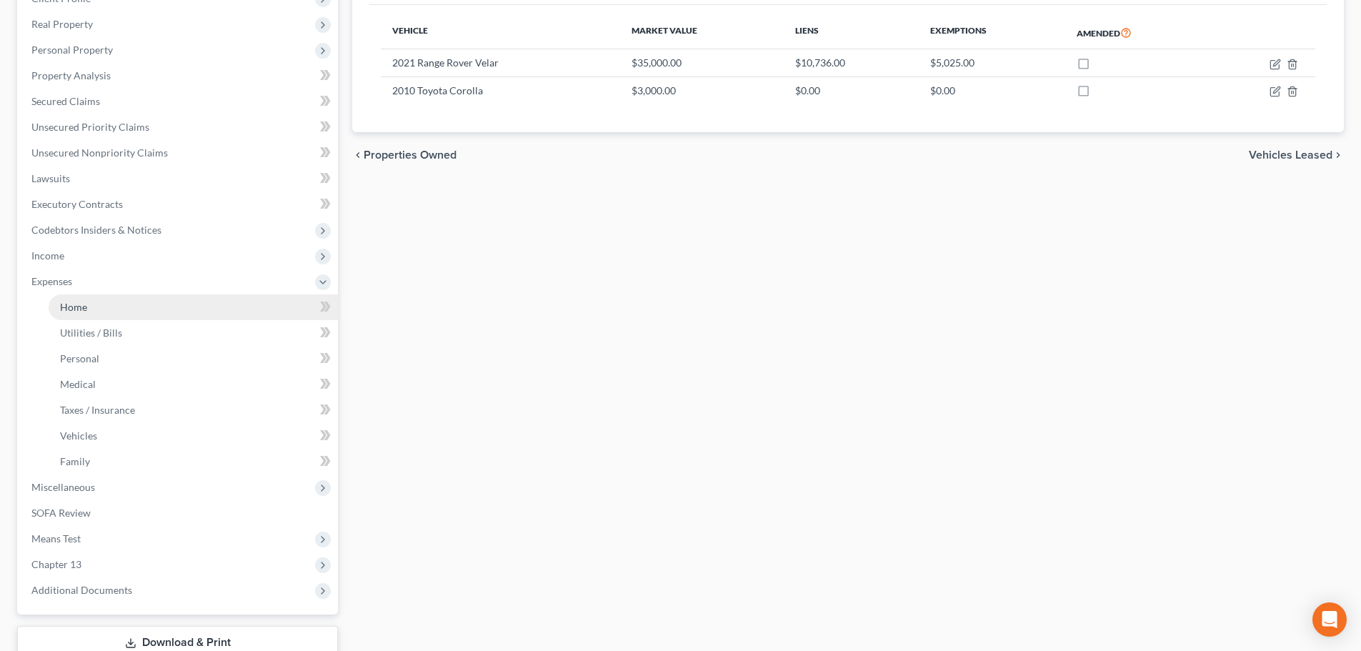
click at [128, 306] on link "Home" at bounding box center [193, 307] width 289 height 26
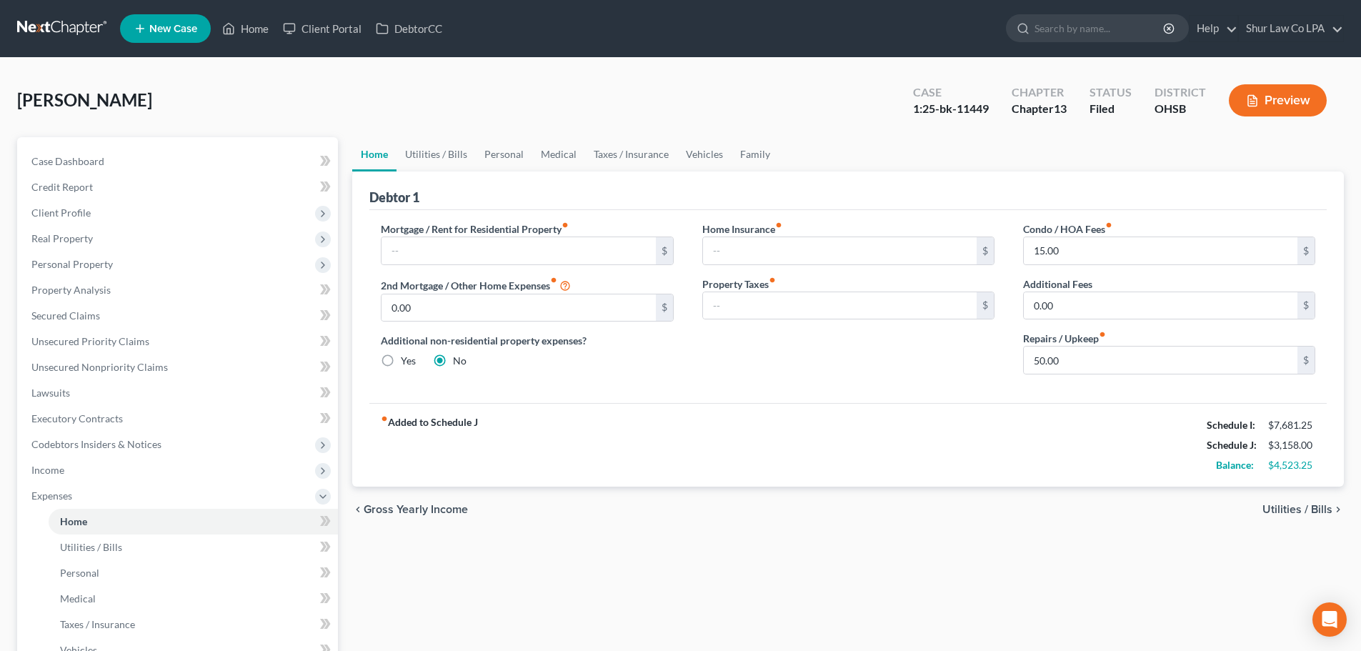
click at [742, 352] on div "Home Insurance fiber_manual_record $ Property Taxes fiber_manual_record $" at bounding box center [848, 303] width 321 height 164
click at [444, 151] on link "Utilities / Bills" at bounding box center [436, 154] width 79 height 34
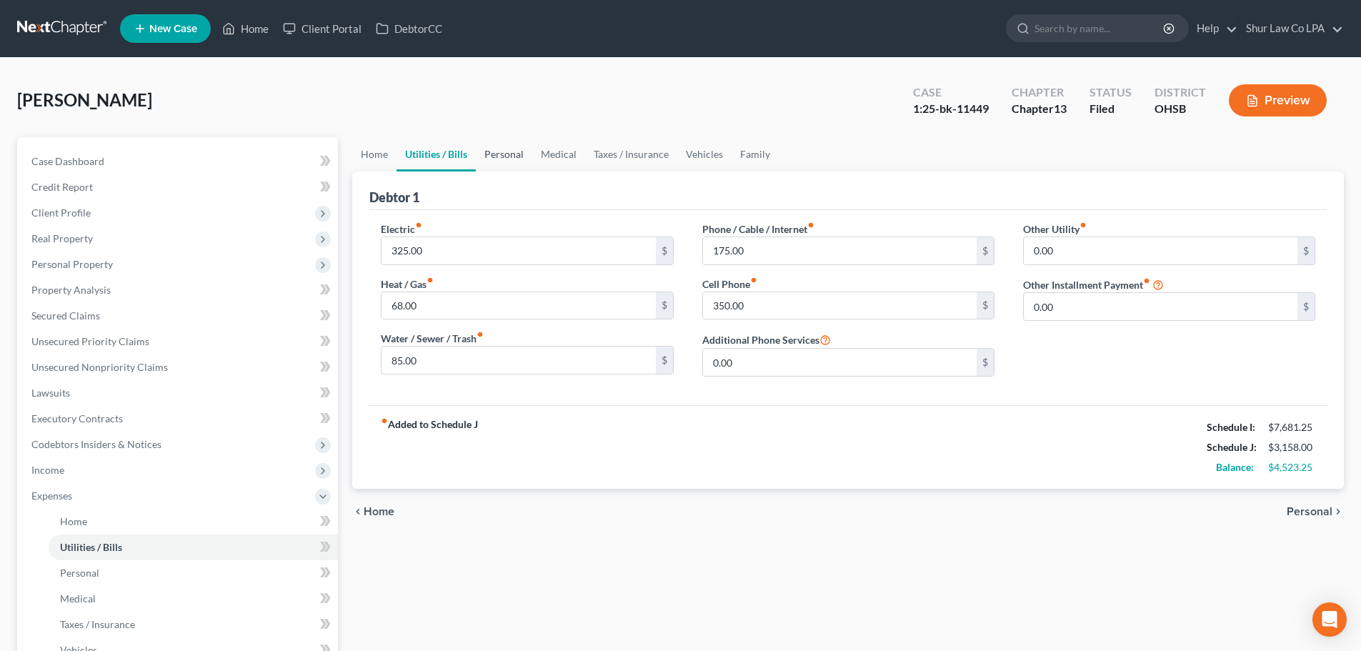
click at [499, 159] on link "Personal" at bounding box center [504, 154] width 56 height 34
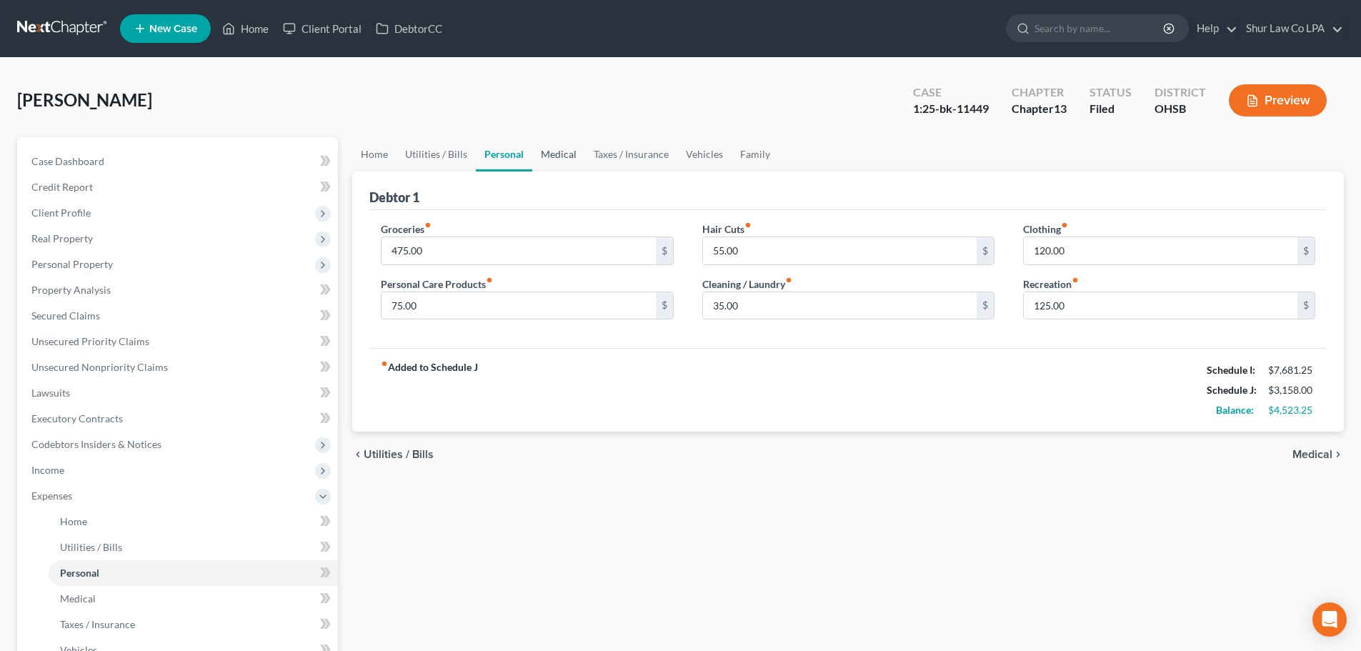
click at [566, 155] on link "Medical" at bounding box center [558, 154] width 53 height 34
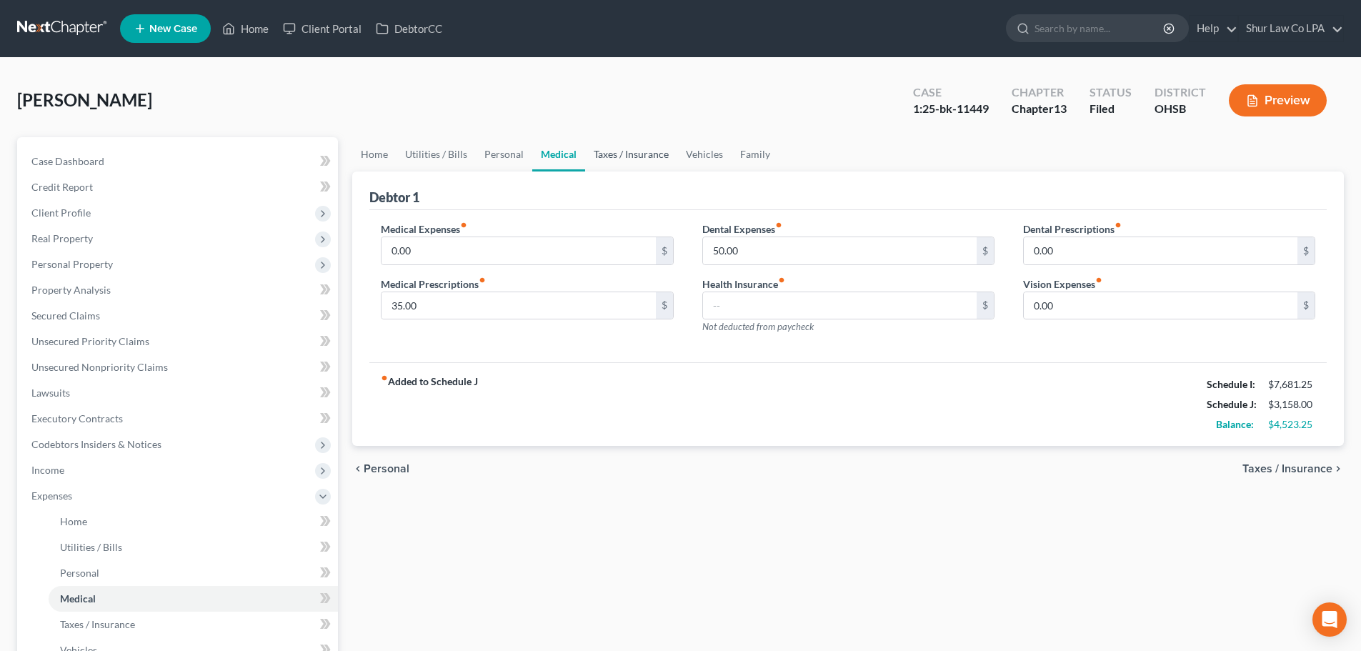
click at [626, 156] on link "Taxes / Insurance" at bounding box center [631, 154] width 92 height 34
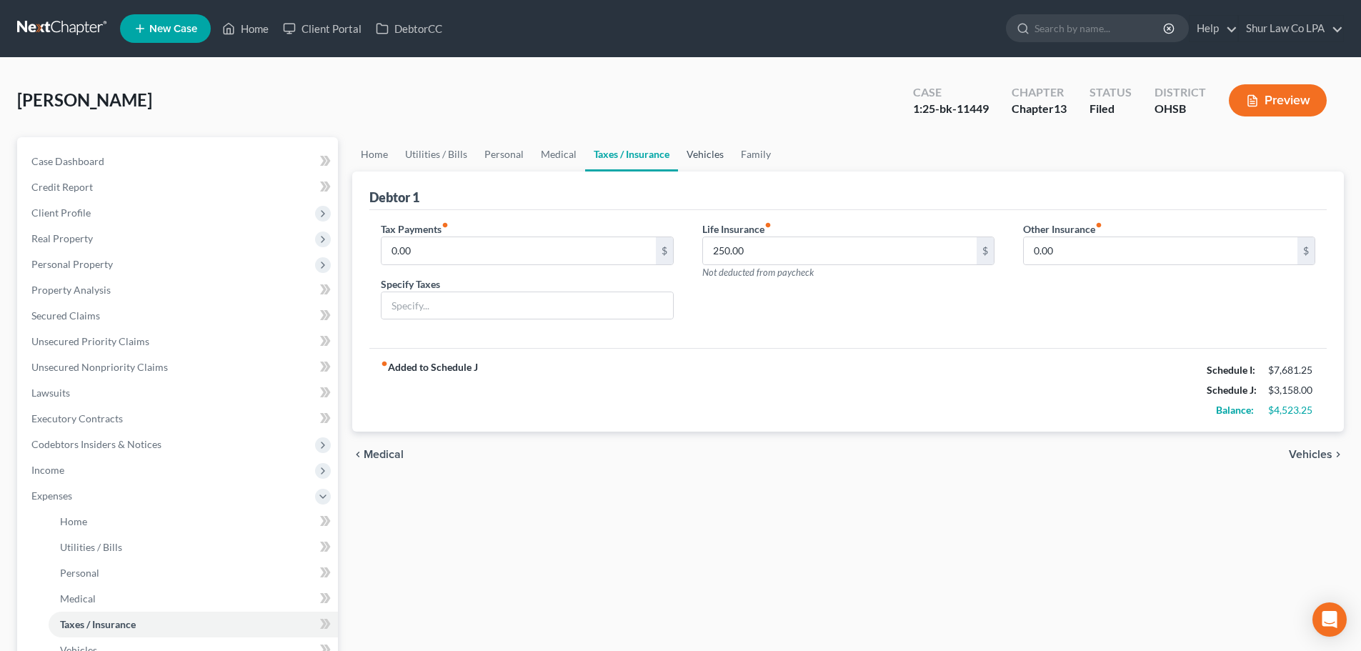
click at [704, 154] on link "Vehicles" at bounding box center [705, 154] width 54 height 34
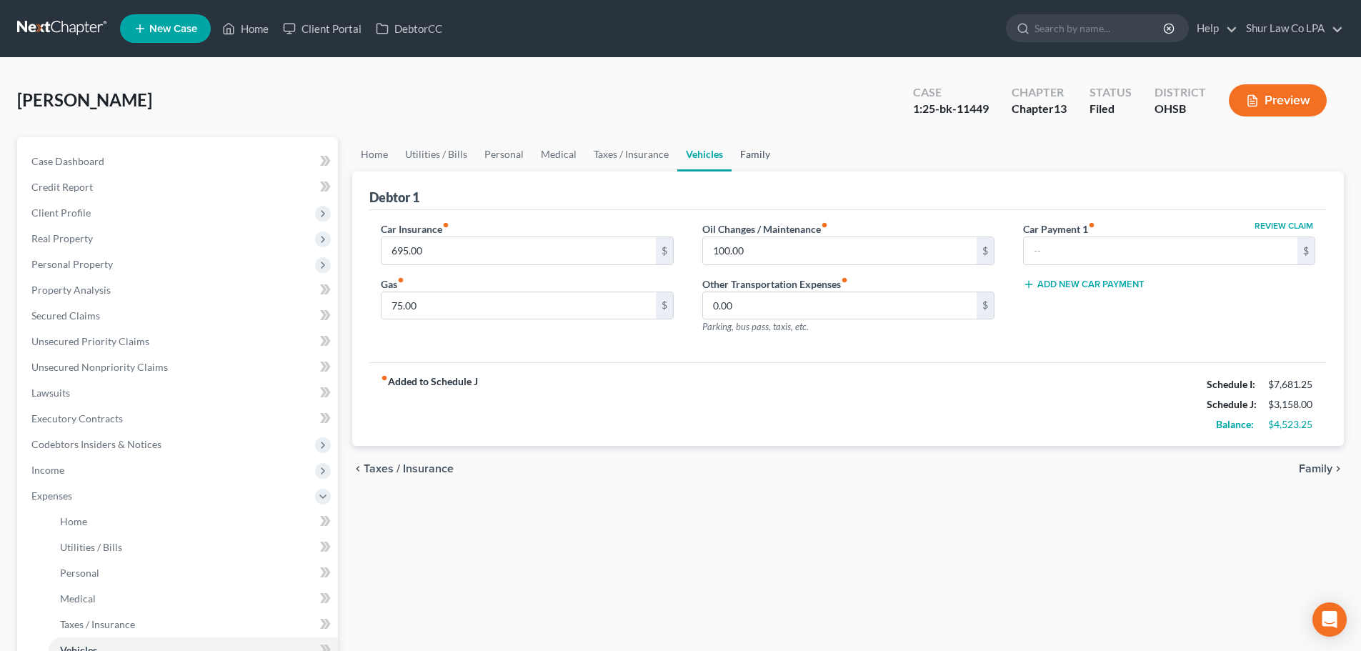
click at [753, 159] on link "Family" at bounding box center [755, 154] width 47 height 34
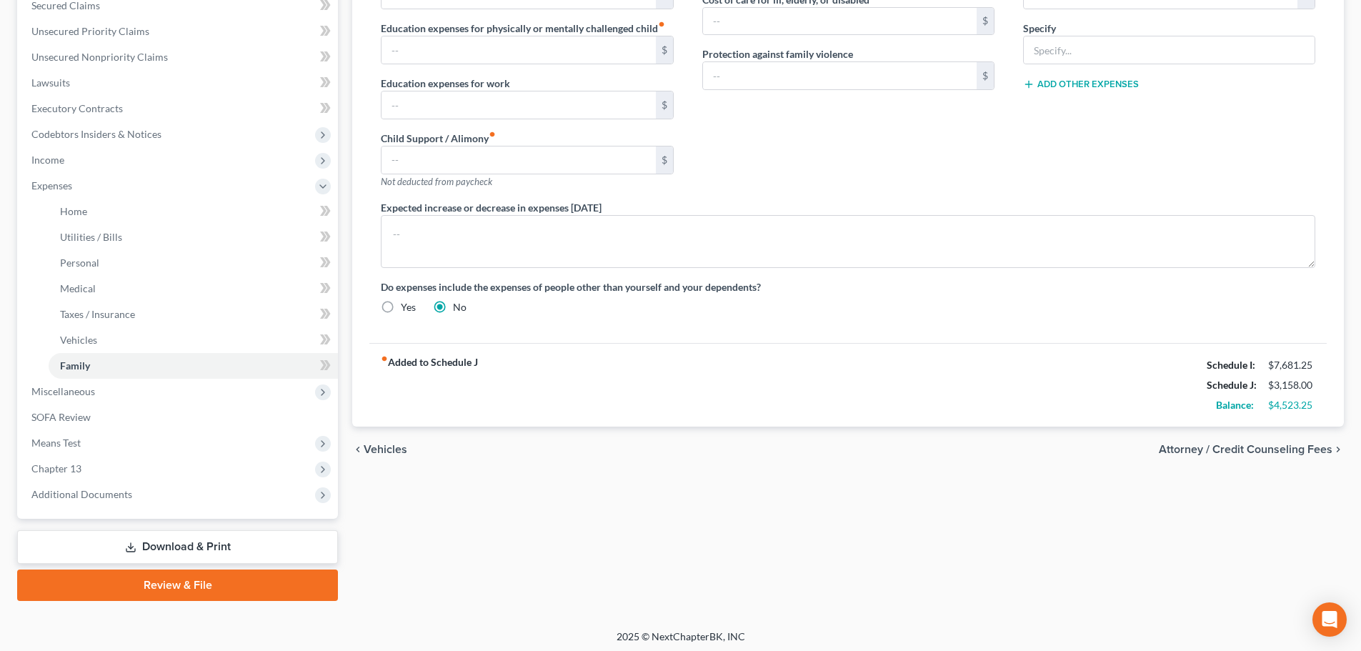
scroll to position [314, 0]
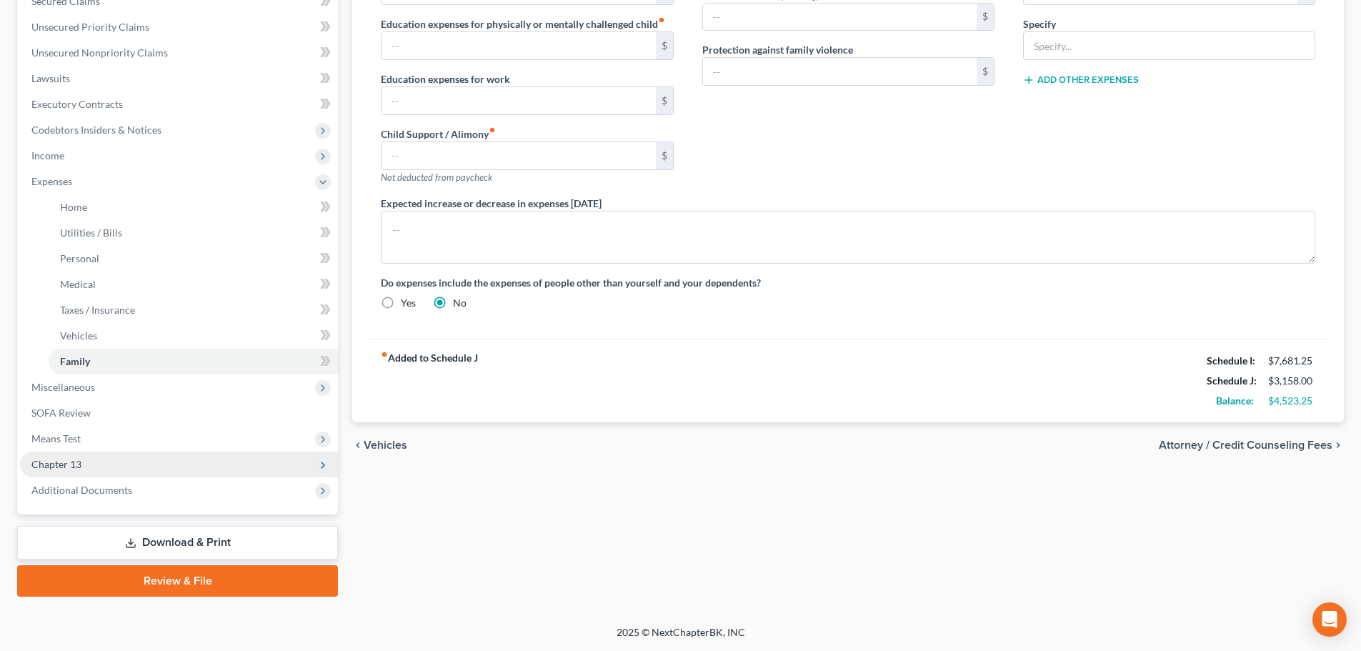
click at [93, 470] on span "Chapter 13" at bounding box center [179, 465] width 318 height 26
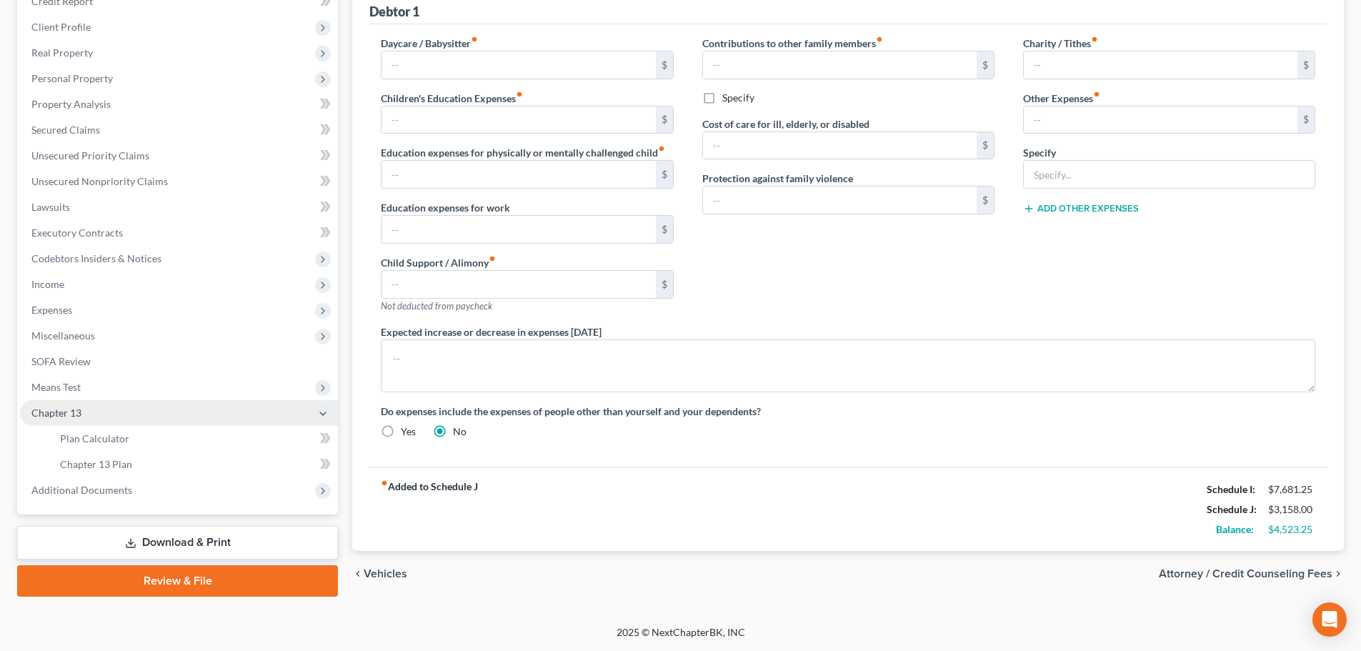
scroll to position [186, 0]
click at [84, 381] on span "Means Test" at bounding box center [179, 387] width 318 height 26
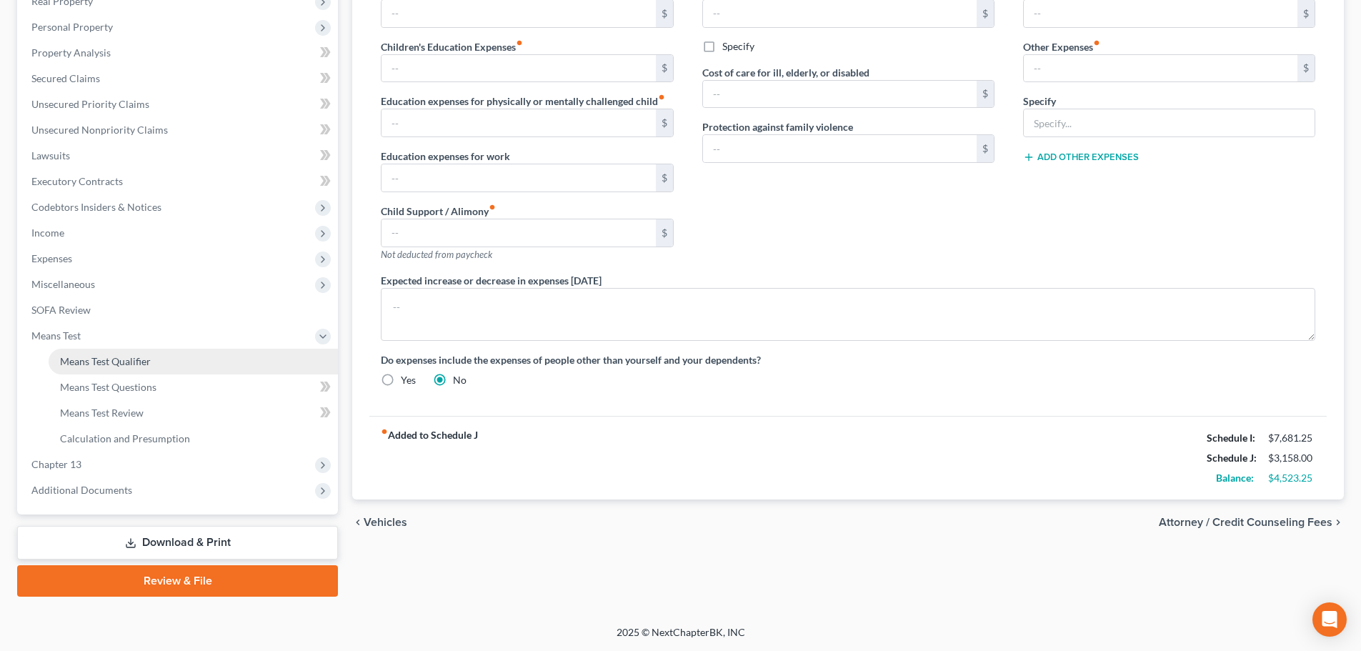
click at [123, 359] on span "Means Test Qualifier" at bounding box center [105, 361] width 91 height 12
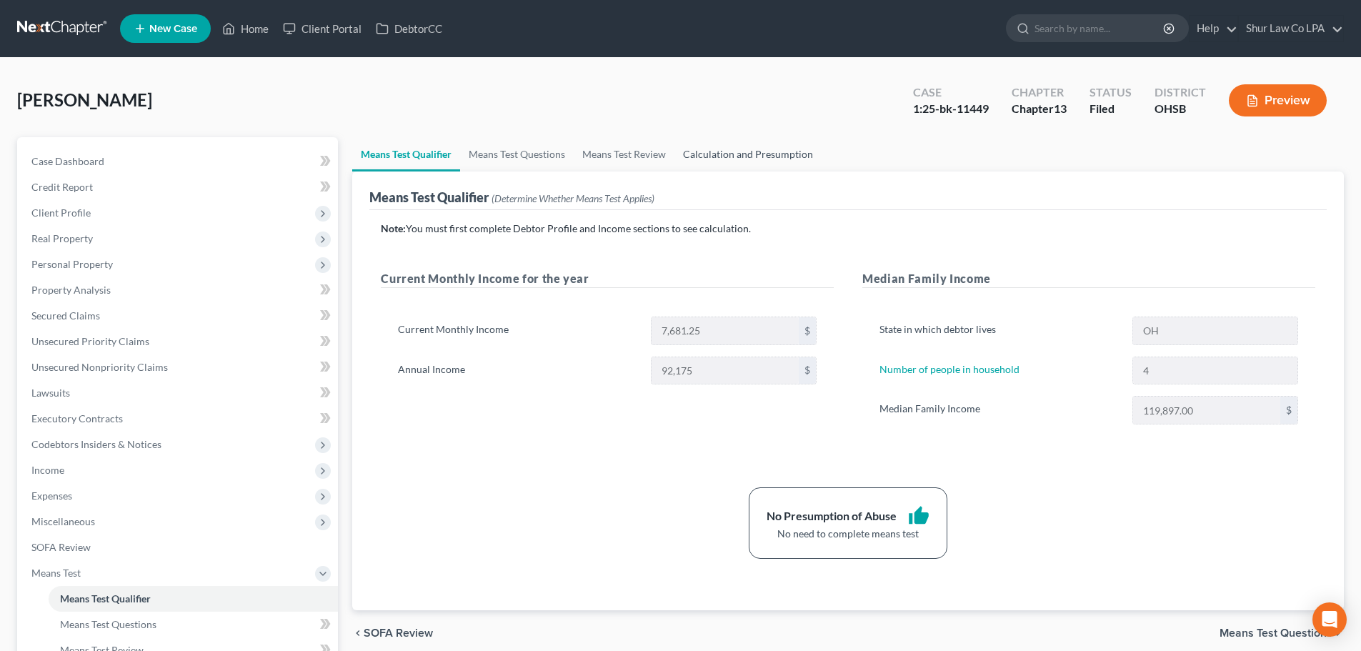
click at [722, 161] on link "Calculation and Presumption" at bounding box center [747, 154] width 147 height 34
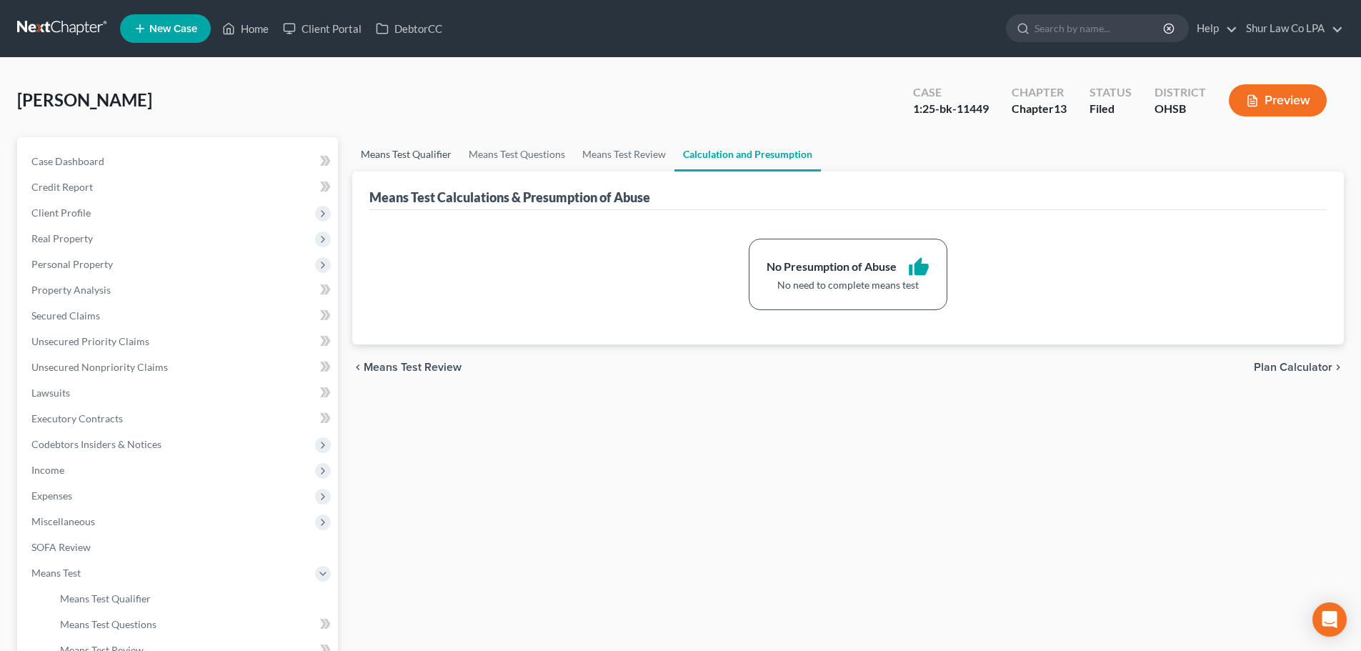
click at [422, 149] on link "Means Test Qualifier" at bounding box center [406, 154] width 108 height 34
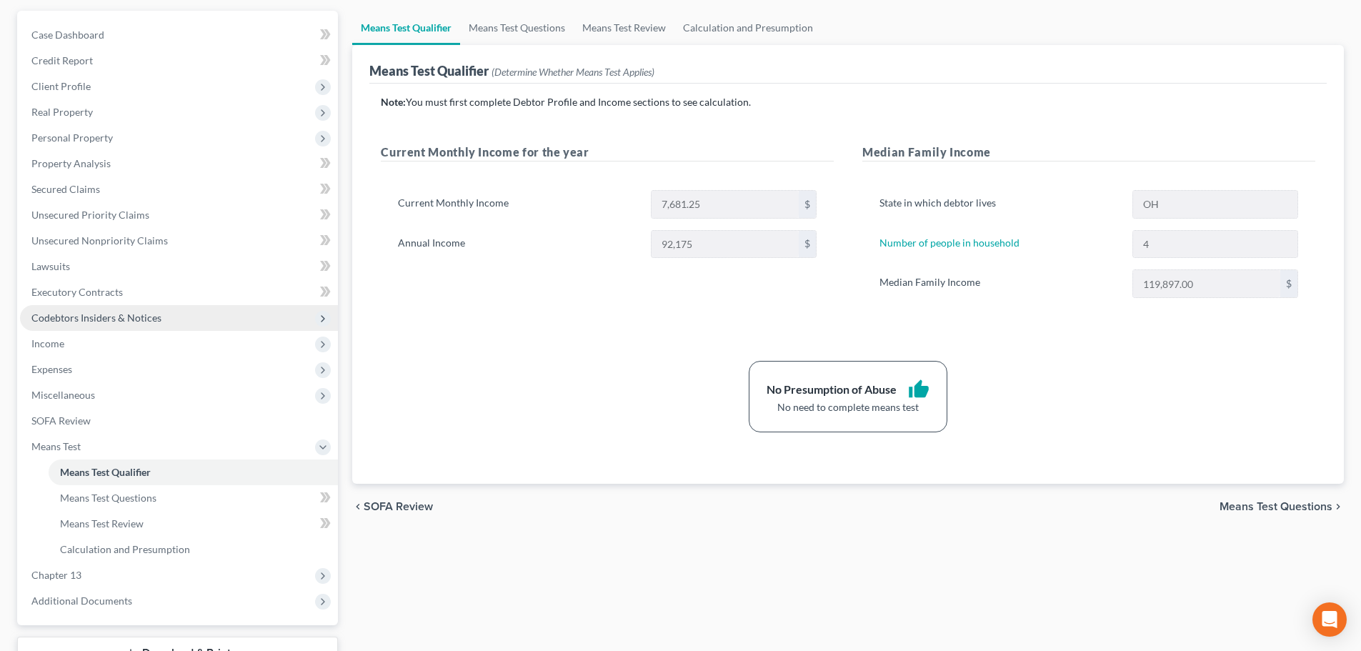
scroll to position [94, 0]
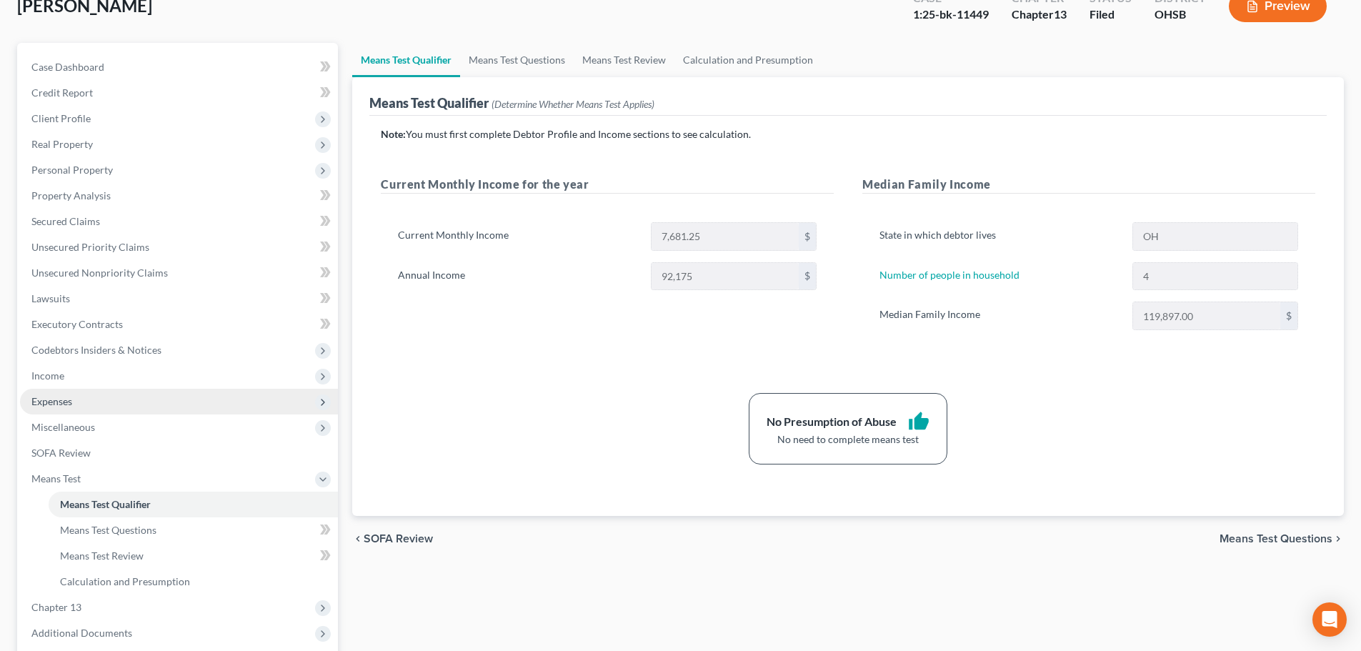
click at [92, 402] on span "Expenses" at bounding box center [179, 402] width 318 height 26
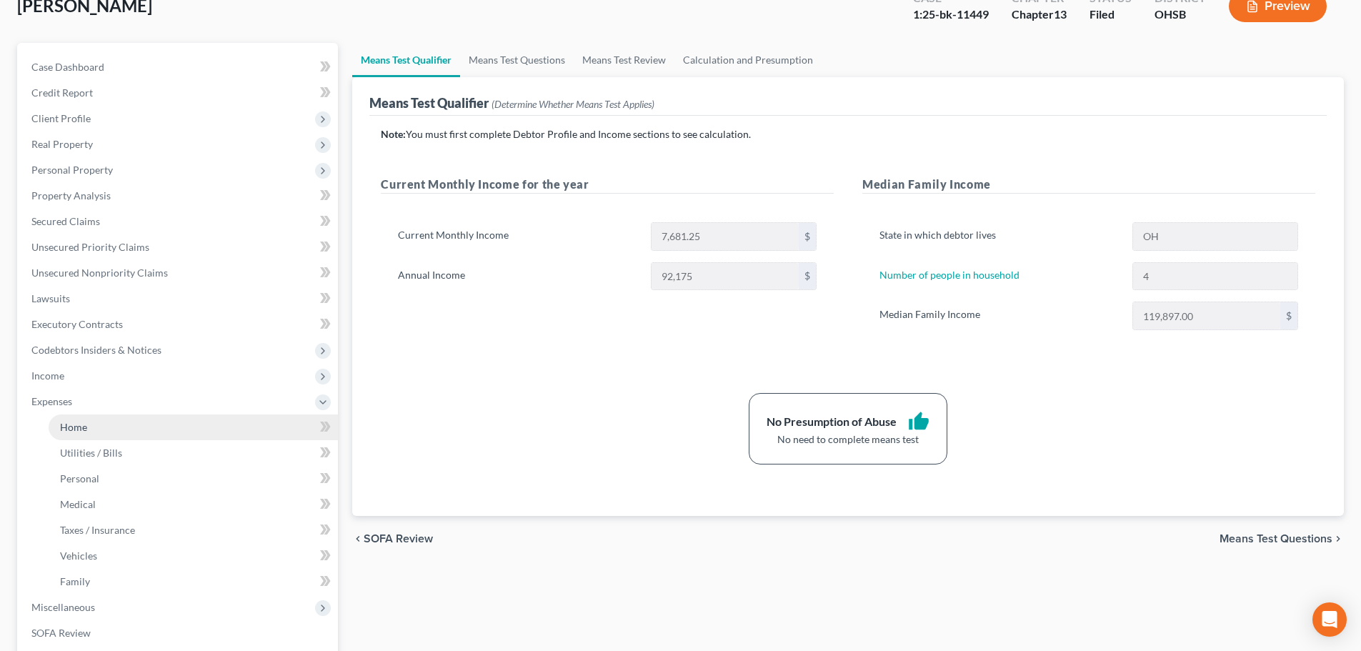
click at [109, 428] on link "Home" at bounding box center [193, 427] width 289 height 26
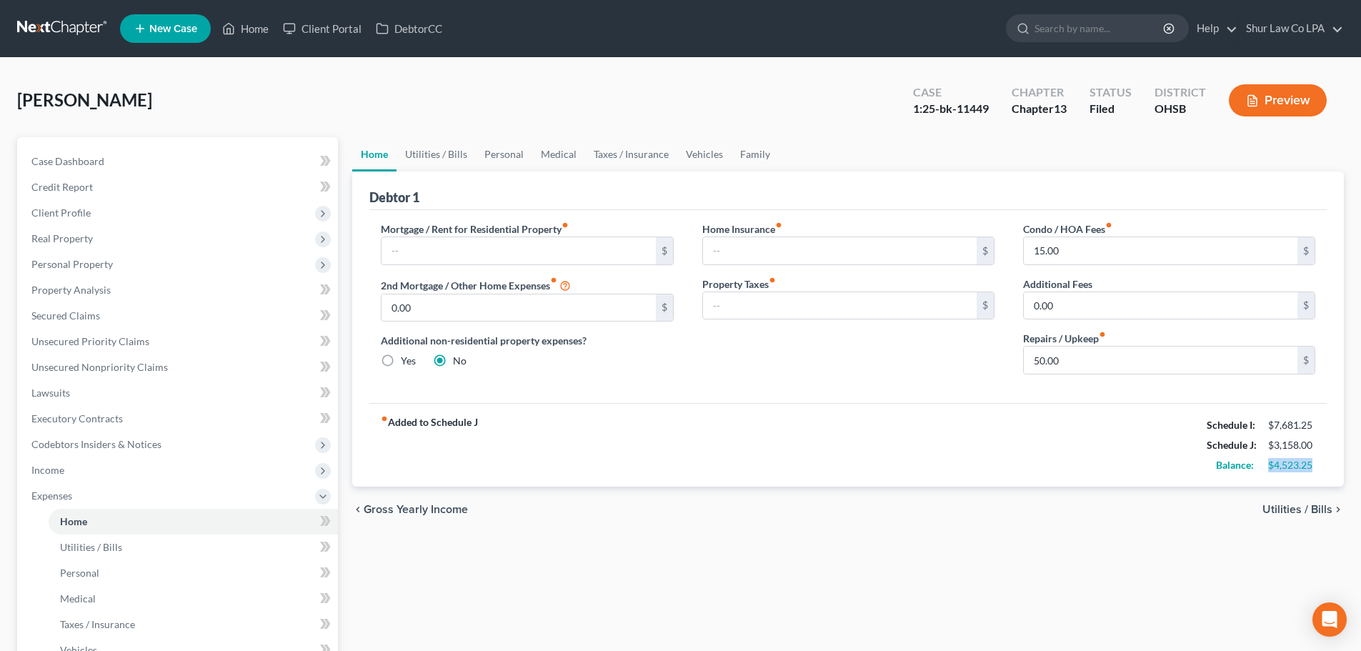
drag, startPoint x: 1316, startPoint y: 467, endPoint x: 1267, endPoint y: 471, distance: 49.5
click at [1267, 471] on div "$4,523.25" at bounding box center [1291, 465] width 61 height 14
click at [1135, 472] on div "fiber_manual_record Added to Schedule J Schedule I: $7,681.25 Schedule J: $3,15…" at bounding box center [847, 445] width 957 height 84
click at [455, 154] on link "Utilities / Bills" at bounding box center [436, 154] width 79 height 34
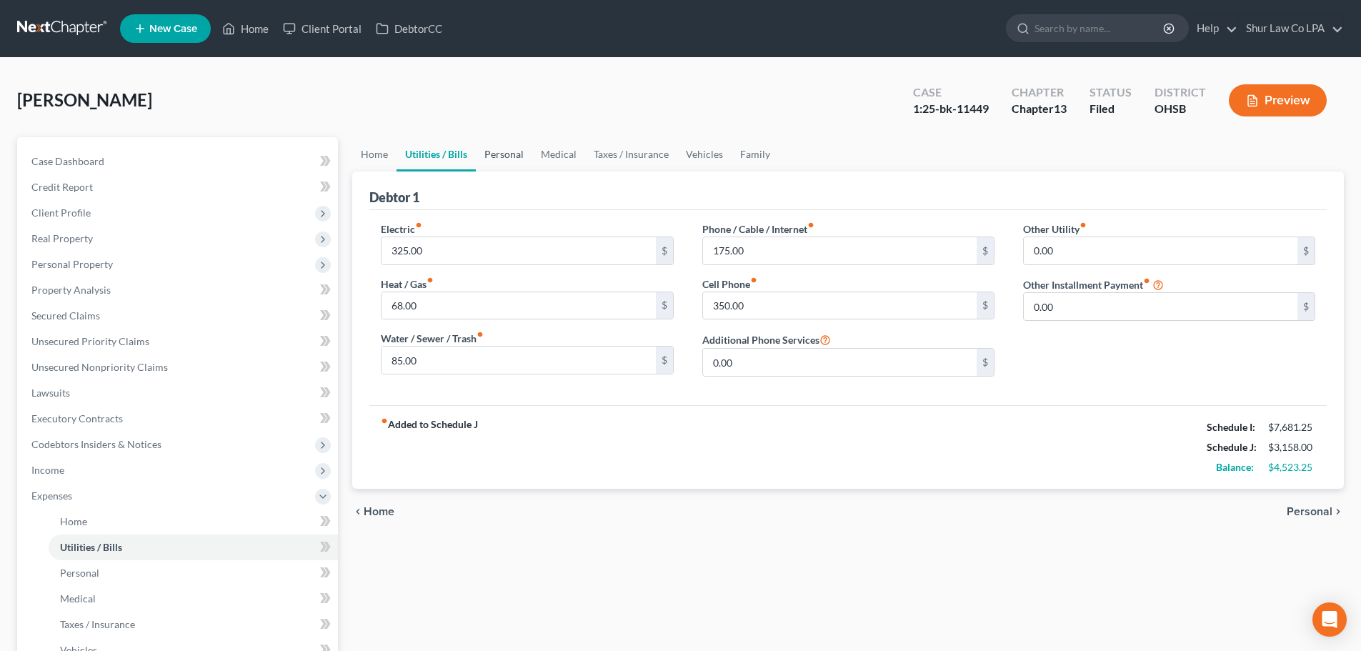
click at [502, 157] on link "Personal" at bounding box center [504, 154] width 56 height 34
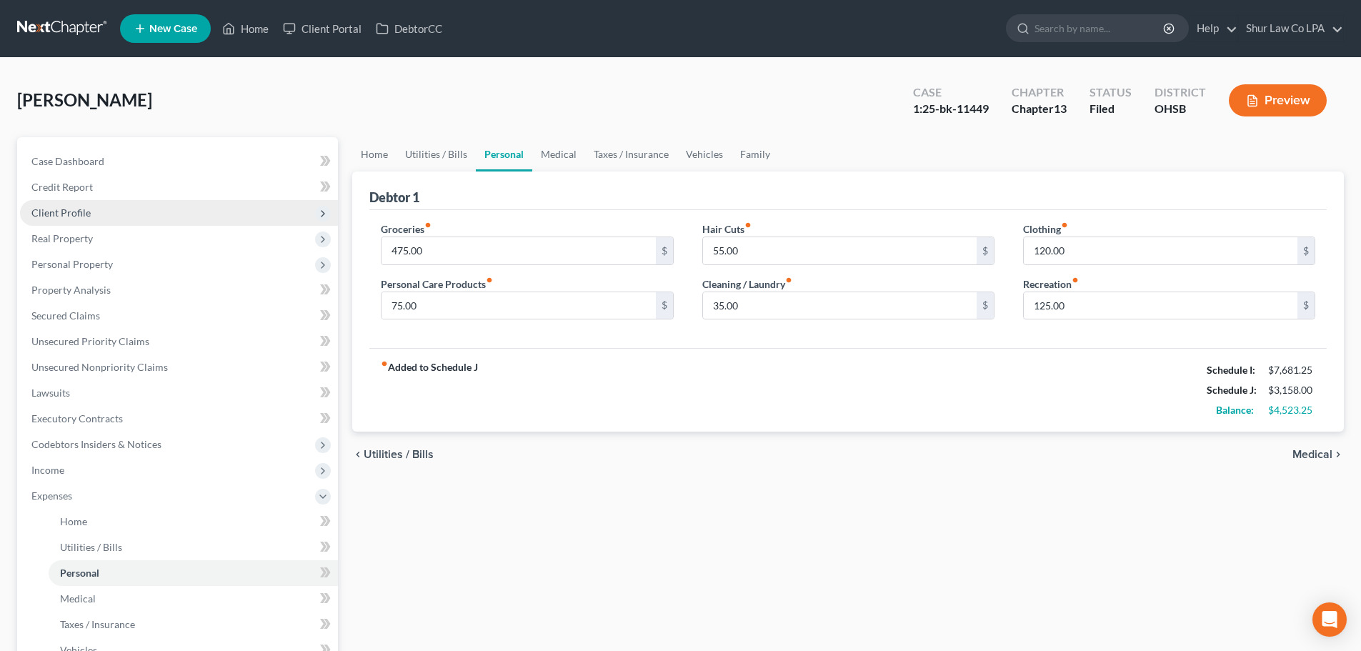
click at [244, 216] on span "Client Profile" at bounding box center [179, 213] width 318 height 26
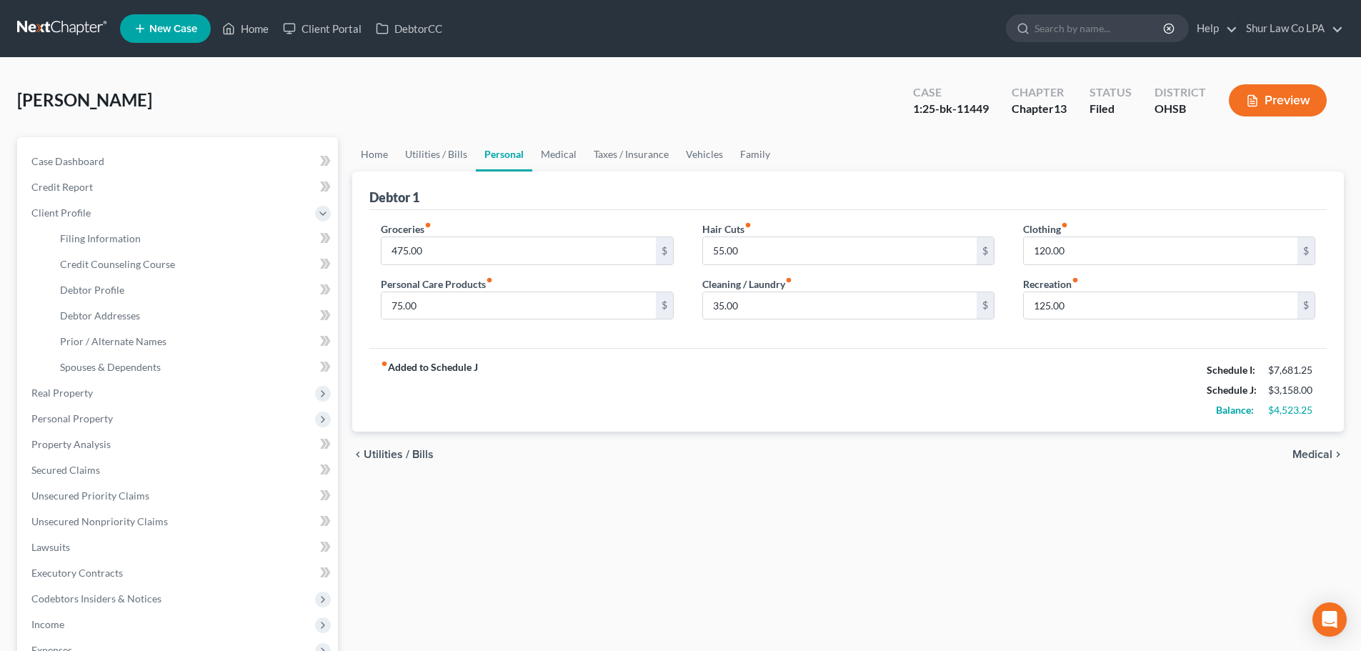
click at [870, 481] on div "Home Utilities / Bills Personal Medical Taxes / Insurance Vehicles Family Debto…" at bounding box center [848, 511] width 1006 height 748
click at [785, 404] on div "fiber_manual_record Added to Schedule J Schedule I: $7,681.25 Schedule J: $3,15…" at bounding box center [847, 390] width 957 height 84
